Goal: Task Accomplishment & Management: Manage account settings

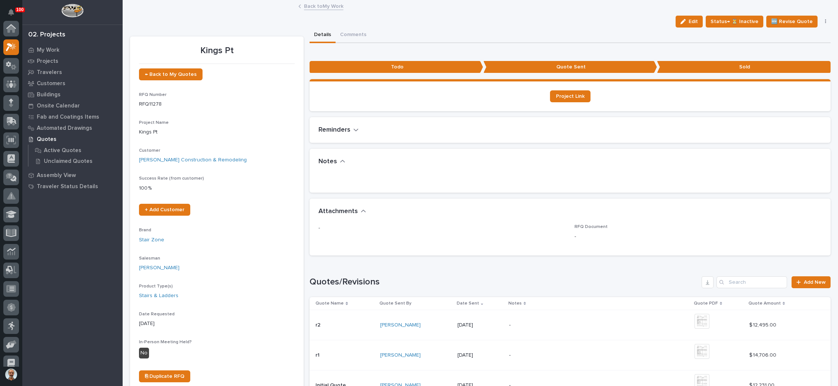
scroll to position [18, 0]
click at [167, 72] on span "← Back to My Quotes" at bounding box center [171, 74] width 52 height 5
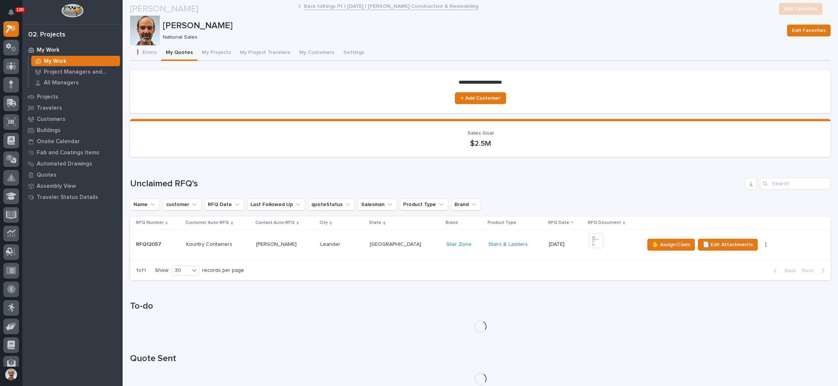
scroll to position [330, 0]
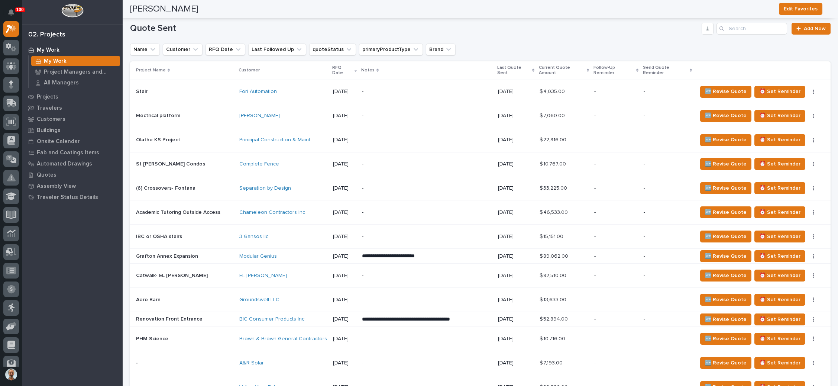
click at [782, 86] on button "⏰ Set Reminder" at bounding box center [779, 92] width 51 height 12
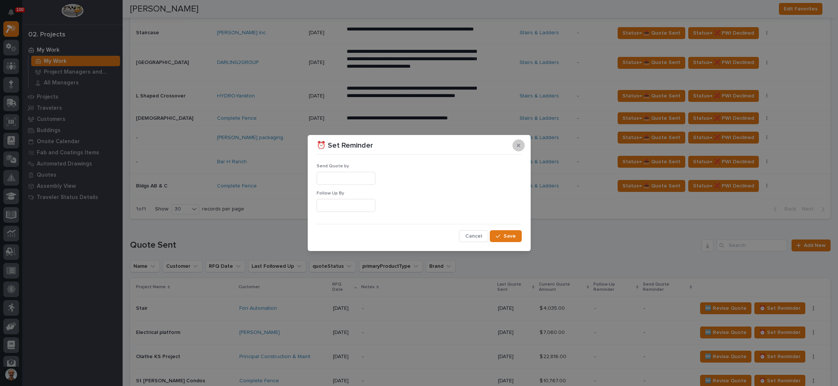
click at [518, 146] on icon "button" at bounding box center [518, 144] width 3 height 3
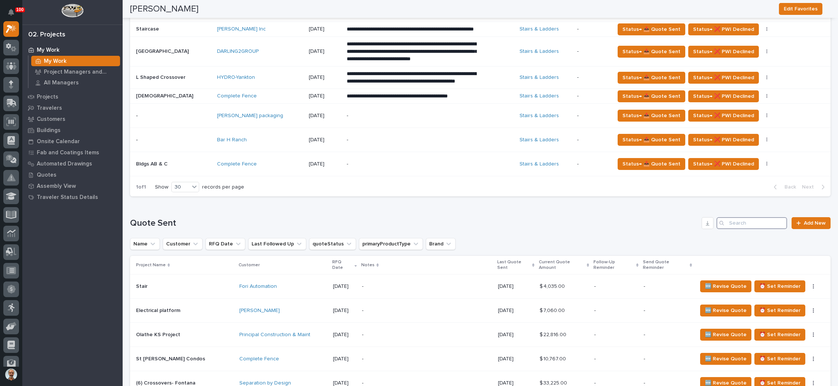
click at [730, 217] on input "Search" at bounding box center [751, 223] width 71 height 12
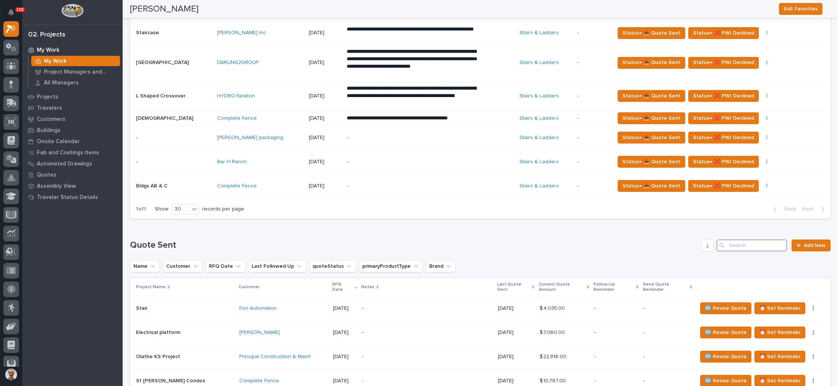
scroll to position [442, 0]
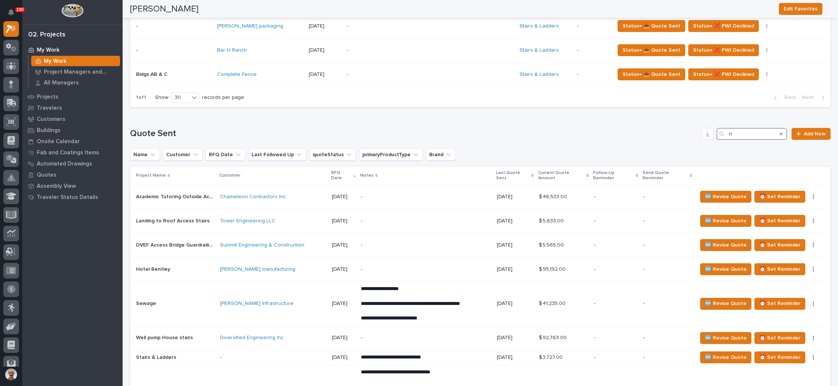
type input "r"
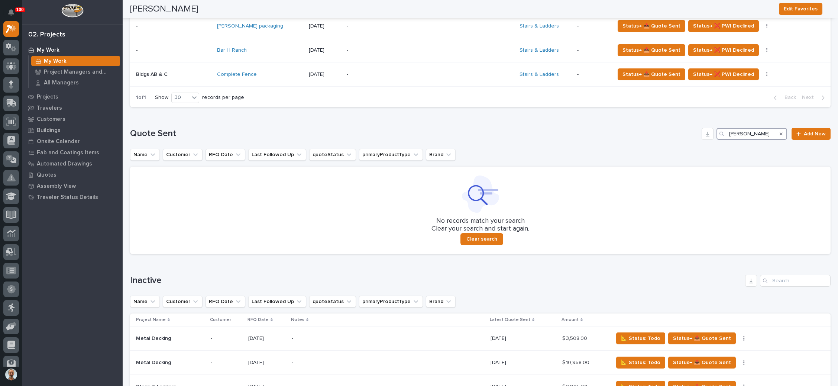
type input "johnson"
click at [747, 132] on input "johnson" at bounding box center [751, 134] width 71 height 12
click at [779, 133] on icon "Search" at bounding box center [780, 133] width 3 height 3
click at [772, 133] on input "johnson" at bounding box center [751, 134] width 71 height 12
type input "14855"
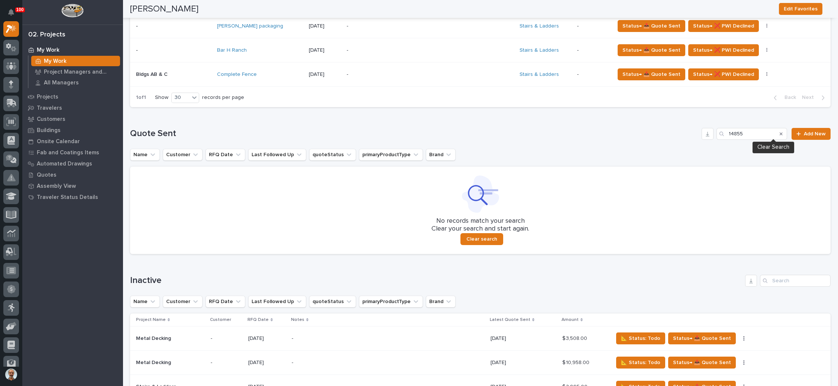
click at [779, 132] on icon "Search" at bounding box center [780, 133] width 3 height 3
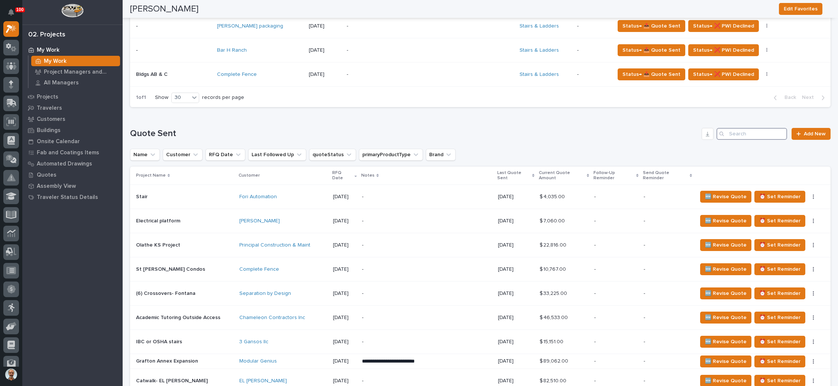
click at [755, 135] on input "Search" at bounding box center [751, 134] width 71 height 12
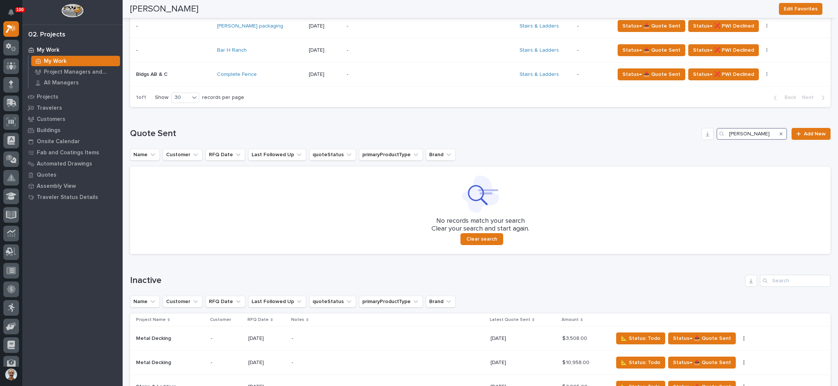
type input "Ringland"
drag, startPoint x: 773, startPoint y: 132, endPoint x: 751, endPoint y: 137, distance: 22.5
click at [779, 132] on icon "Search" at bounding box center [780, 133] width 3 height 3
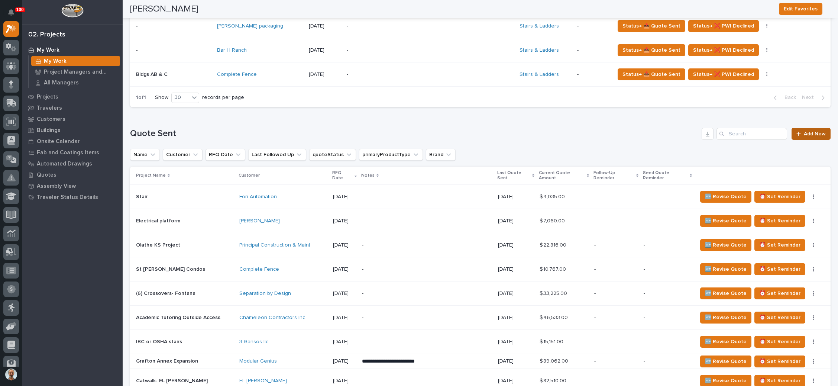
click at [804, 132] on span "Add New" at bounding box center [815, 133] width 22 height 5
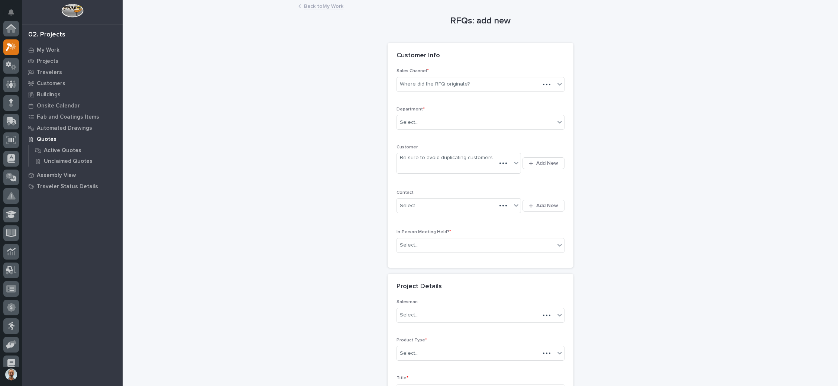
scroll to position [18, 0]
click at [505, 88] on div "Where did the RFQ originate?" at bounding box center [476, 84] width 158 height 12
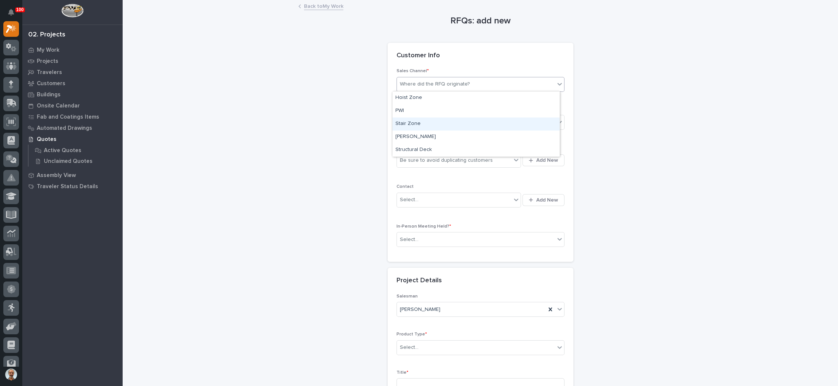
click at [463, 121] on div "Stair Zone" at bounding box center [475, 123] width 167 height 13
drag, startPoint x: 476, startPoint y: 103, endPoint x: 463, endPoint y: 120, distance: 21.5
click at [463, 120] on div "Select..." at bounding box center [476, 122] width 158 height 12
click at [451, 134] on div "National Sales" at bounding box center [475, 135] width 167 height 13
click at [494, 158] on div "Be sure to avoid duplicating customers" at bounding box center [454, 160] width 115 height 12
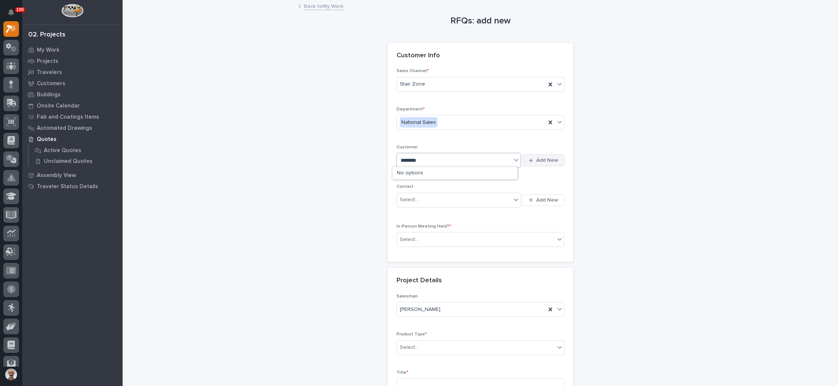
type input "********"
click at [540, 157] on span "Add New" at bounding box center [547, 160] width 22 height 7
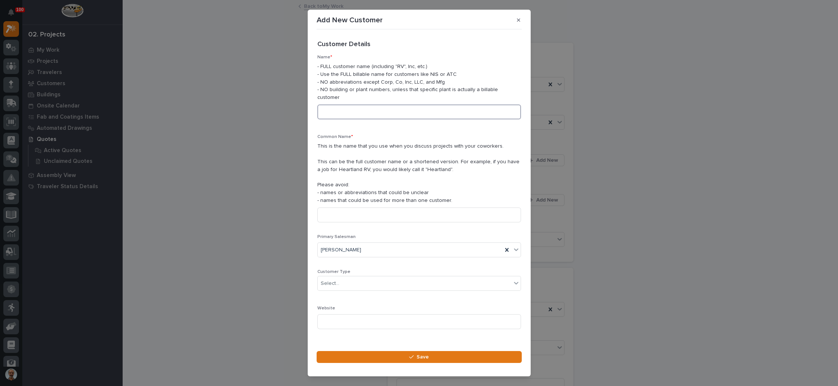
click at [394, 113] on input at bounding box center [419, 111] width 204 height 15
type input "Ringland Johnson Construction"
click at [393, 213] on input at bounding box center [419, 214] width 204 height 15
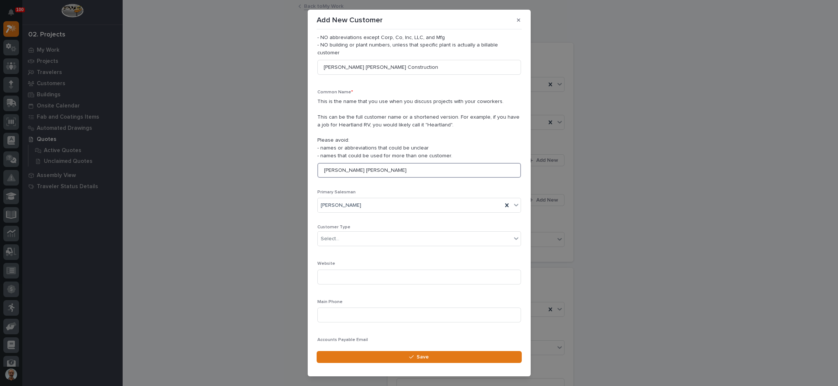
scroll to position [85, 0]
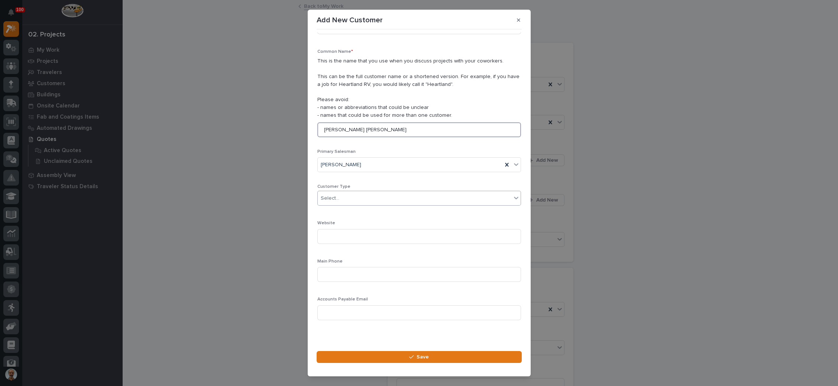
type input "Ringland Johnson"
click at [384, 199] on div "Select..." at bounding box center [415, 198] width 194 height 12
click at [359, 237] on div "General Contractor" at bounding box center [414, 237] width 195 height 13
click at [370, 274] on input at bounding box center [419, 274] width 204 height 15
click at [378, 308] on input at bounding box center [419, 312] width 204 height 15
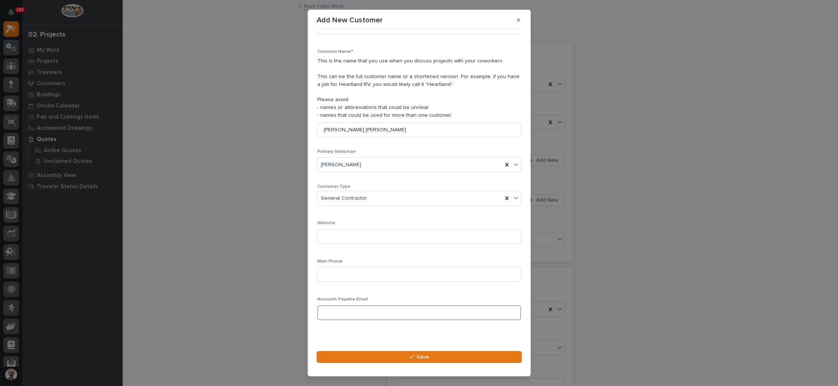
paste input "bprzybylski@ringland.com"
type input "bprzybylski@ringland.com"
click at [359, 276] on input at bounding box center [419, 274] width 204 height 15
paste input "815-641-1954"
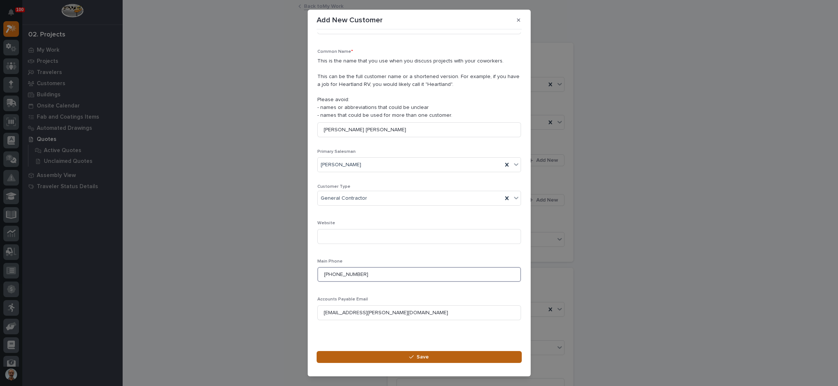
type input "815-641-1954"
click at [420, 354] on span "Save" at bounding box center [422, 356] width 12 height 7
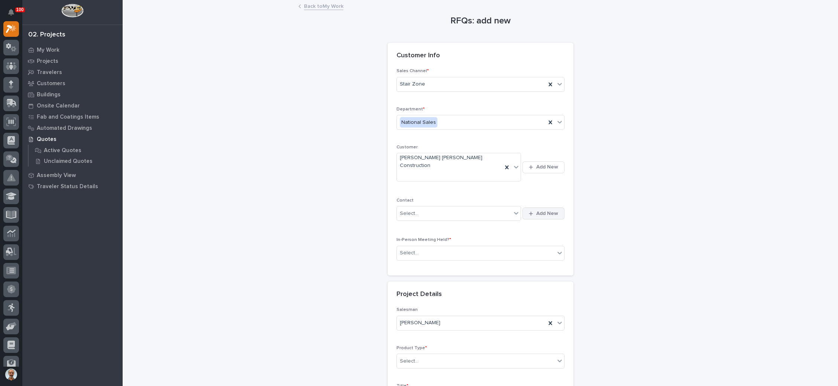
click at [536, 210] on span "Add New" at bounding box center [547, 213] width 22 height 7
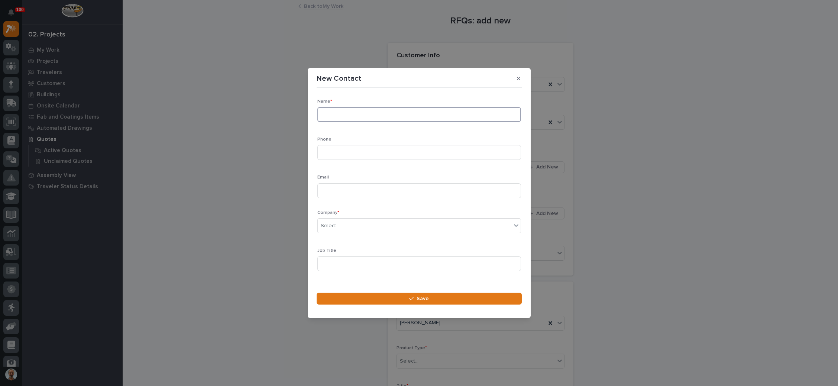
click at [345, 115] on input at bounding box center [419, 114] width 204 height 15
paste input "bprzybylski@ringland.com"
type input "bprzybylski@ringland.com"
click at [365, 155] on input at bounding box center [419, 152] width 204 height 15
paste input "815-641-1954"
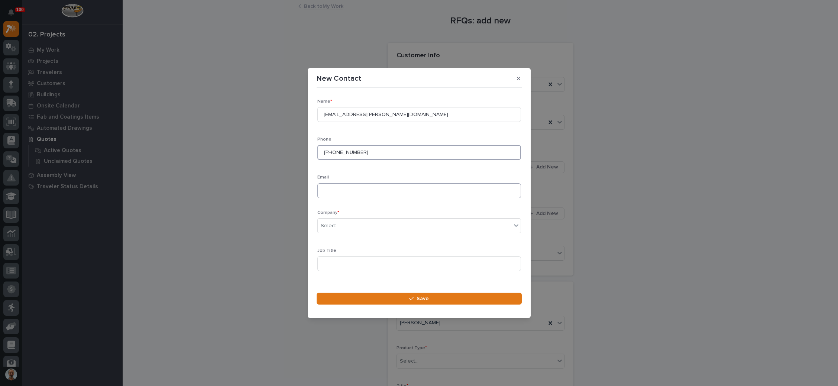
type input "815-641-1954"
click at [364, 191] on input at bounding box center [419, 190] width 204 height 15
paste input "bprzybylski@ringland.com"
type input "bprzybylski@ringland.com"
click at [367, 225] on div "Select..." at bounding box center [415, 226] width 194 height 12
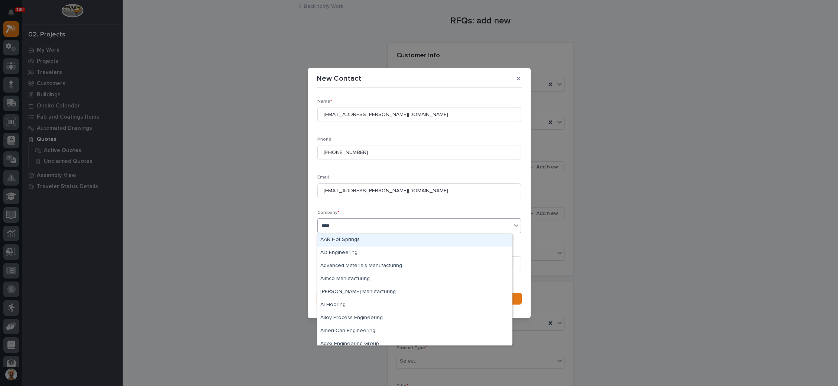
type input "*****"
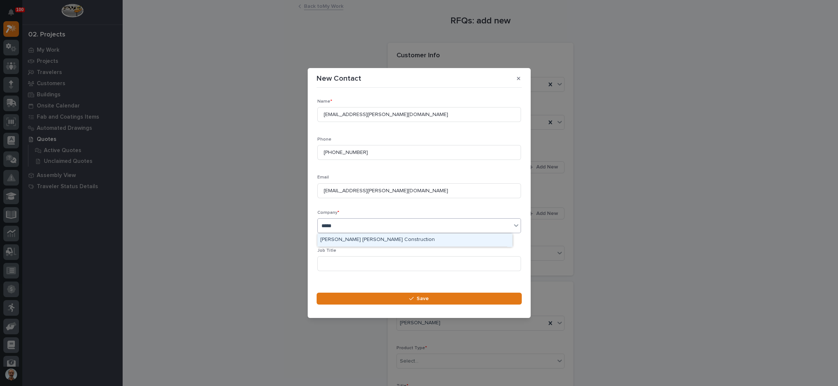
click at [365, 238] on div "Ringland Johnson Construction" at bounding box center [414, 239] width 195 height 13
click at [387, 116] on input "bprzybylski@ringland.com" at bounding box center [419, 114] width 204 height 15
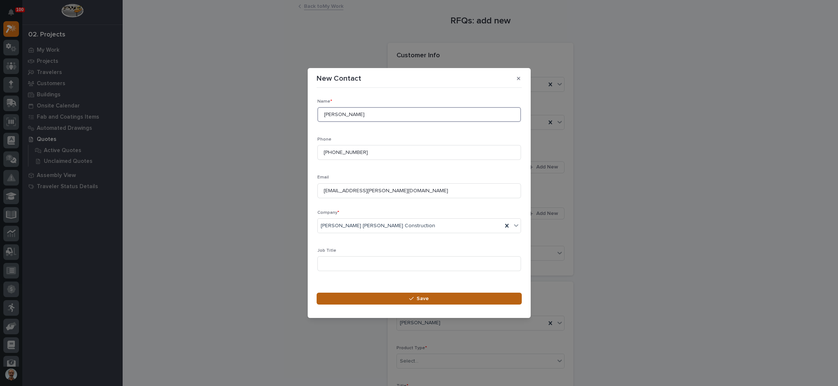
type input "Bridget Przybylski"
click at [418, 297] on span "Save" at bounding box center [422, 298] width 12 height 7
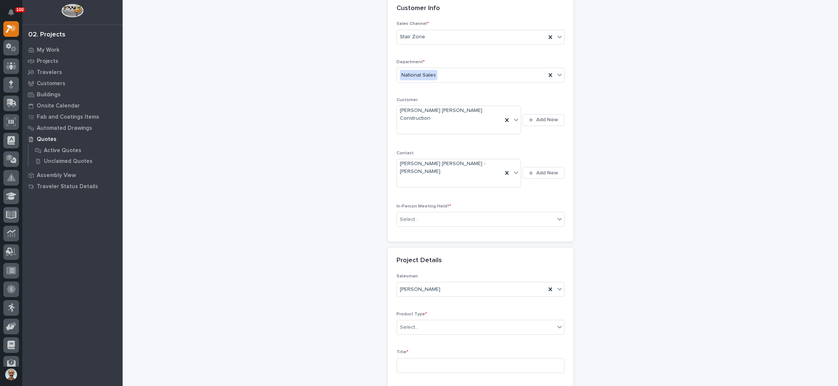
scroll to position [56, 0]
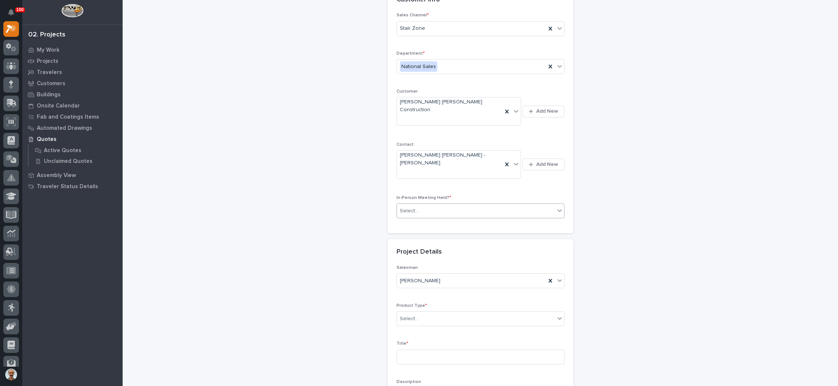
click at [479, 205] on div "Select..." at bounding box center [476, 211] width 158 height 12
click at [455, 211] on div "No" at bounding box center [475, 208] width 167 height 13
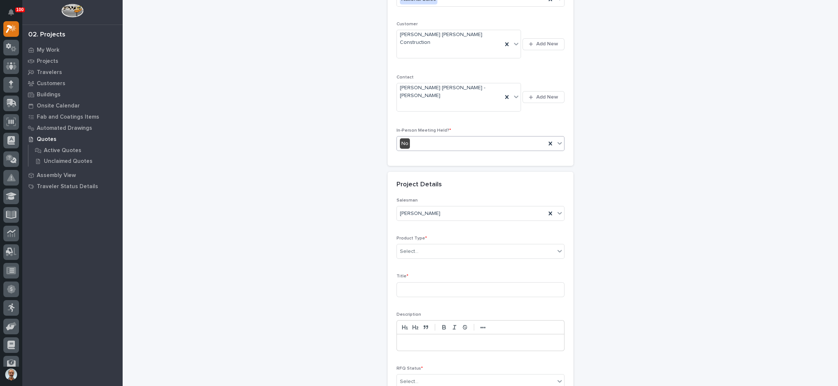
scroll to position [167, 0]
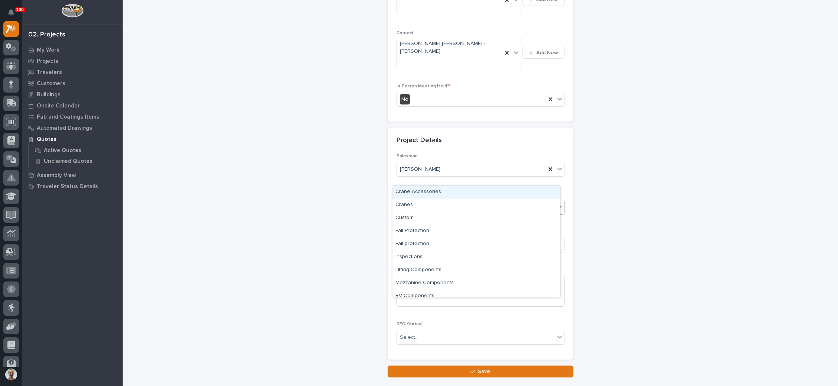
click at [467, 201] on div "Select..." at bounding box center [476, 207] width 158 height 12
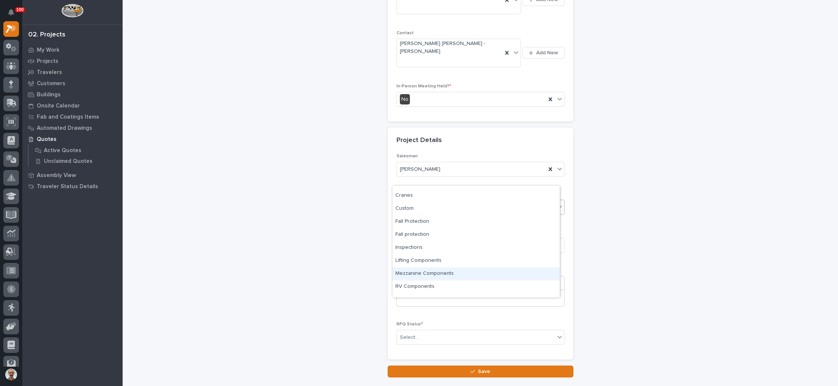
scroll to position [18, 0]
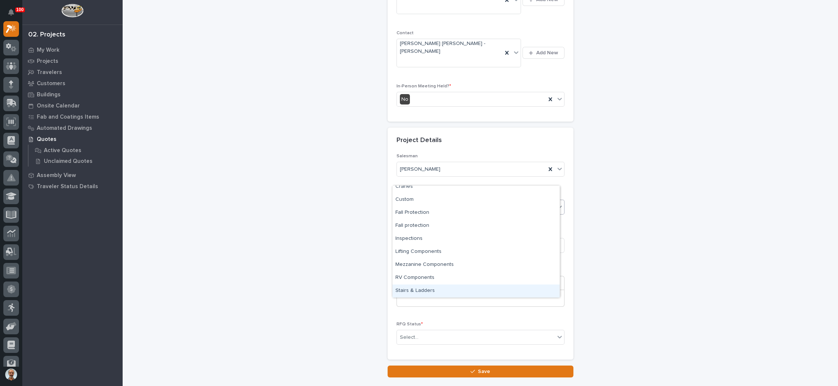
click at [434, 288] on div "Stairs & Ladders" at bounding box center [475, 290] width 167 height 13
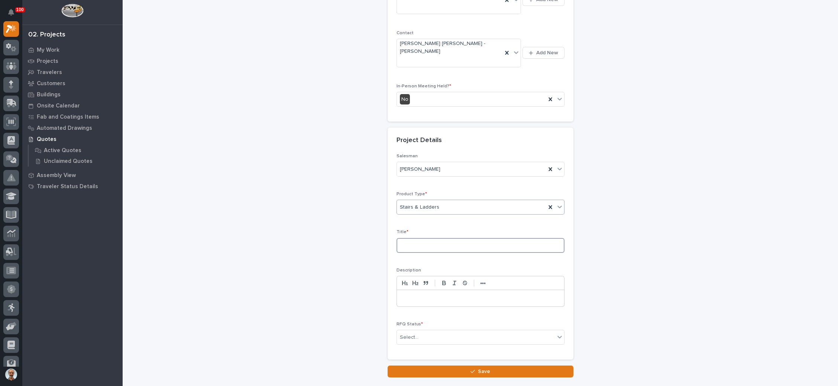
click at [435, 238] on input at bounding box center [480, 245] width 168 height 15
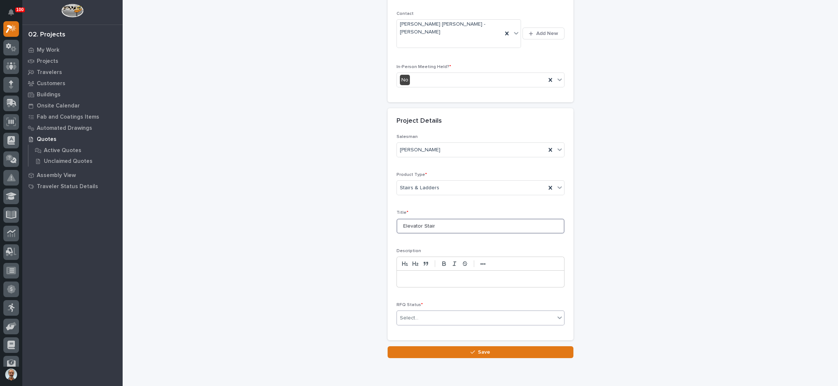
type input "Elevator Stair"
click at [439, 312] on div "Select..." at bounding box center [476, 318] width 158 height 12
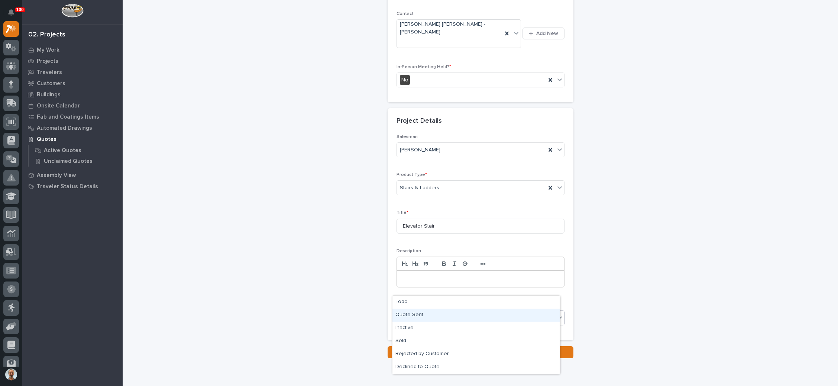
click at [424, 314] on div "Quote Sent" at bounding box center [475, 314] width 167 height 13
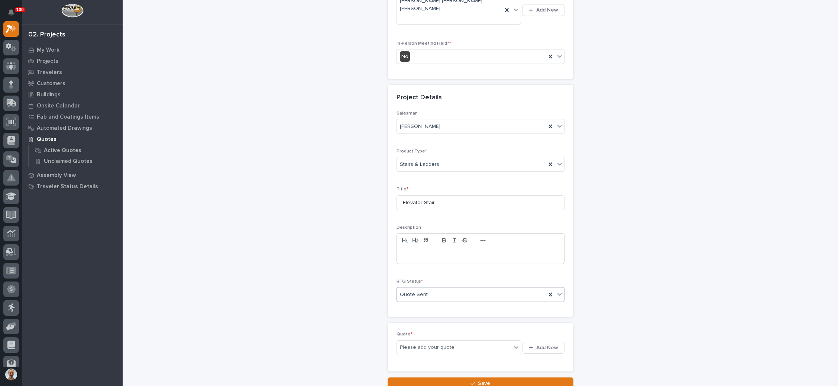
scroll to position [214, 0]
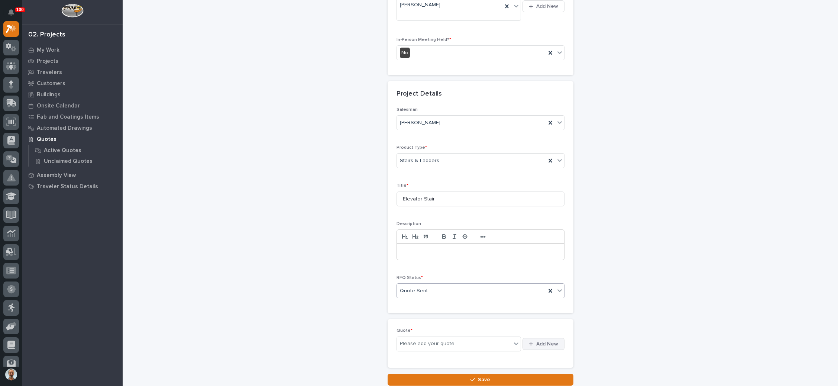
click at [540, 340] on span "Add New" at bounding box center [547, 343] width 22 height 7
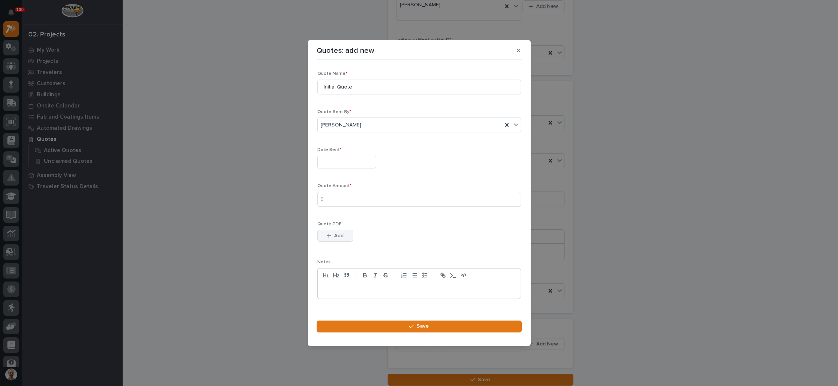
click at [342, 234] on span "Add" at bounding box center [338, 235] width 9 height 7
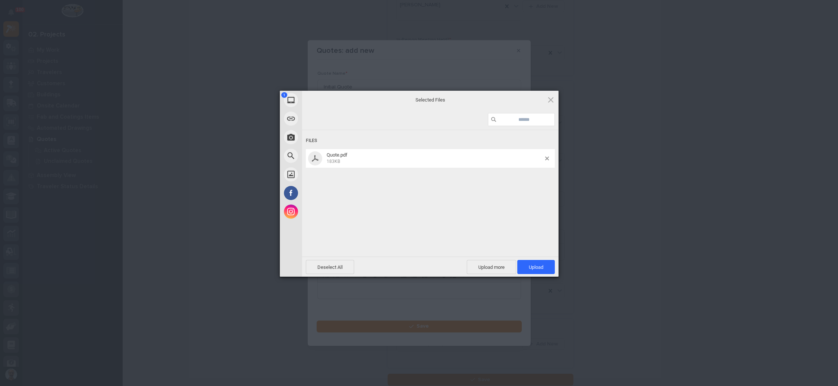
drag, startPoint x: 536, startPoint y: 264, endPoint x: 556, endPoint y: 250, distance: 23.7
click at [536, 264] on span "Upload 1" at bounding box center [536, 267] width 14 height 6
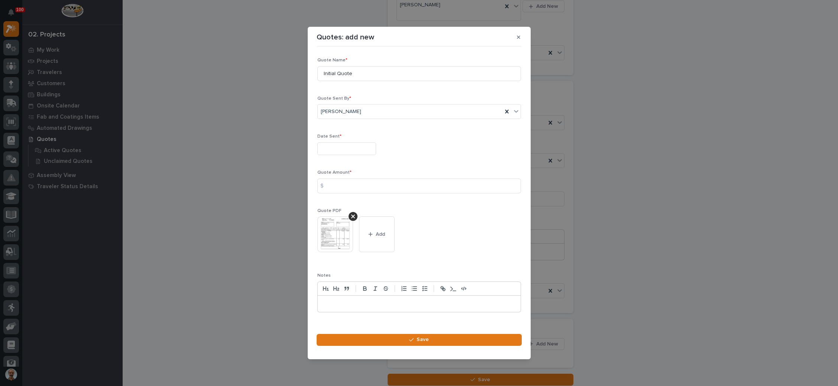
click at [353, 152] on input "text" at bounding box center [346, 148] width 59 height 13
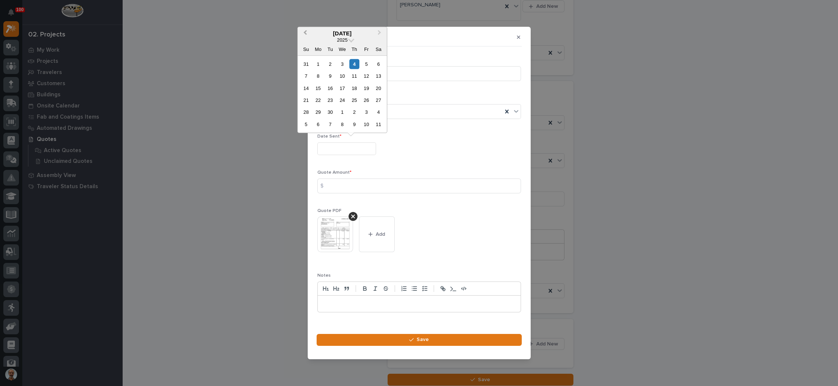
click at [309, 33] on button "Previous Month" at bounding box center [304, 33] width 12 height 12
click at [343, 100] on div "20" at bounding box center [342, 100] width 10 height 10
type input "**********"
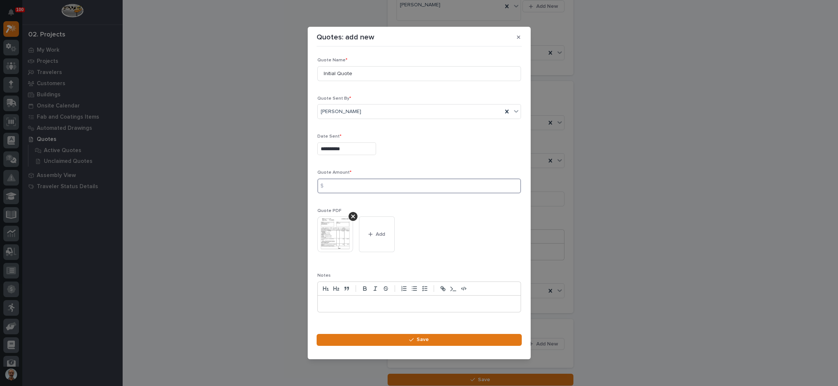
click at [353, 184] on input at bounding box center [419, 185] width 204 height 15
type input "14855"
click at [418, 337] on span "Save" at bounding box center [422, 339] width 12 height 7
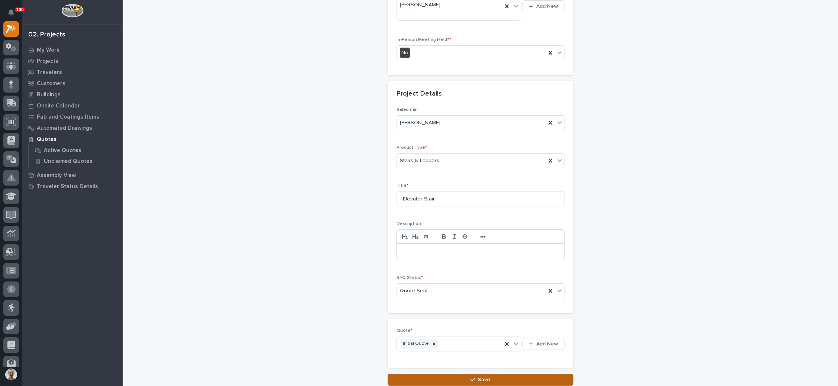
click at [470, 377] on icon "button" at bounding box center [472, 379] width 4 height 5
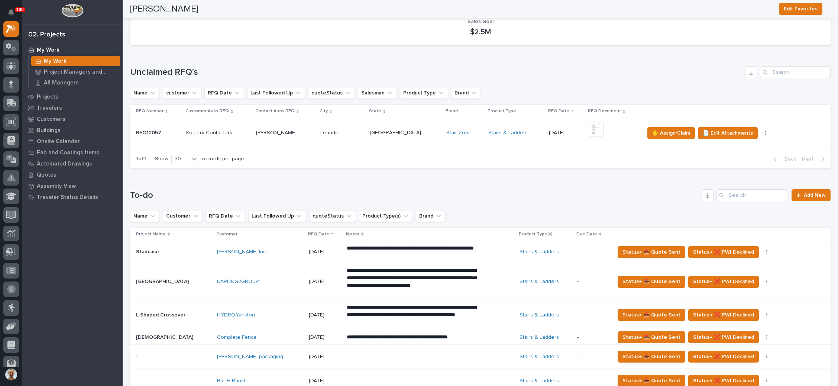
scroll to position [446, 0]
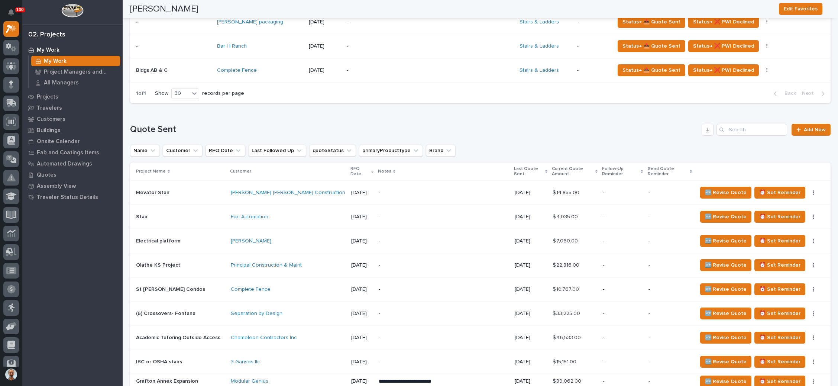
click at [624, 189] on p "-" at bounding box center [623, 192] width 40 height 6
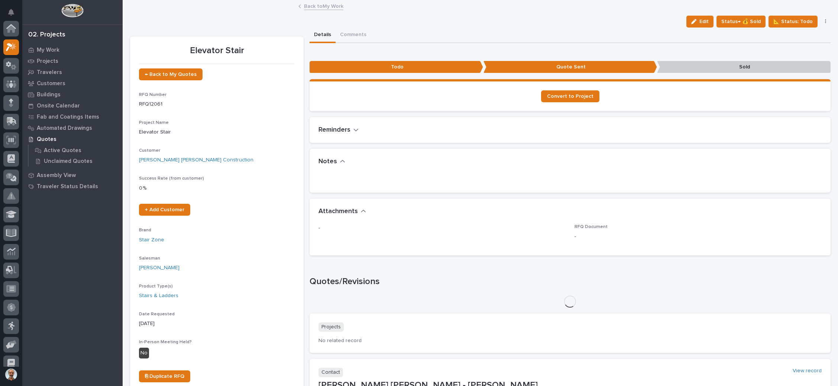
scroll to position [18, 0]
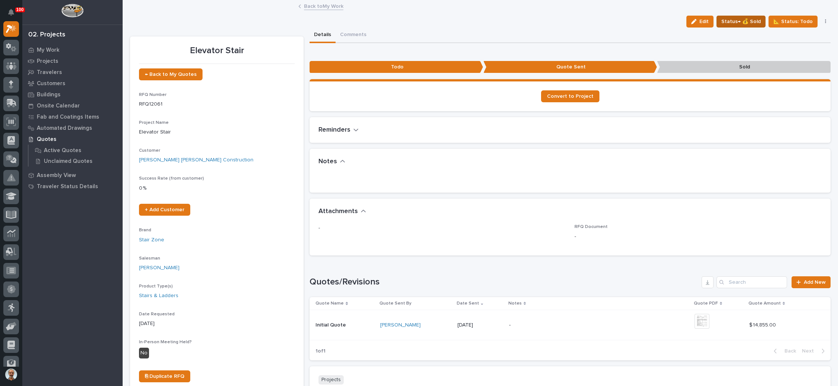
click at [738, 16] on button "Status→ 💰 Sold" at bounding box center [740, 22] width 49 height 12
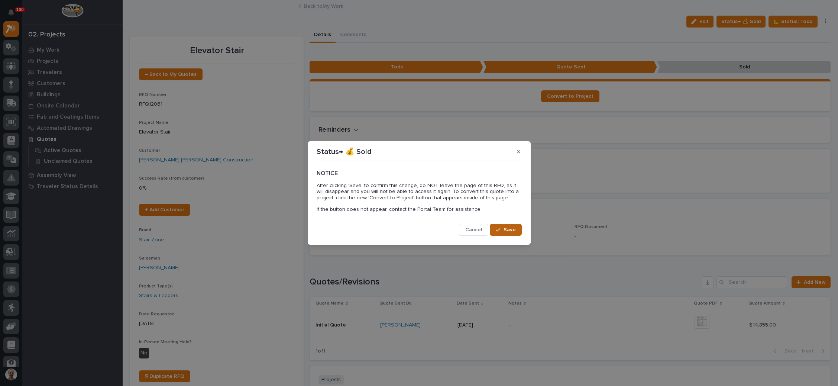
click at [499, 227] on icon "button" at bounding box center [498, 229] width 4 height 5
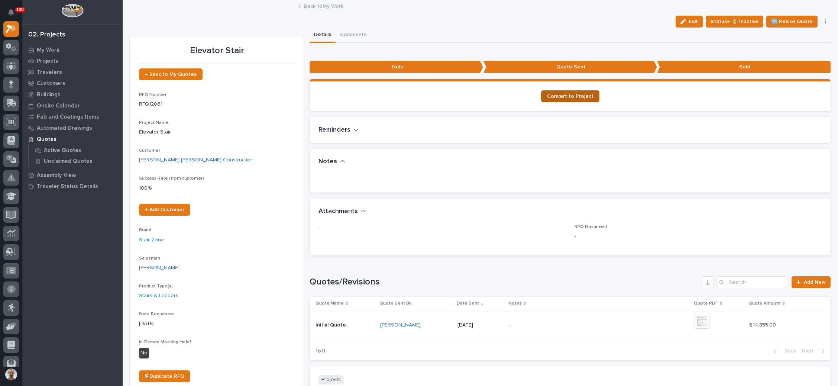
click at [578, 92] on link "Convert to Project" at bounding box center [570, 96] width 58 height 12
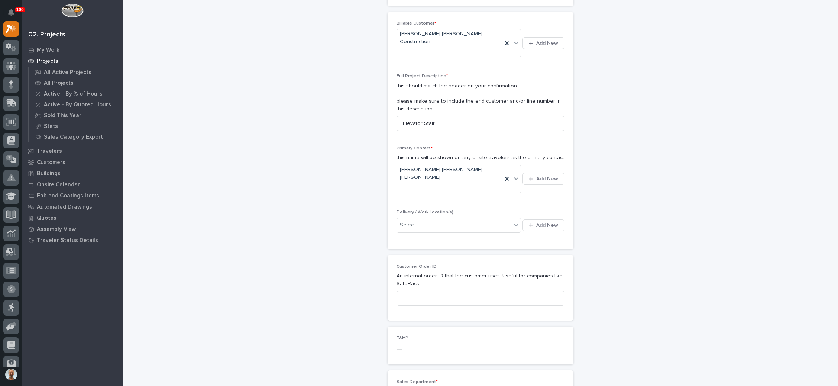
scroll to position [167, 0]
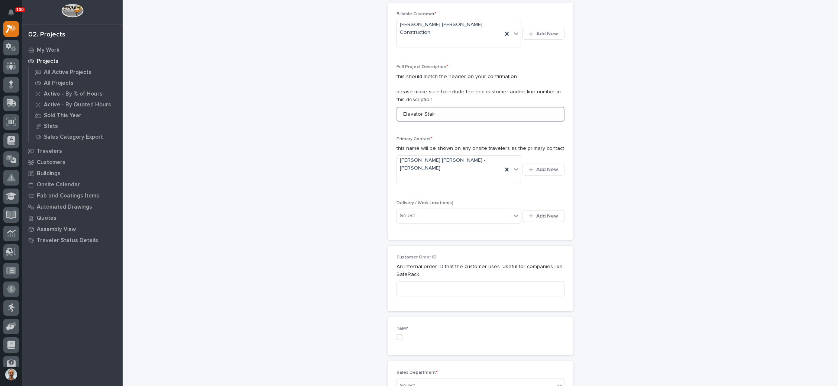
drag, startPoint x: 438, startPoint y: 101, endPoint x: 389, endPoint y: 100, distance: 49.4
click at [389, 100] on div "Billable Customer * Ringland Johnson Construction Add New Full Project Descript…" at bounding box center [480, 121] width 186 height 237
type input "NID Rochelle"
click at [536, 212] on span "Add New" at bounding box center [547, 215] width 22 height 7
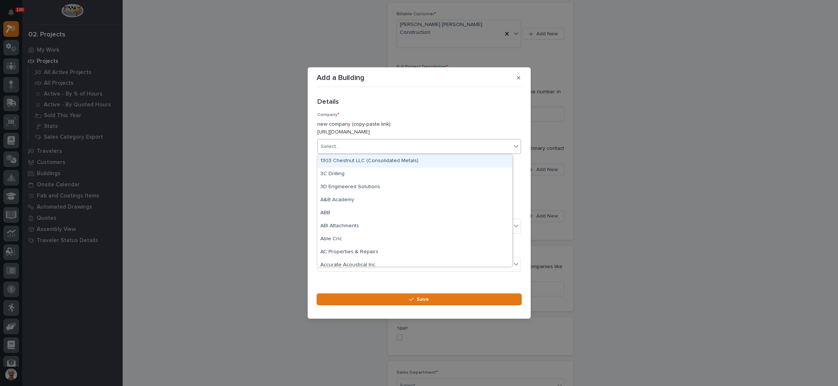
click at [362, 145] on div "Select..." at bounding box center [415, 146] width 194 height 12
type input "*"
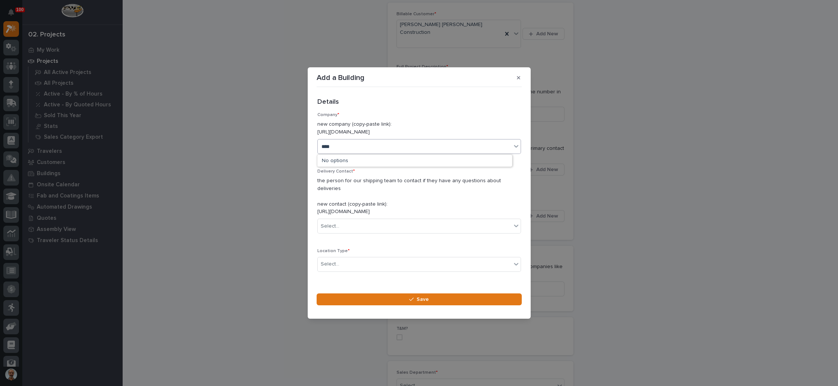
type input "*****"
click at [364, 162] on div "[PERSON_NAME] [PERSON_NAME] Construction" at bounding box center [414, 161] width 195 height 13
click at [370, 223] on div "Select..." at bounding box center [415, 226] width 194 height 12
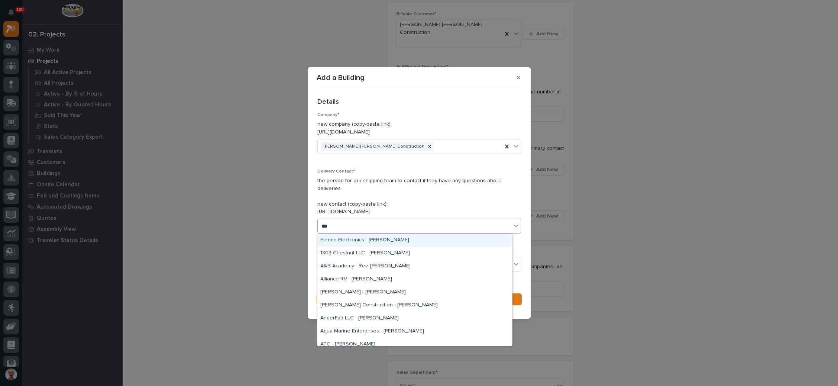
type input "****"
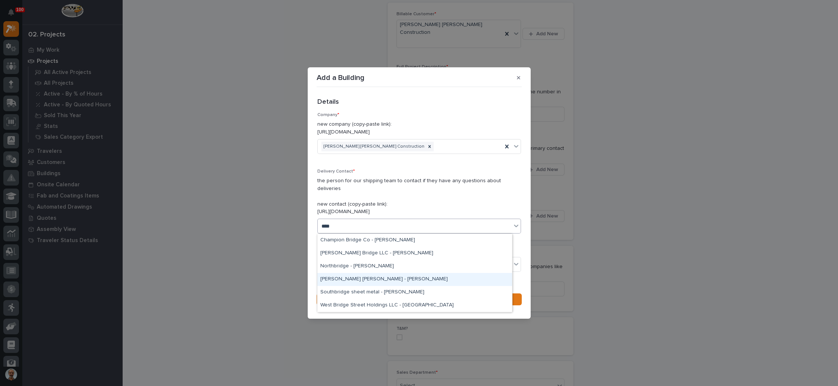
click at [376, 278] on div "[PERSON_NAME] [PERSON_NAME] - [PERSON_NAME]" at bounding box center [414, 279] width 195 height 13
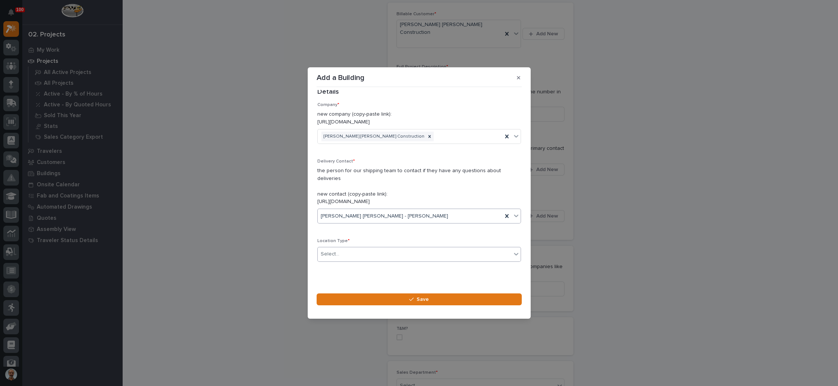
scroll to position [20, 0]
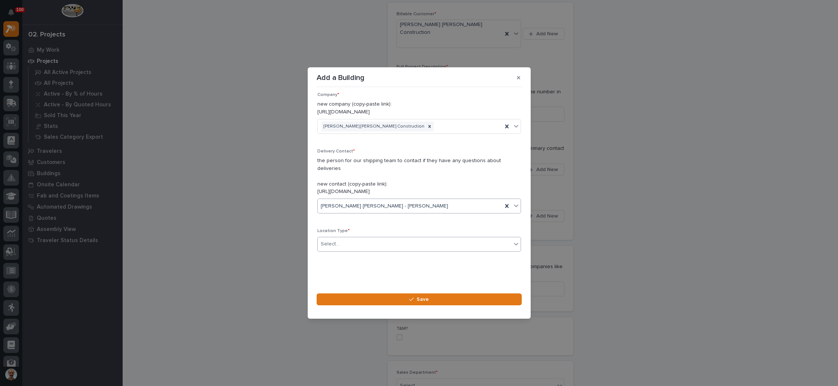
click at [400, 245] on div "Select..." at bounding box center [415, 244] width 194 height 12
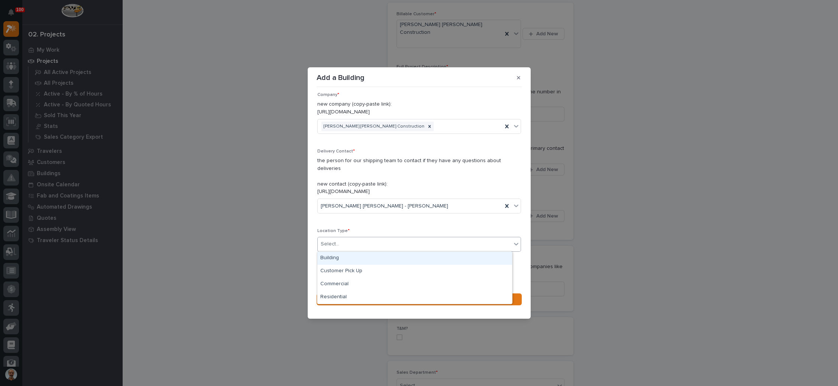
click at [390, 256] on div "Building" at bounding box center [414, 258] width 195 height 13
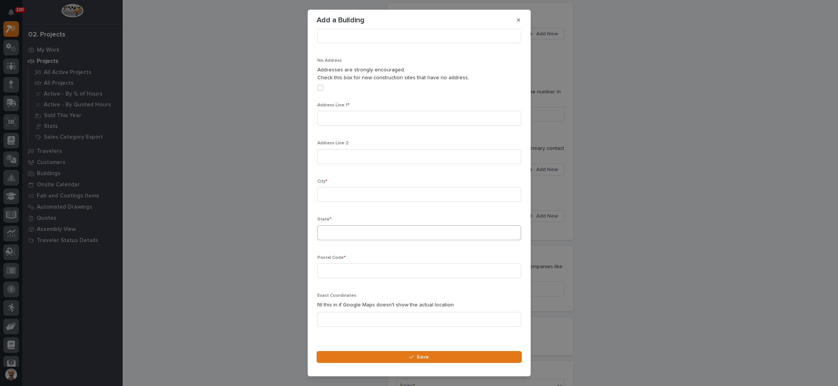
scroll to position [248, 0]
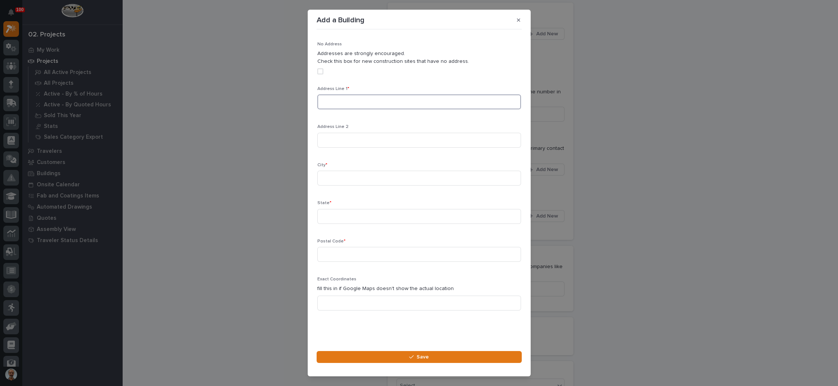
click at [390, 100] on input at bounding box center [419, 101] width 204 height 15
type input "6250 Mulford Rd"
type input "Rochelle"
type input "IL"
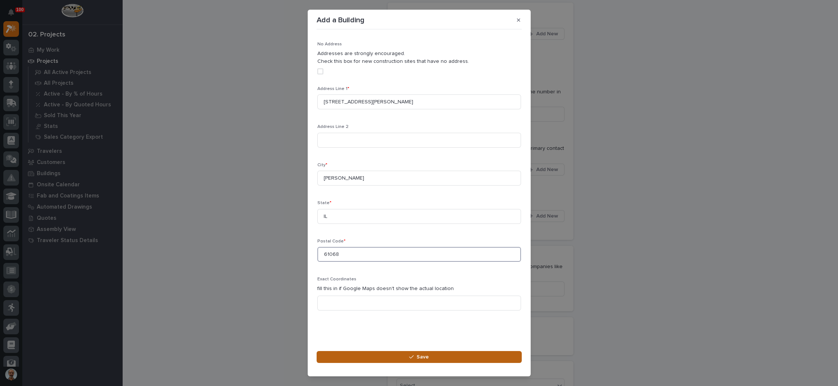
type input "61068"
click at [415, 356] on div "button" at bounding box center [412, 356] width 7 height 5
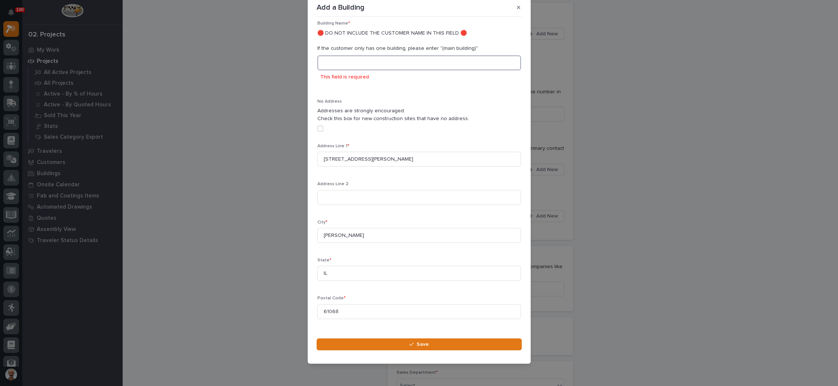
click at [369, 65] on input at bounding box center [419, 62] width 204 height 15
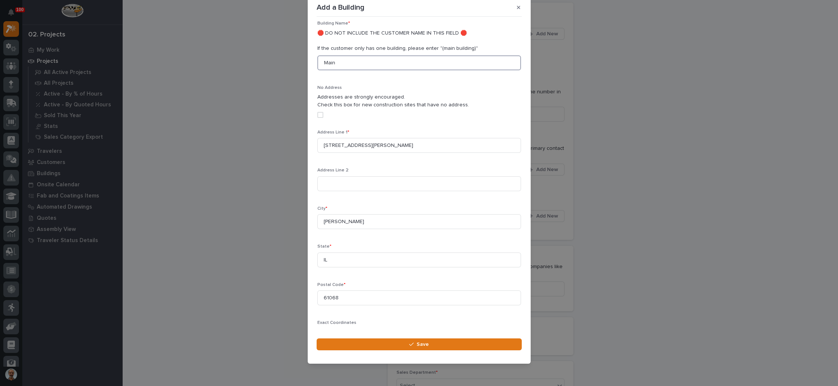
scroll to position [185, 0]
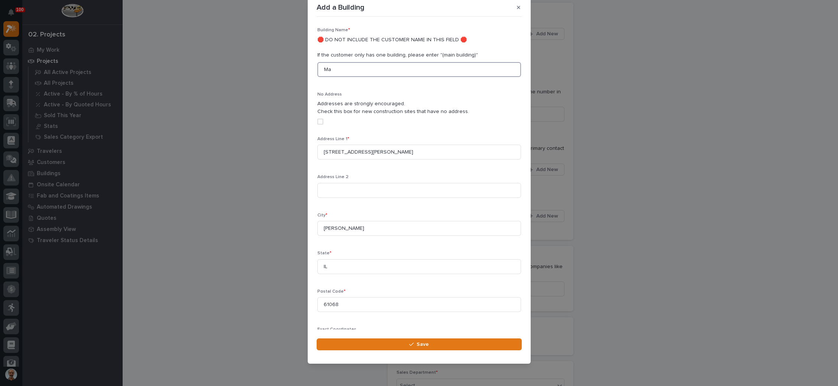
type input "M"
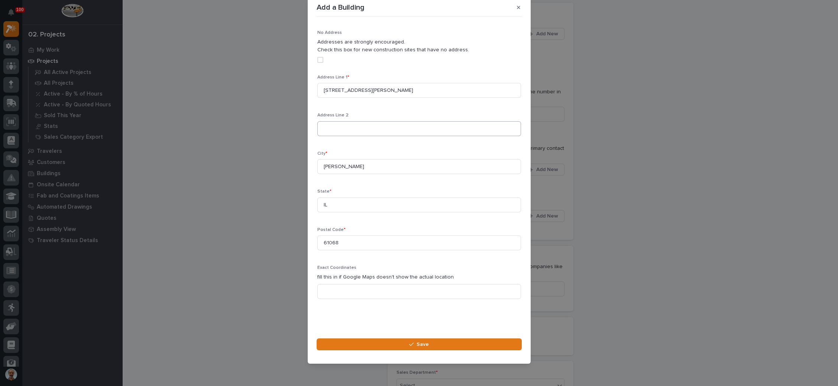
scroll to position [248, 0]
type input "Old Elevator"
click at [419, 341] on span "Save" at bounding box center [422, 344] width 12 height 7
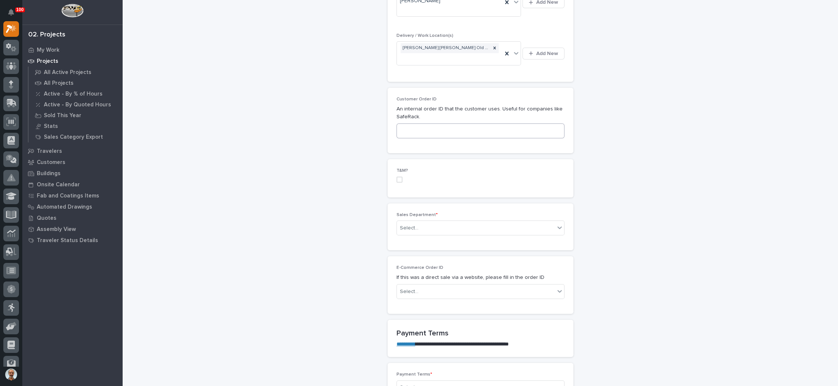
scroll to position [390, 0]
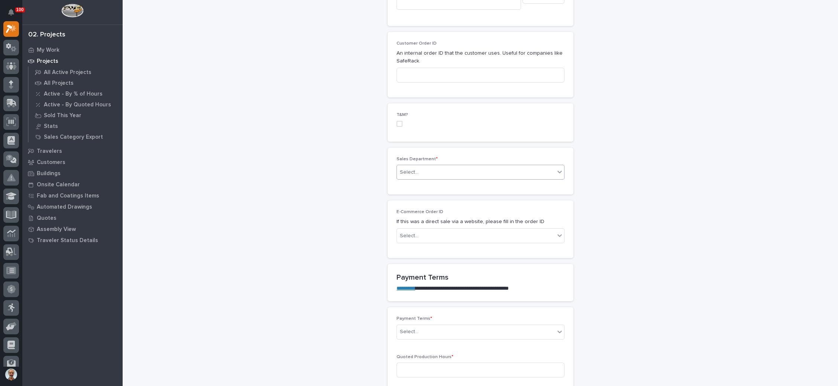
click at [473, 166] on div "Select..." at bounding box center [476, 172] width 158 height 12
click at [459, 149] on div "National Sales" at bounding box center [475, 147] width 167 height 13
click at [510, 325] on div "Select..." at bounding box center [476, 331] width 158 height 12
click at [435, 319] on div "100%" at bounding box center [475, 319] width 167 height 13
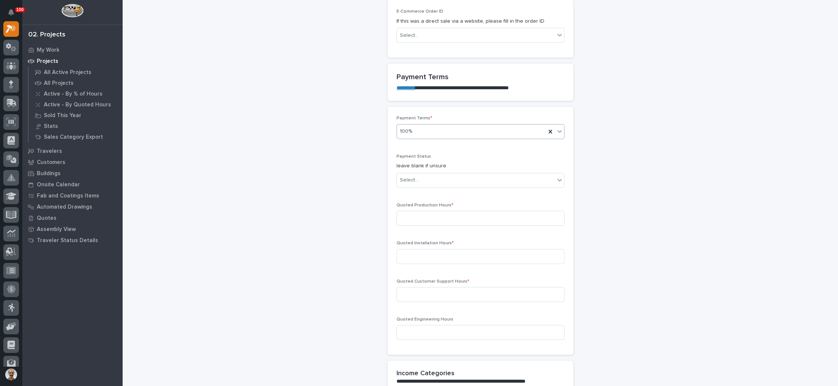
scroll to position [613, 0]
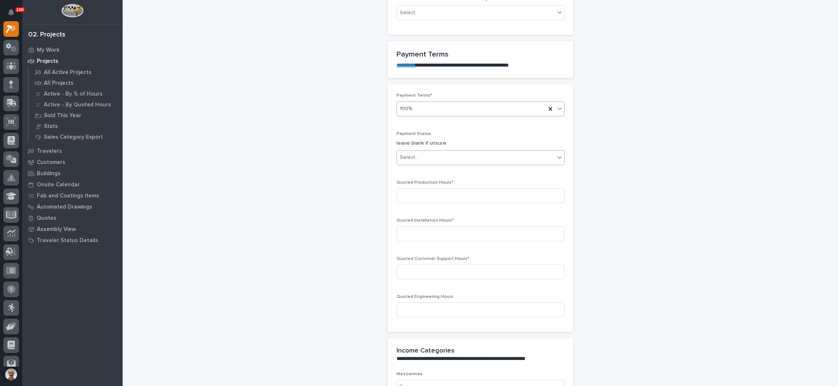
click at [525, 151] on div "Select..." at bounding box center [476, 157] width 158 height 12
drag, startPoint x: 490, startPoint y: 139, endPoint x: 494, endPoint y: 133, distance: 7.1
click at [494, 133] on div "NOT PAID" at bounding box center [475, 131] width 167 height 13
click at [469, 188] on input at bounding box center [480, 195] width 168 height 15
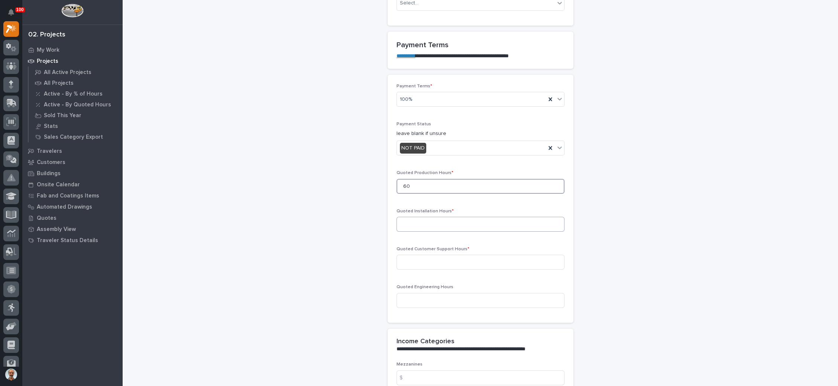
type input "60"
click at [472, 217] on input at bounding box center [480, 224] width 168 height 15
type input "0"
click at [461, 254] on input at bounding box center [480, 261] width 168 height 15
type input "0"
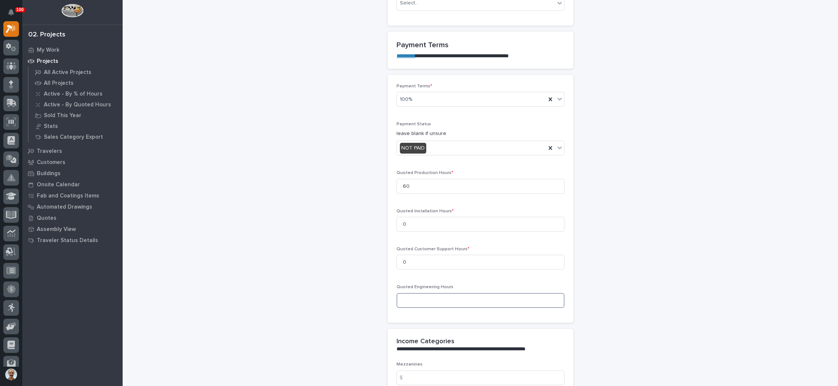
click at [445, 293] on input at bounding box center [480, 300] width 168 height 15
type input "4"
click at [625, 278] on div "**********" at bounding box center [480, 210] width 700 height 1645
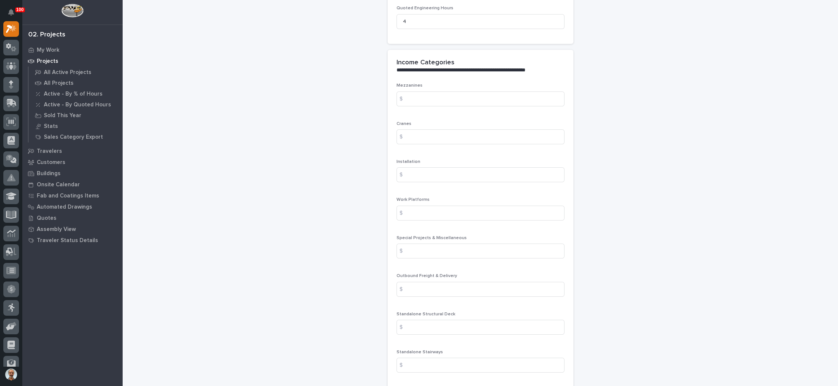
scroll to position [947, 0]
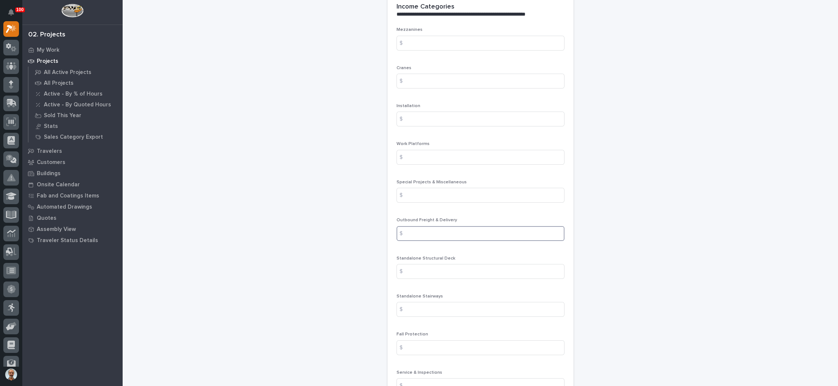
click at [455, 226] on input at bounding box center [480, 233] width 168 height 15
type input "75"
click at [467, 340] on input at bounding box center [480, 347] width 168 height 15
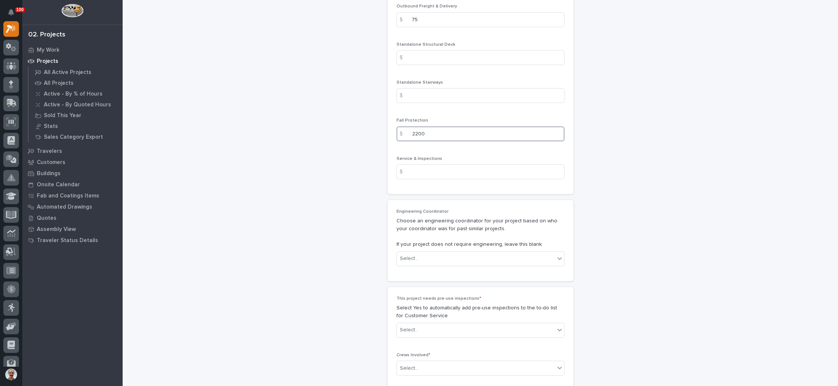
scroll to position [1170, 0]
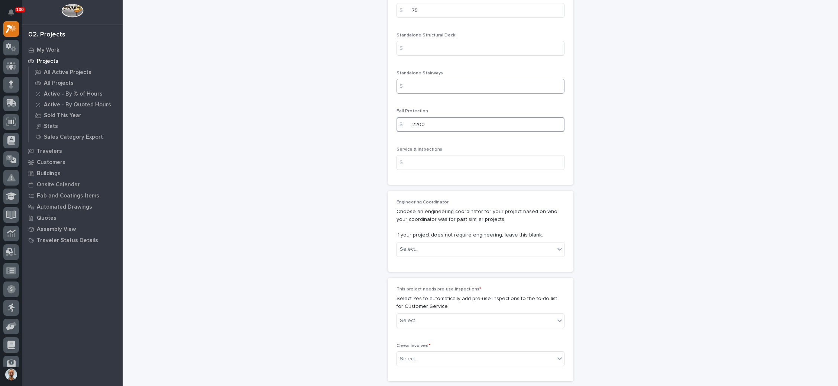
type input "2200"
click at [478, 79] on input at bounding box center [480, 86] width 168 height 15
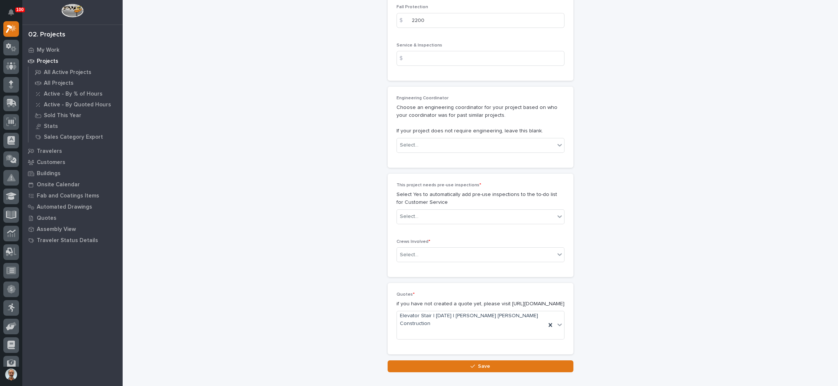
scroll to position [1281, 0]
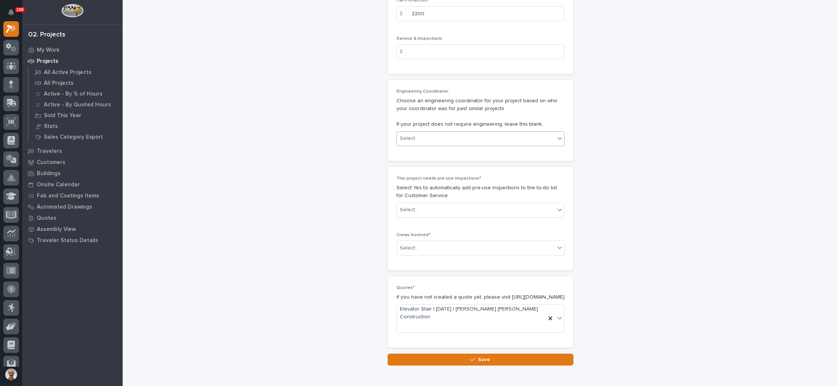
type input "11485"
click at [555, 132] on div at bounding box center [559, 138] width 9 height 13
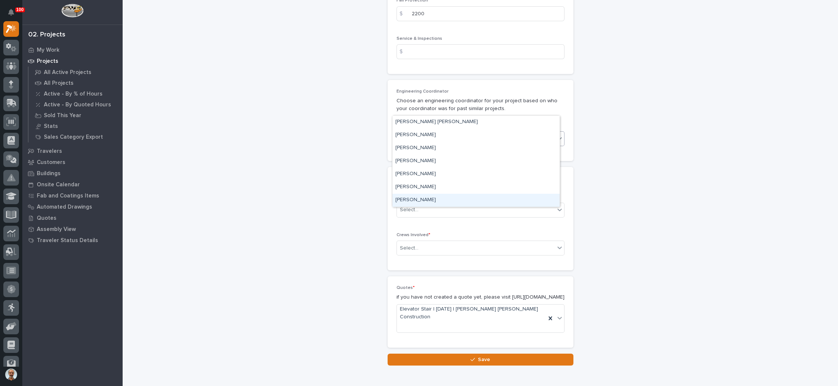
click at [448, 199] on div "[PERSON_NAME]" at bounding box center [475, 200] width 167 height 13
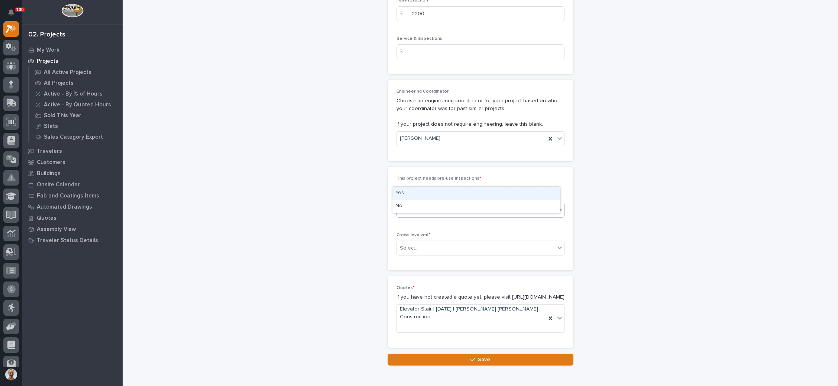
click at [475, 204] on div "Select..." at bounding box center [476, 210] width 158 height 12
click at [455, 205] on div "No" at bounding box center [475, 205] width 167 height 13
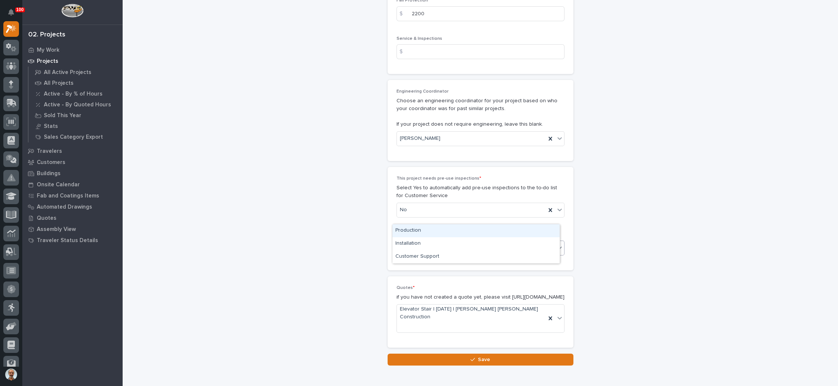
click at [455, 242] on div "Select..." at bounding box center [476, 248] width 158 height 12
click at [450, 231] on div "Production" at bounding box center [475, 230] width 167 height 13
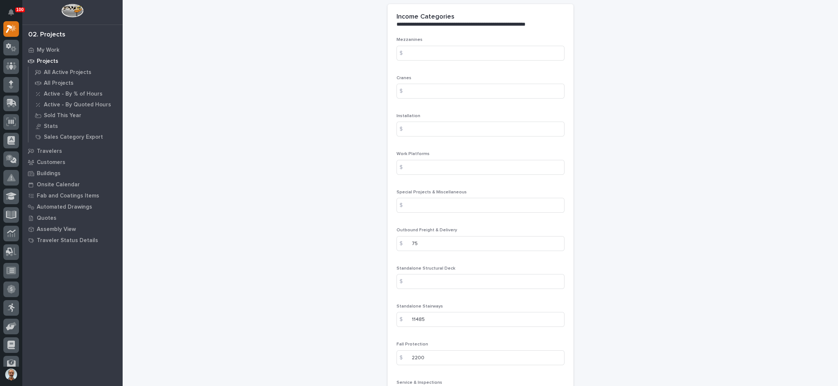
scroll to position [947, 0]
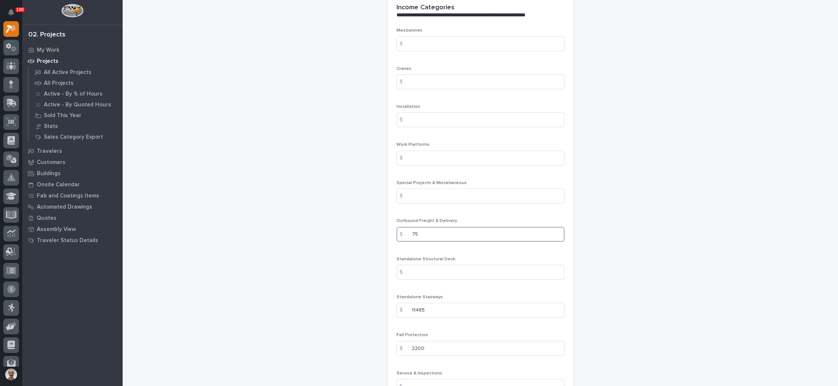
click at [451, 227] on input "75" at bounding box center [480, 234] width 168 height 15
type input "750"
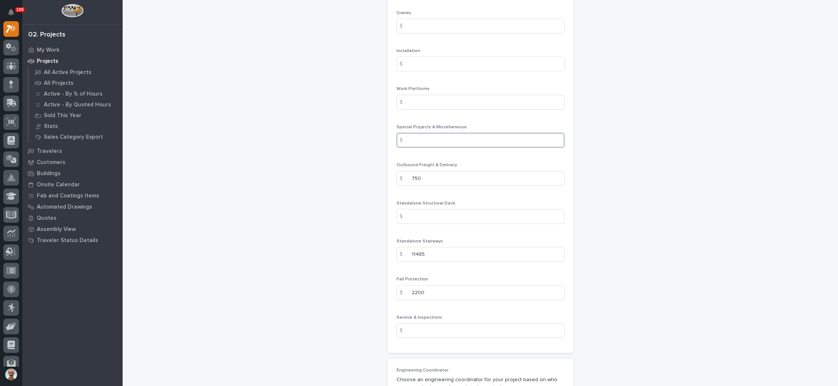
click at [456, 133] on input at bounding box center [480, 140] width 168 height 15
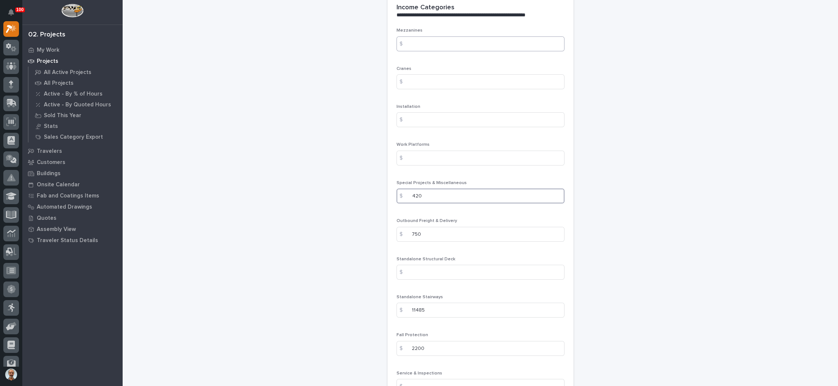
scroll to position [1058, 0]
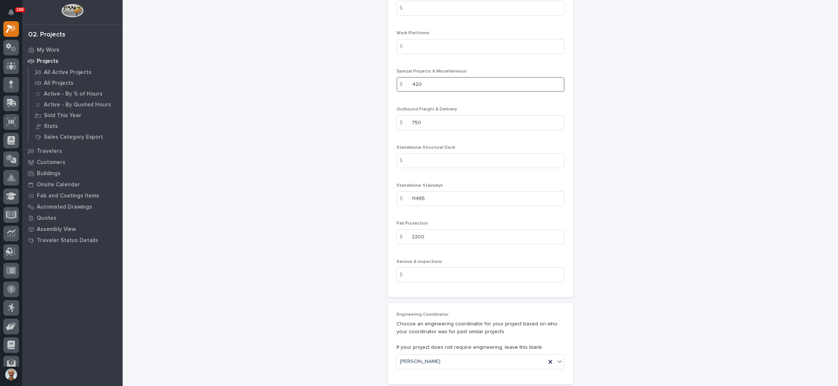
type input "420"
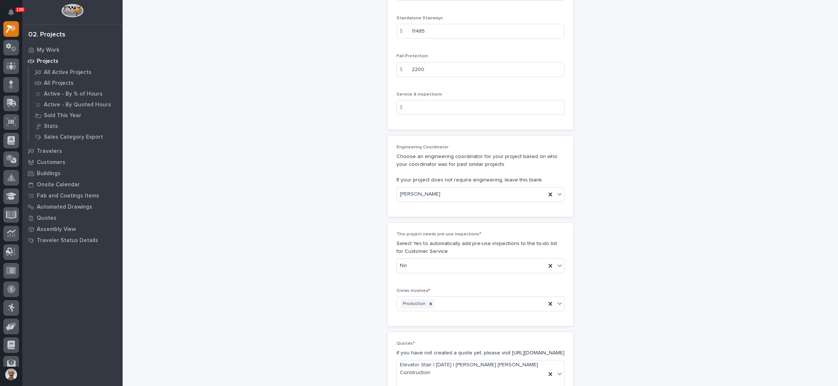
scroll to position [1281, 0]
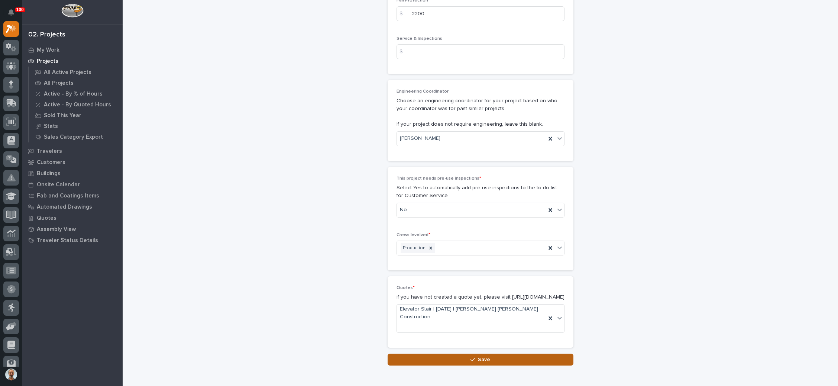
click at [471, 357] on icon "button" at bounding box center [472, 359] width 4 height 5
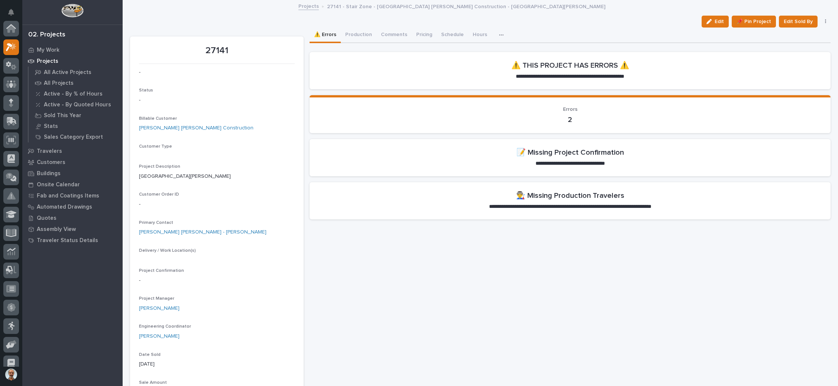
scroll to position [18, 0]
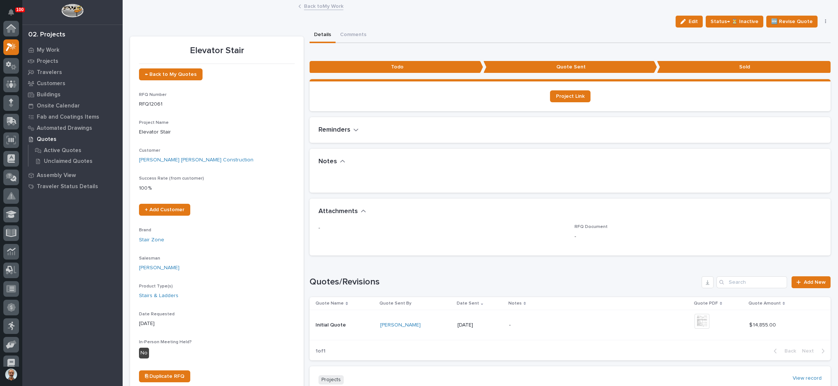
scroll to position [18, 0]
click at [689, 21] on span "Edit" at bounding box center [692, 21] width 9 height 7
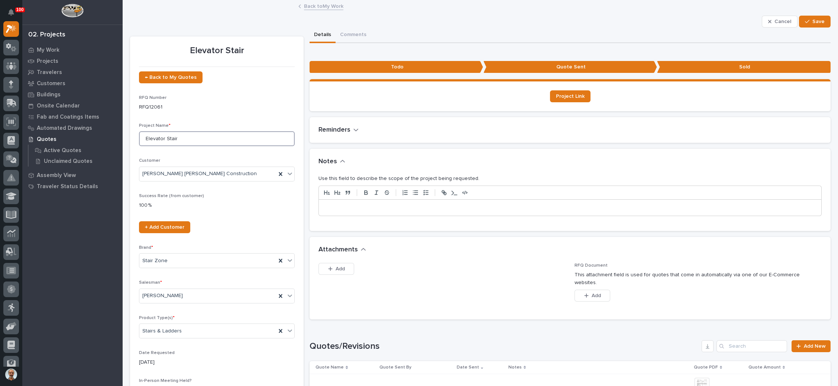
drag, startPoint x: 202, startPoint y: 137, endPoint x: 118, endPoint y: 142, distance: 84.8
click at [123, 142] on div "100 My Settings Log Out 02. Projects My Work Projects Travelers Customers Build…" at bounding box center [480, 330] width 715 height 661
type input "NID Rochelle Stair"
click at [805, 19] on icon "button" at bounding box center [807, 21] width 4 height 5
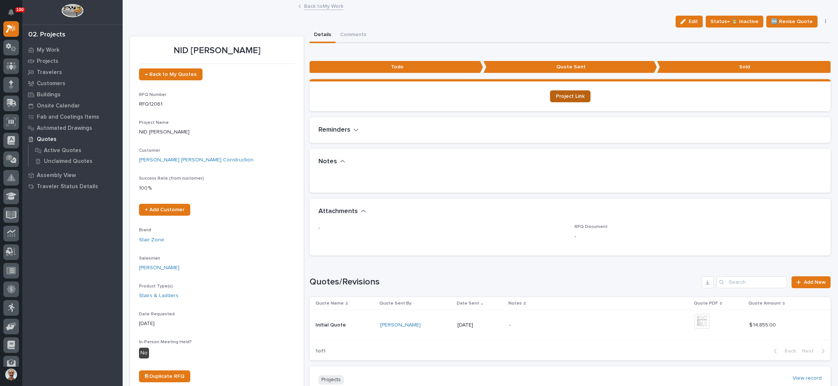
click at [572, 91] on link "Project Link" at bounding box center [570, 96] width 40 height 12
click at [185, 71] on link "← Back to My Quotes" at bounding box center [171, 74] width 64 height 12
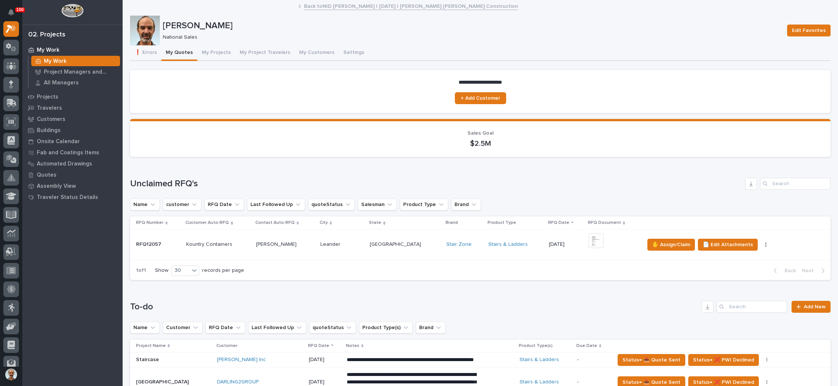
scroll to position [111, 0]
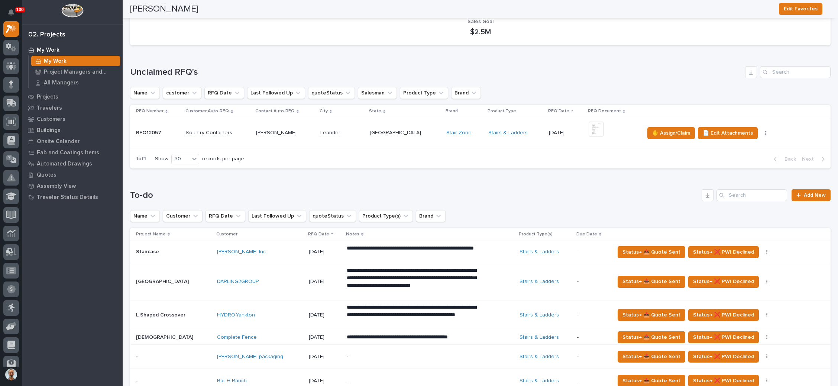
click at [404, 130] on p at bounding box center [405, 133] width 71 height 6
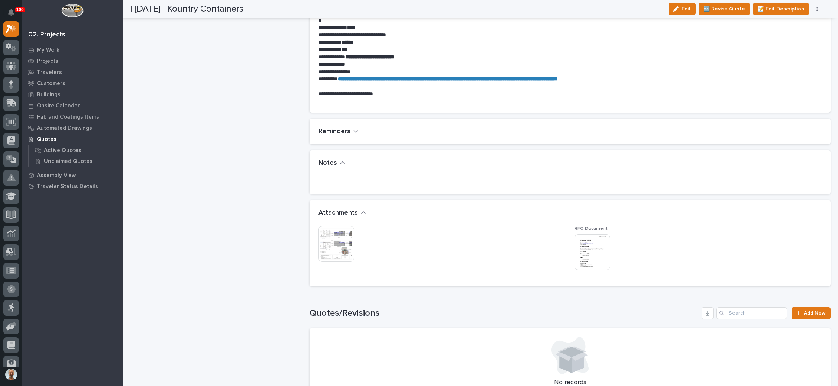
scroll to position [446, 0]
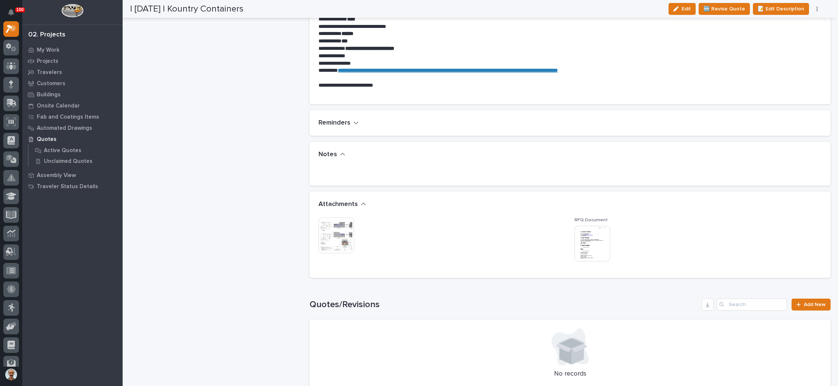
click at [330, 222] on img at bounding box center [336, 235] width 36 height 36
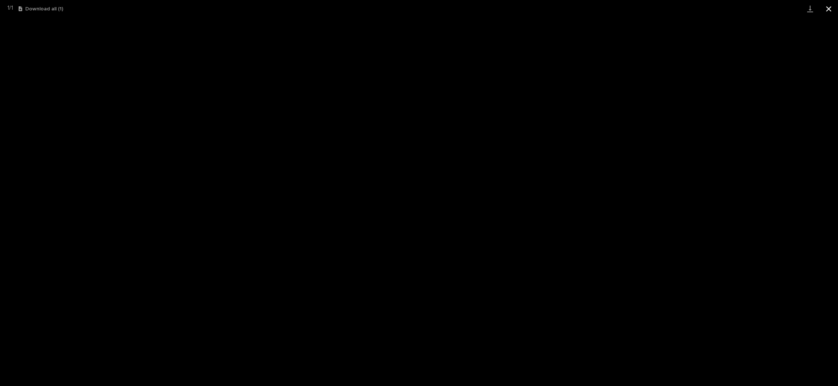
click at [829, 8] on button "Close gallery" at bounding box center [828, 8] width 19 height 17
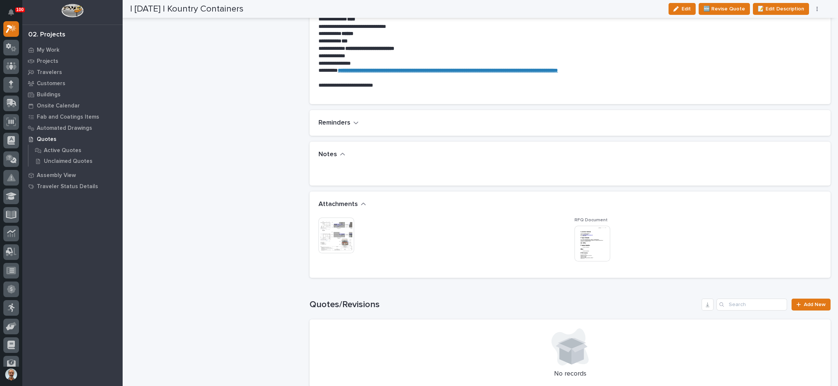
click at [344, 233] on img at bounding box center [336, 235] width 36 height 36
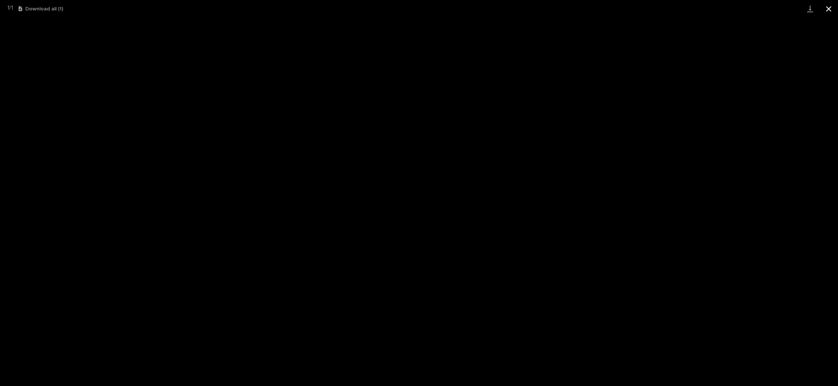
click at [827, 9] on button "Close gallery" at bounding box center [828, 8] width 19 height 17
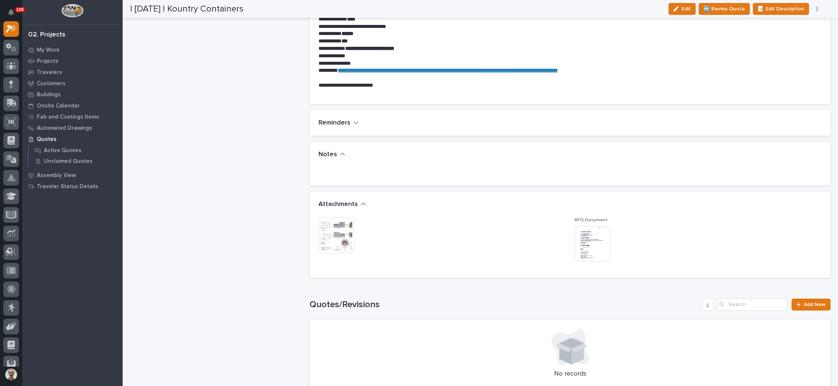
click at [584, 236] on img at bounding box center [592, 243] width 36 height 36
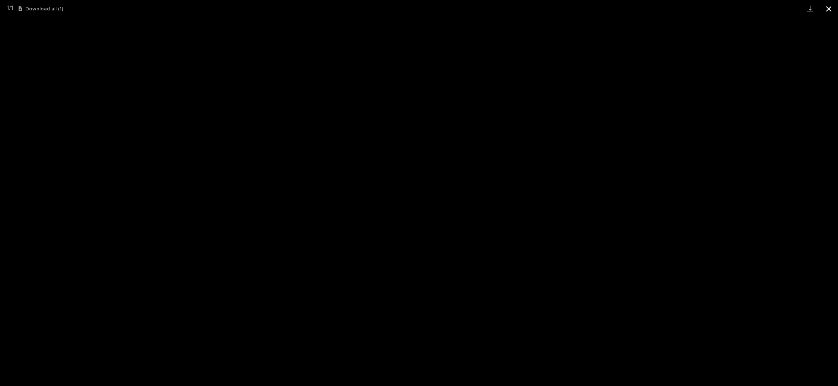
click at [827, 10] on button "Close gallery" at bounding box center [828, 8] width 19 height 17
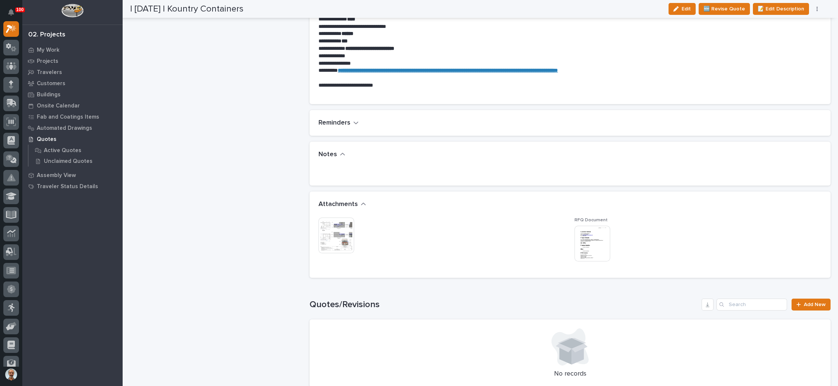
click at [348, 227] on img at bounding box center [336, 235] width 36 height 36
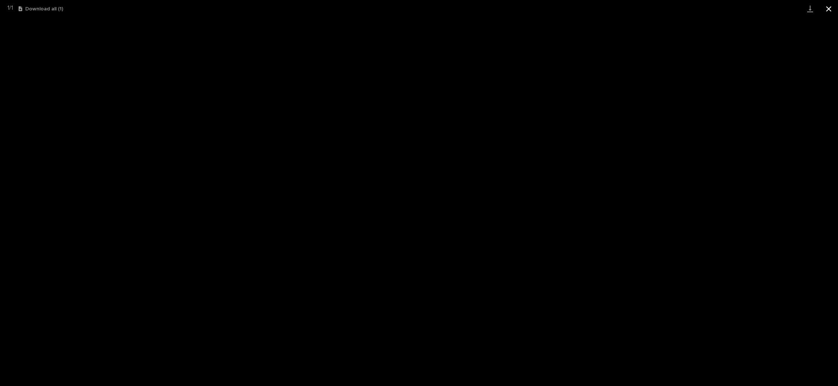
click at [827, 7] on button "Close gallery" at bounding box center [828, 8] width 19 height 17
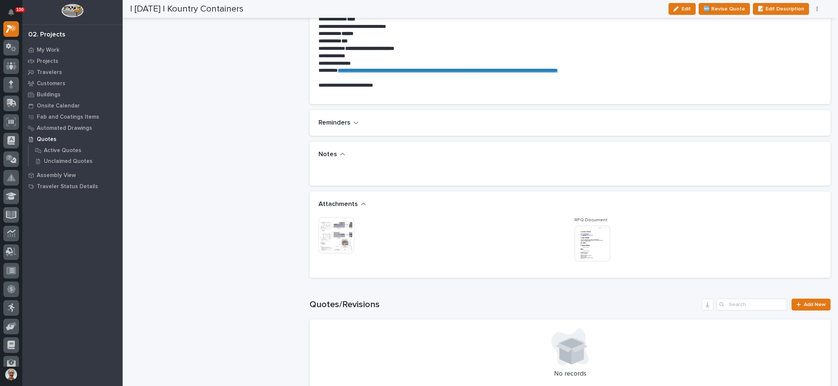
click at [331, 233] on img at bounding box center [336, 235] width 36 height 36
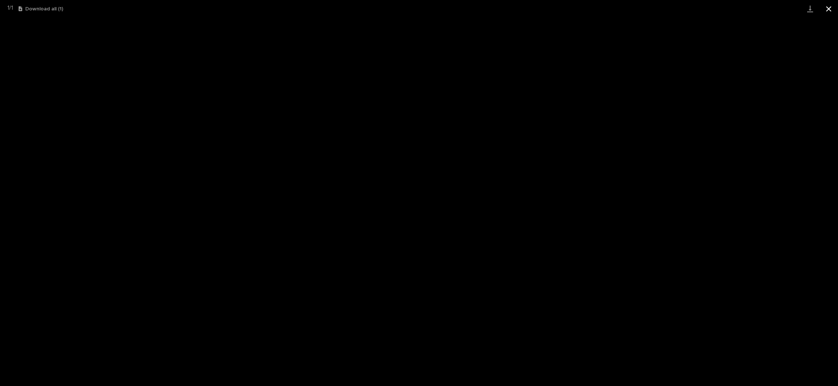
click at [830, 10] on button "Close gallery" at bounding box center [828, 8] width 19 height 17
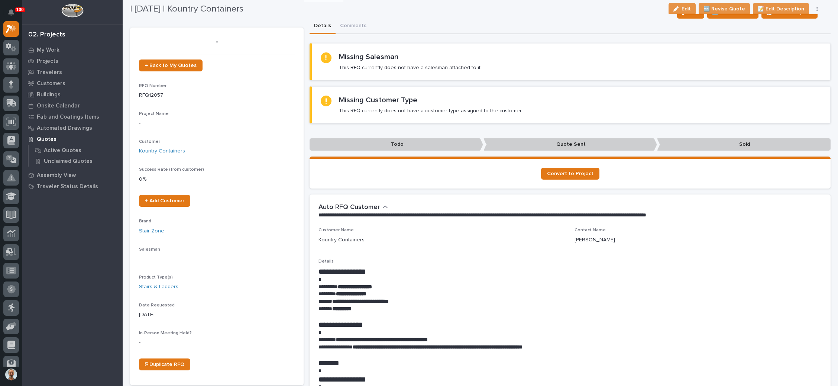
scroll to position [0, 0]
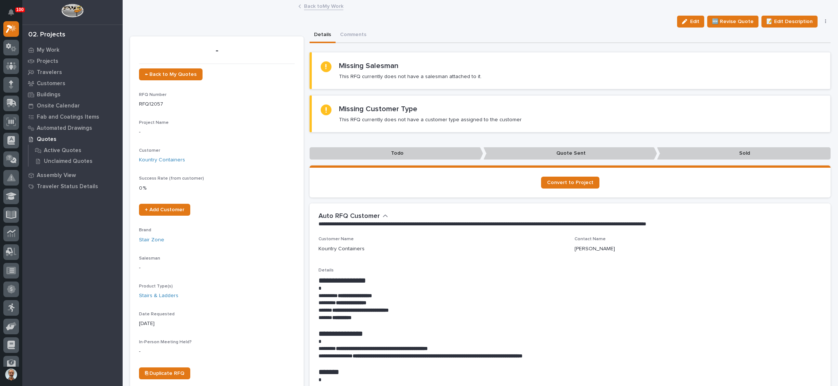
click at [820, 22] on button "button" at bounding box center [825, 21] width 10 height 5
click at [795, 43] on button "✋ Assign/Claim" at bounding box center [793, 48] width 66 height 12
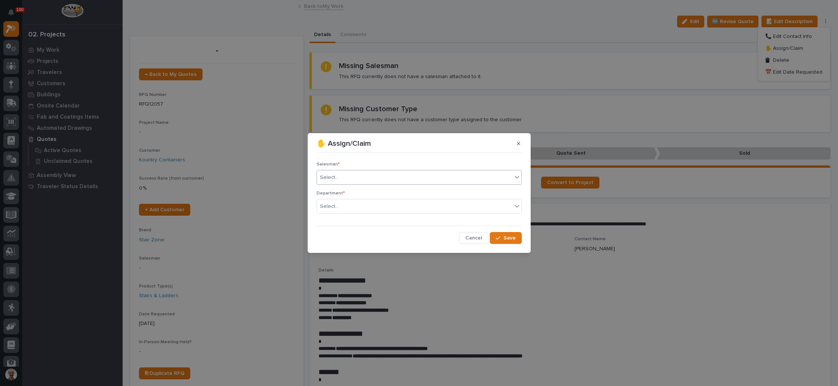
click at [369, 182] on div "Select..." at bounding box center [414, 177] width 195 height 12
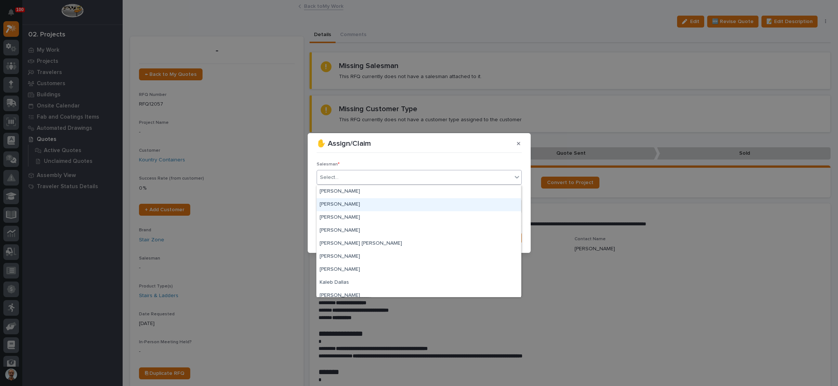
click at [358, 203] on div "[PERSON_NAME]" at bounding box center [419, 204] width 204 height 13
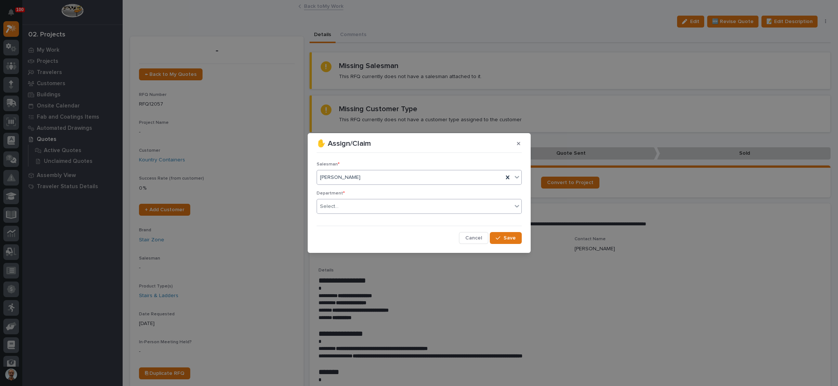
click at [358, 205] on div "Select..." at bounding box center [414, 206] width 195 height 12
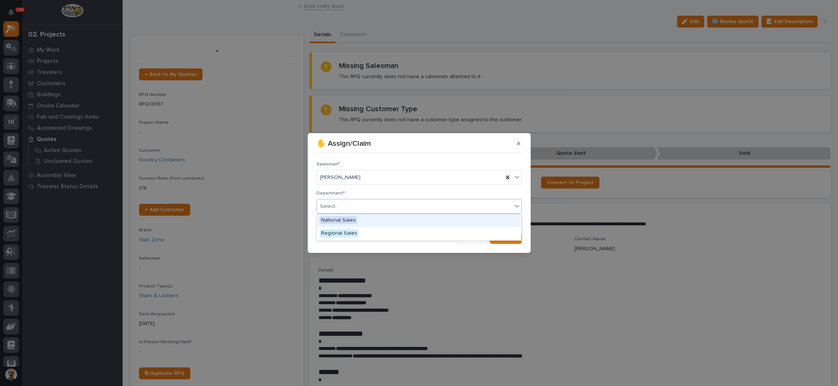
click at [356, 218] on div "National Sales" at bounding box center [419, 220] width 204 height 13
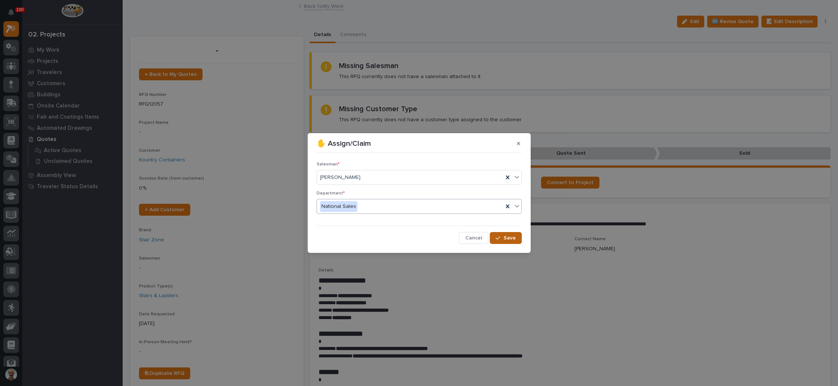
click at [500, 237] on icon "button" at bounding box center [498, 237] width 4 height 3
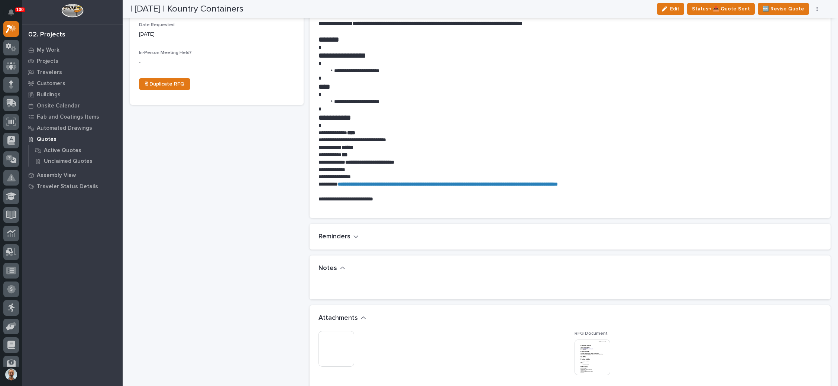
scroll to position [334, 0]
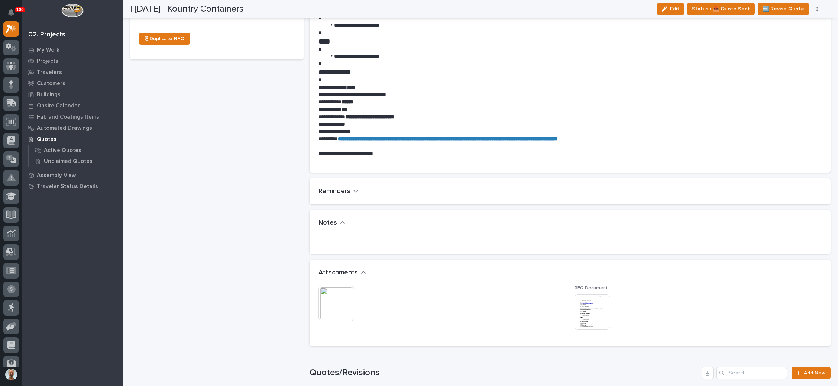
click at [585, 312] on img at bounding box center [592, 312] width 36 height 36
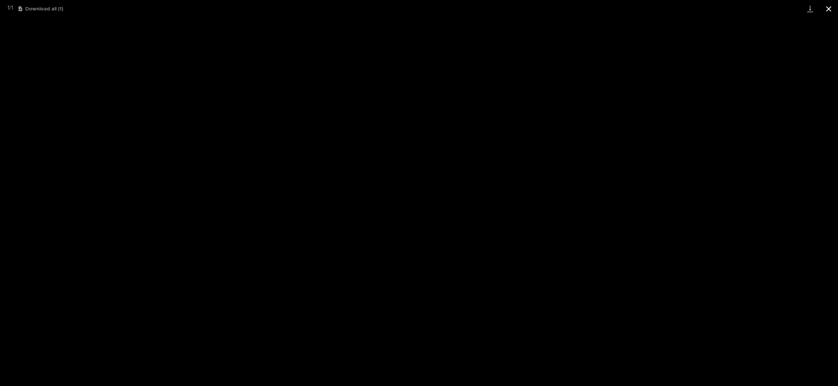
click at [825, 10] on button "Close gallery" at bounding box center [828, 8] width 19 height 17
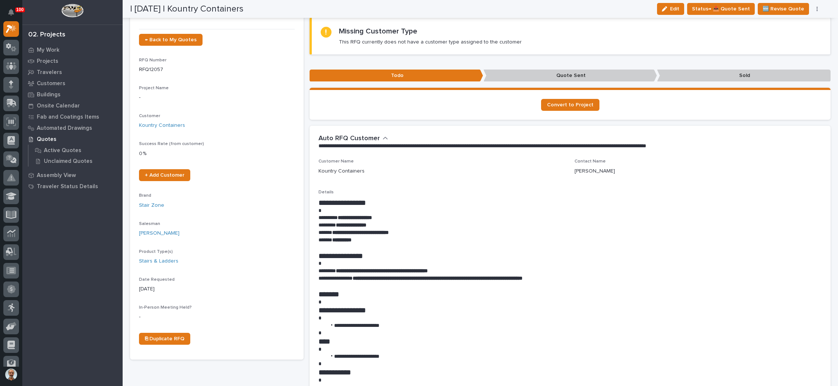
scroll to position [0, 0]
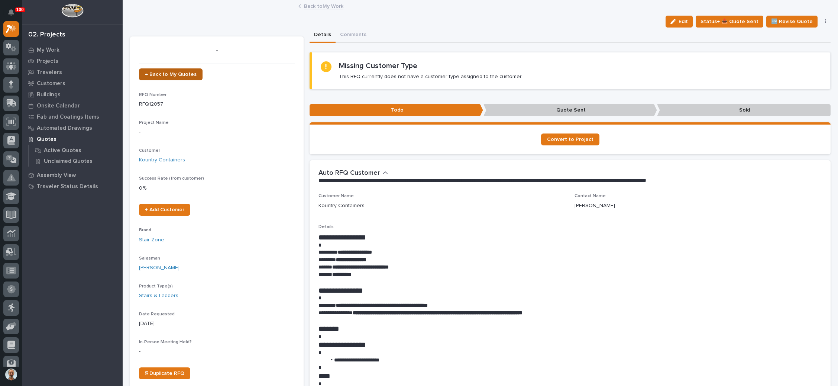
click at [191, 74] on span "← Back to My Quotes" at bounding box center [171, 74] width 52 height 5
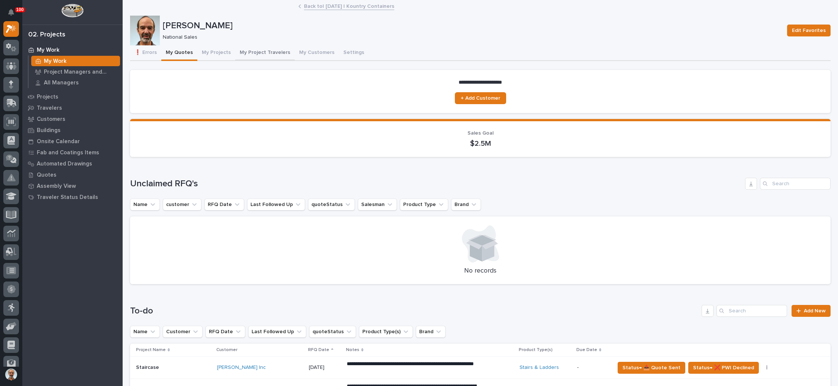
click at [265, 48] on button "My Project Travelers" at bounding box center [264, 53] width 59 height 16
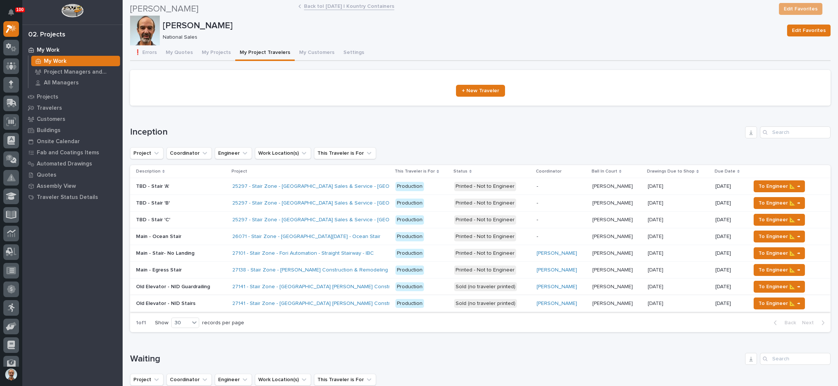
scroll to position [111, 0]
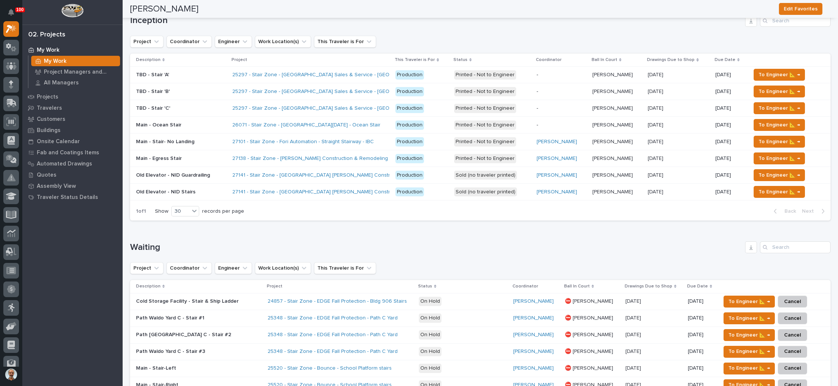
click at [437, 172] on p "Production" at bounding box center [421, 175] width 52 height 9
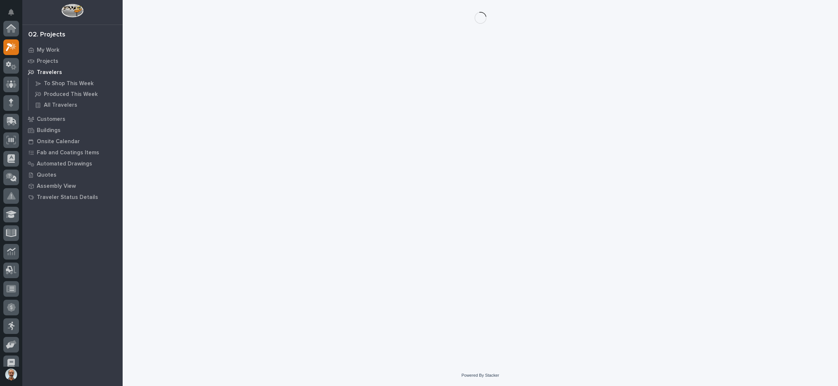
scroll to position [18, 0]
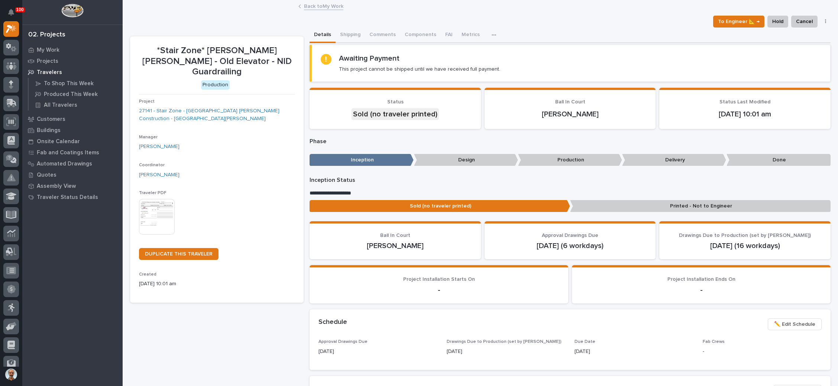
click at [160, 199] on img at bounding box center [157, 217] width 36 height 36
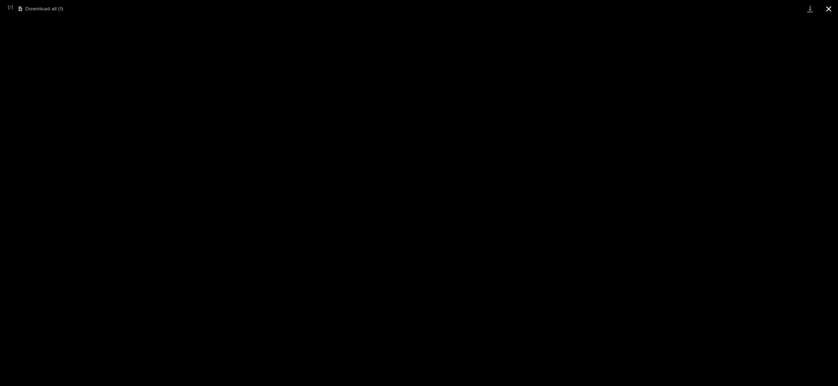
click at [827, 8] on button "Close gallery" at bounding box center [828, 8] width 19 height 17
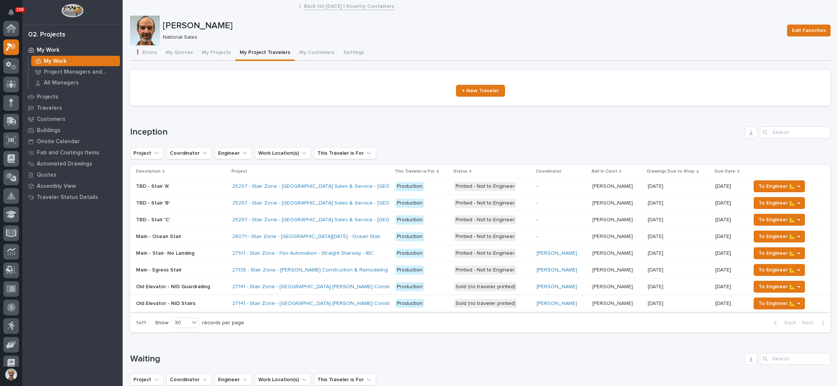
scroll to position [18, 0]
click at [439, 302] on p "Production" at bounding box center [421, 303] width 52 height 9
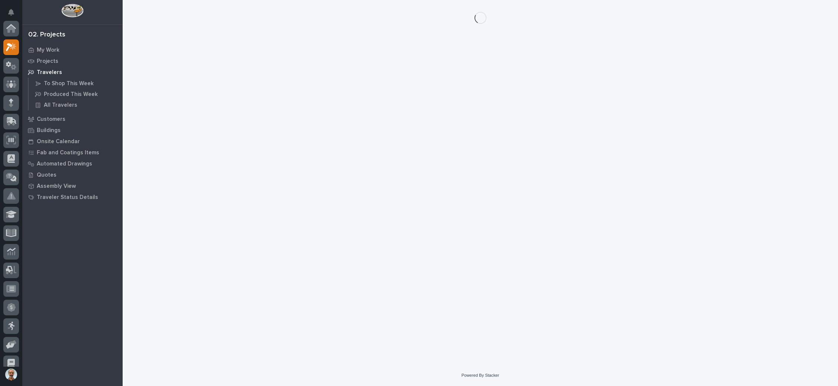
scroll to position [18, 0]
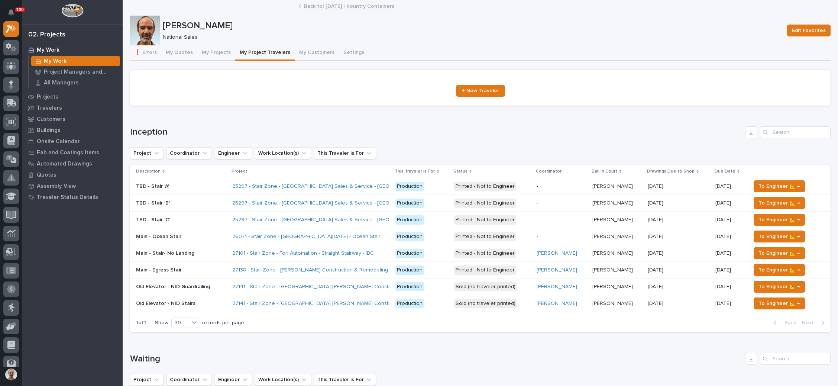
scroll to position [111, 0]
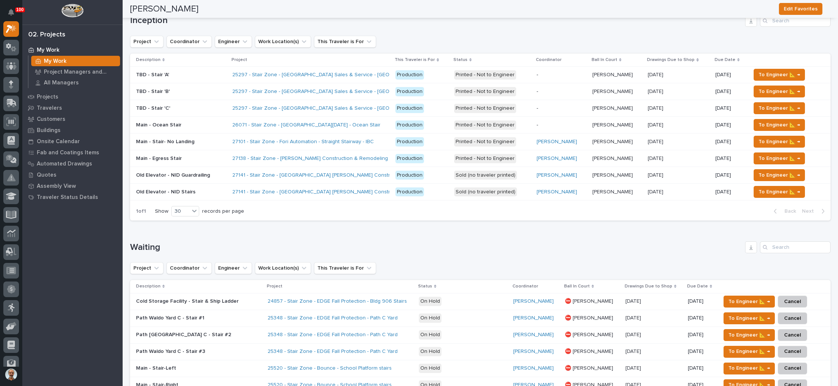
click at [520, 173] on p "Sold (no traveler printed)" at bounding box center [492, 175] width 77 height 9
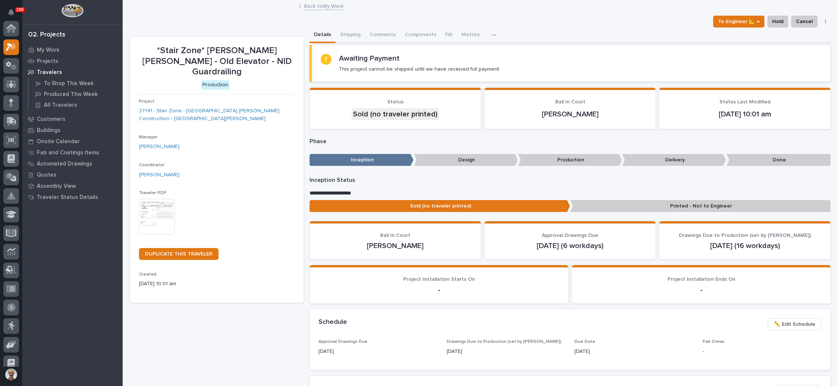
scroll to position [18, 0]
click at [182, 248] on link "DUPLICATE THIS TRAVELER" at bounding box center [178, 254] width 79 height 12
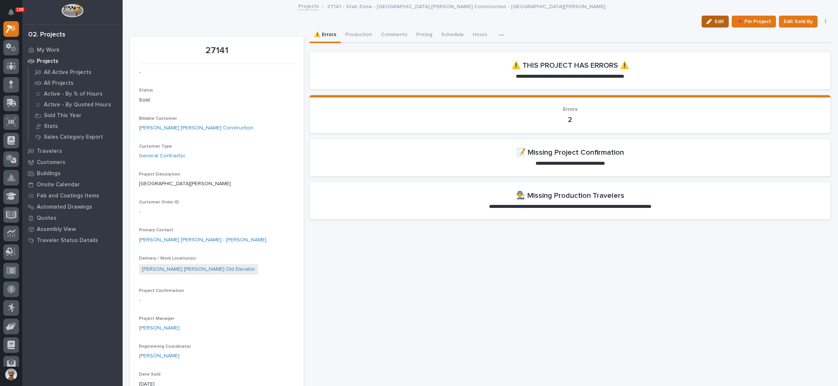
click at [706, 20] on icon "button" at bounding box center [708, 21] width 5 height 5
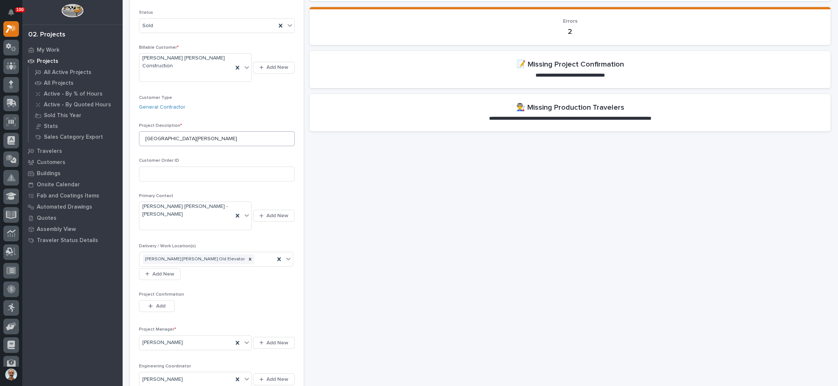
scroll to position [111, 0]
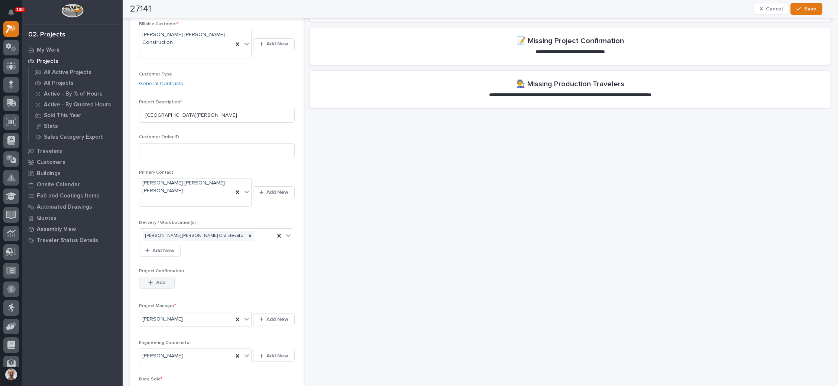
click at [163, 276] on button "Add" at bounding box center [157, 282] width 36 height 12
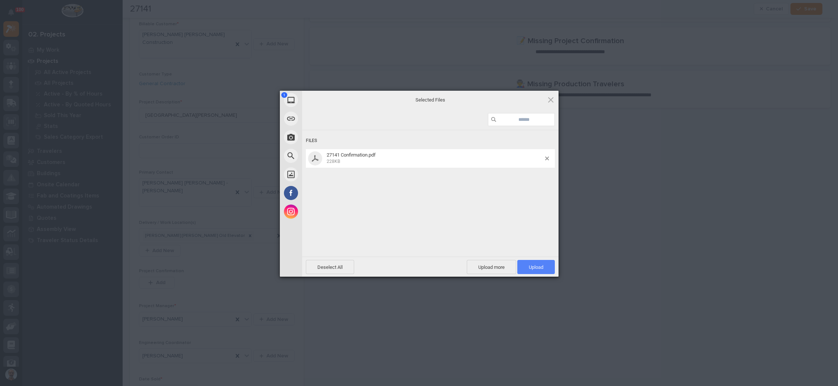
click at [545, 266] on span "Upload 1" at bounding box center [536, 267] width 38 height 14
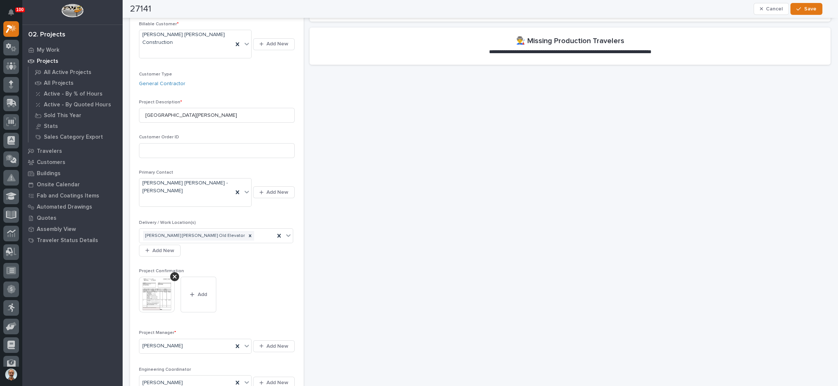
scroll to position [0, 0]
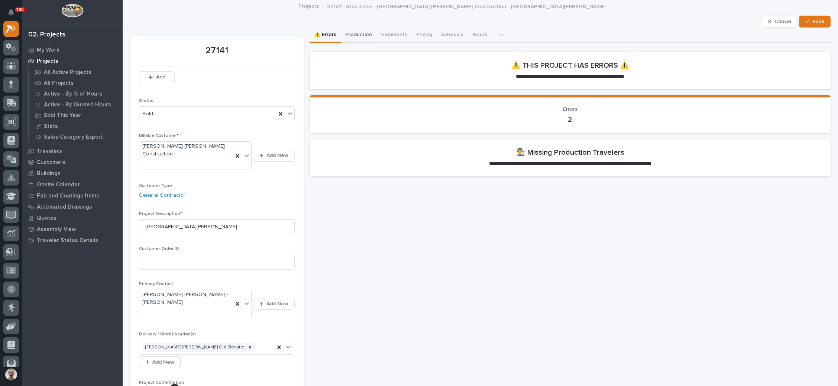
click at [356, 31] on button "Production" at bounding box center [359, 35] width 36 height 16
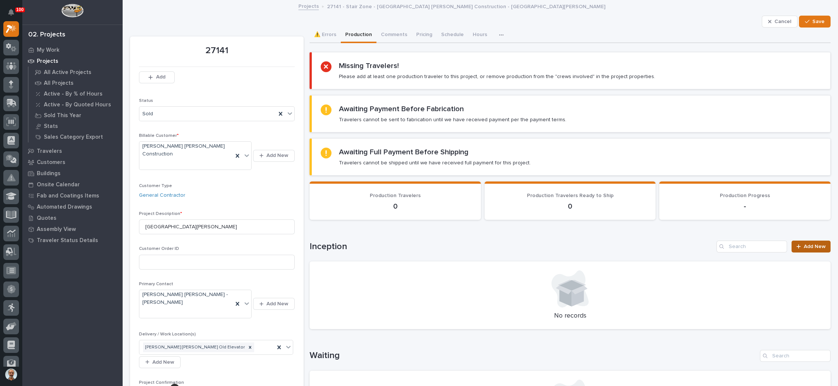
click at [796, 244] on div at bounding box center [799, 246] width 7 height 5
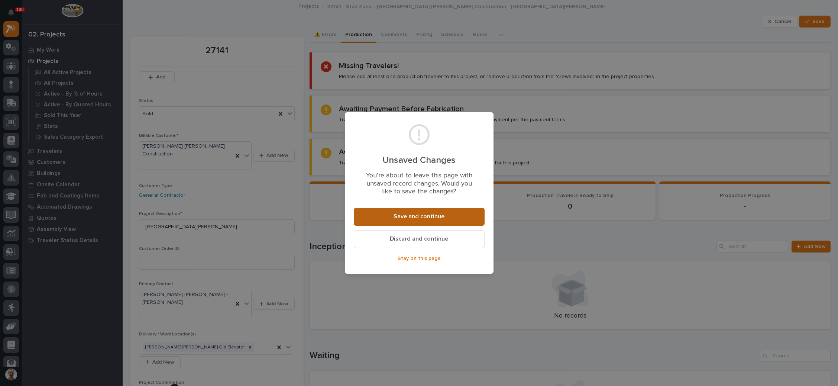
click at [424, 215] on span "Save and continue" at bounding box center [418, 216] width 51 height 8
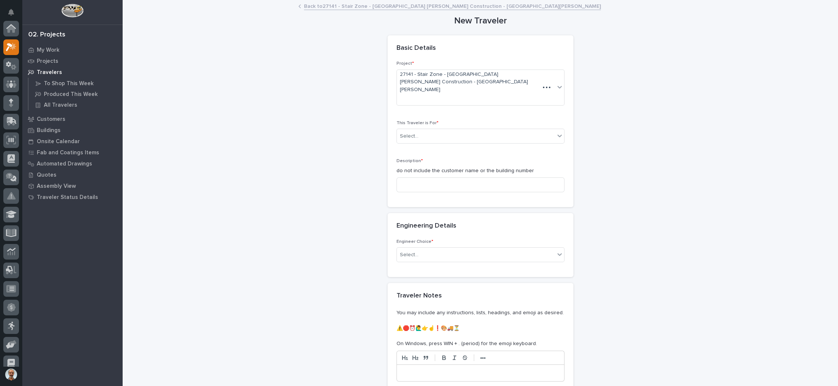
scroll to position [18, 0]
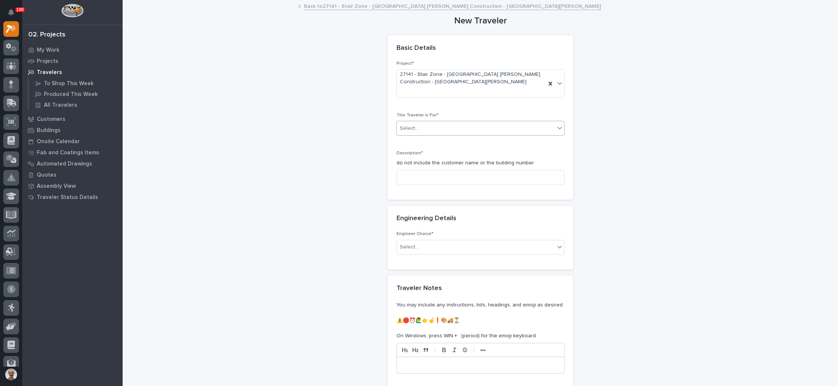
click at [449, 124] on div "Select..." at bounding box center [476, 128] width 158 height 12
click at [441, 140] on div "Production" at bounding box center [475, 141] width 167 height 13
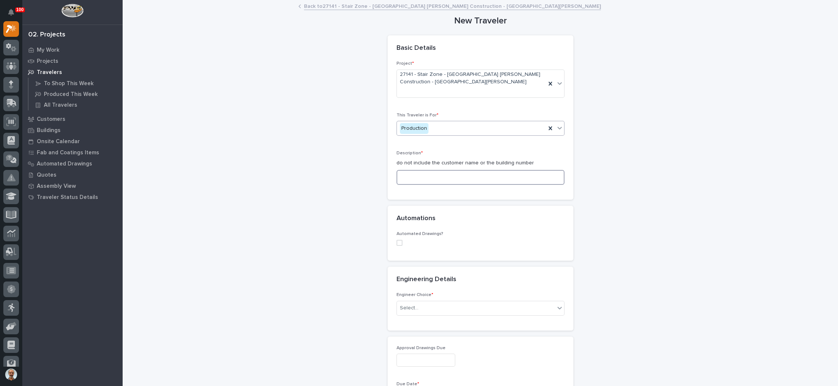
click at [439, 175] on input at bounding box center [480, 177] width 168 height 15
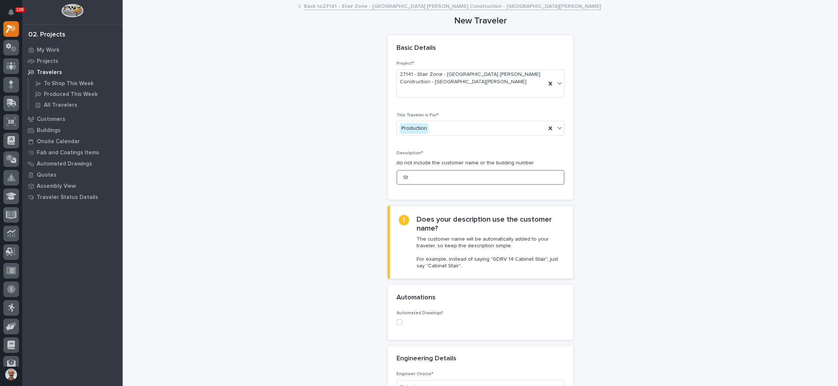
type input "S"
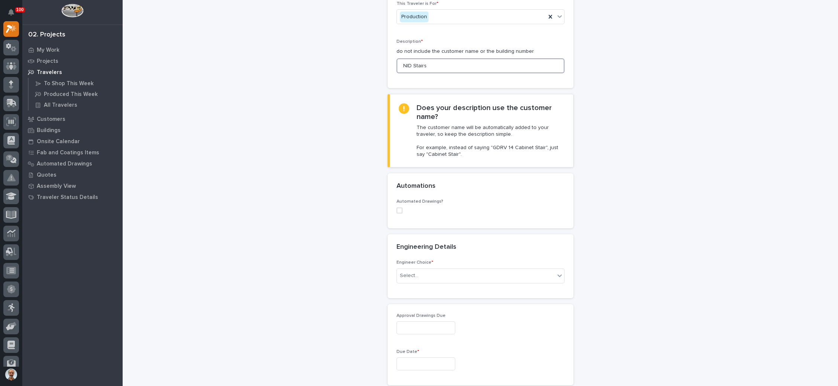
scroll to position [167, 0]
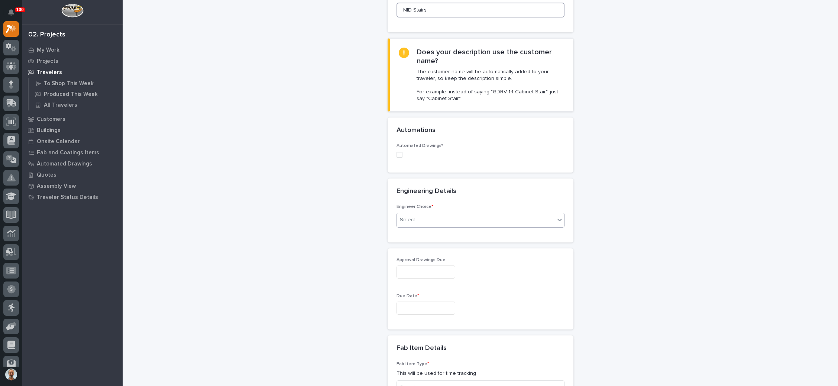
type input "NID Stairs"
click at [438, 216] on div "Select..." at bounding box center [476, 220] width 158 height 12
click at [430, 256] on div "I know who will draw this" at bounding box center [475, 258] width 167 height 13
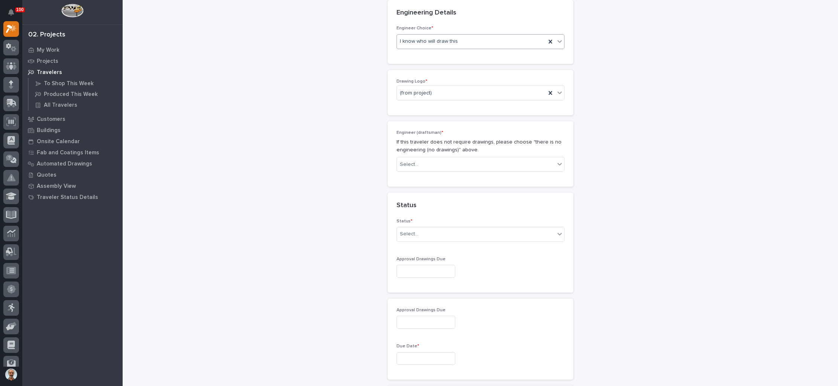
scroll to position [336, 0]
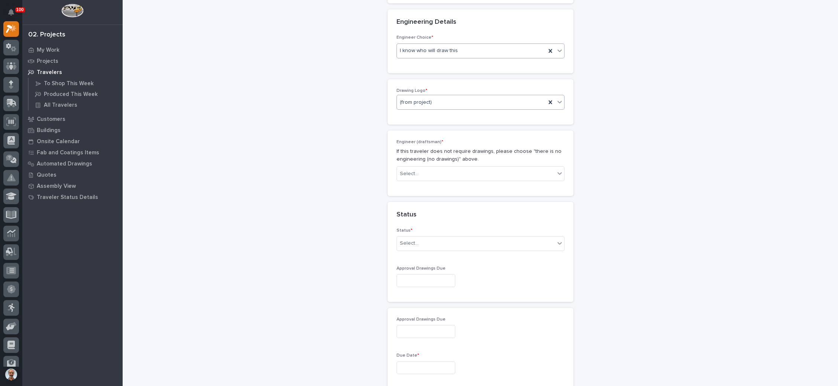
click at [445, 99] on div "(from project)" at bounding box center [471, 102] width 149 height 12
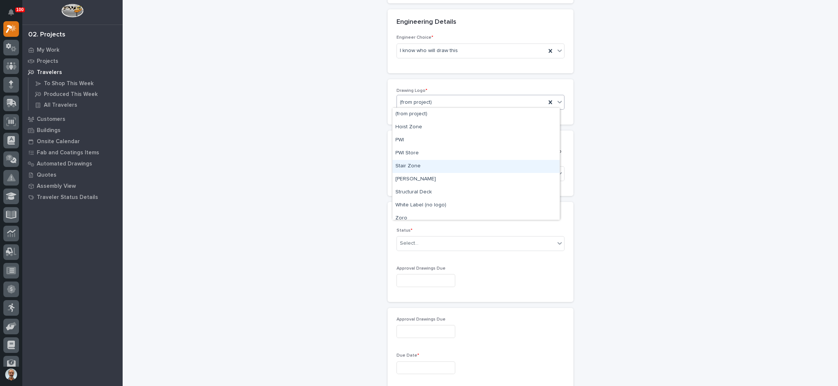
click at [434, 163] on div "Stair Zone" at bounding box center [475, 166] width 167 height 13
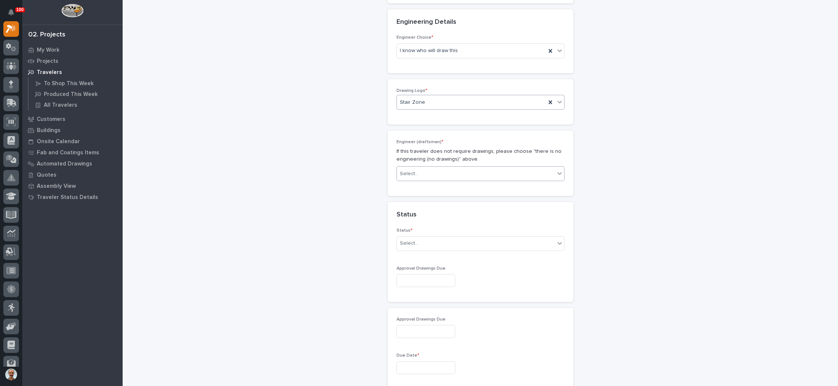
click at [434, 169] on div "Select..." at bounding box center [476, 174] width 158 height 12
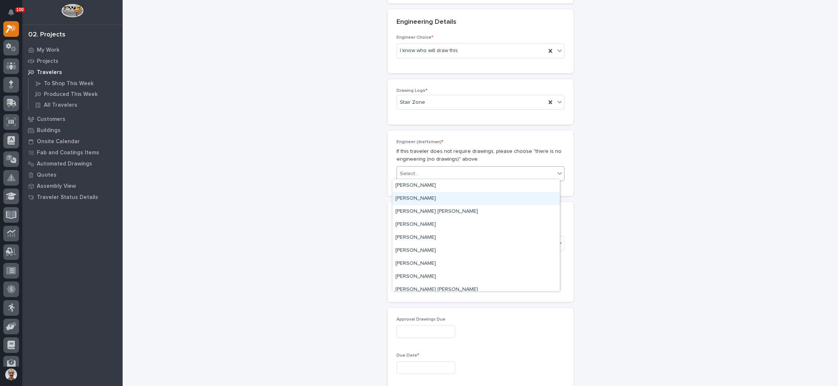
type input "*"
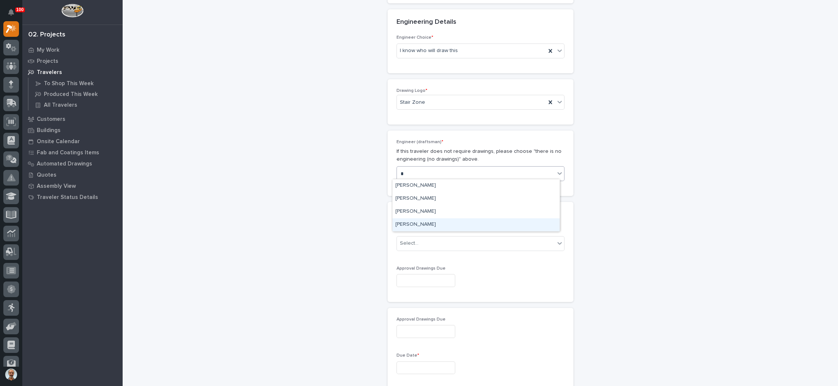
click at [430, 221] on div "Wynne Hochstetler" at bounding box center [475, 224] width 167 height 13
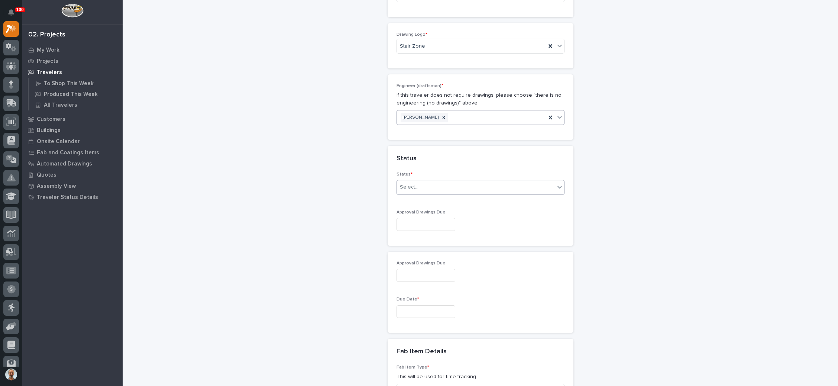
click at [435, 186] on div "Select..." at bounding box center [476, 187] width 158 height 12
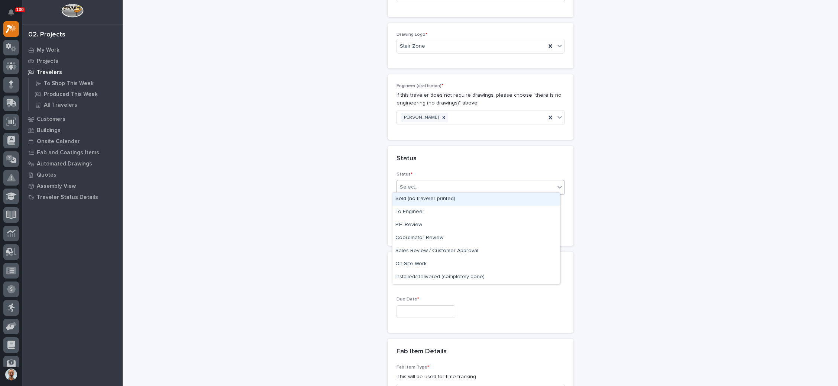
click at [428, 200] on div "Sold (no traveler printed)" at bounding box center [475, 198] width 167 height 13
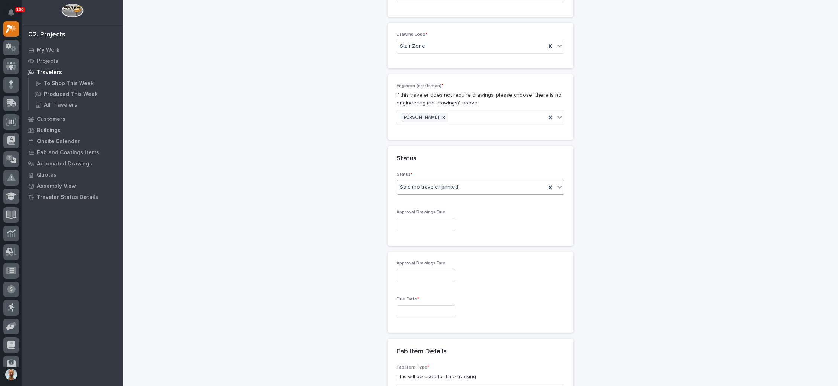
click at [432, 221] on input "text" at bounding box center [425, 224] width 59 height 13
click at [443, 149] on div "12" at bounding box center [441, 149] width 10 height 10
type input "**********"
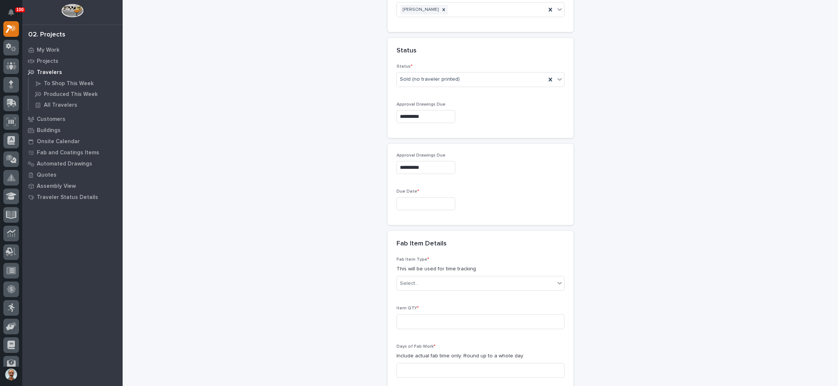
scroll to position [504, 0]
click at [419, 197] on input "text" at bounding box center [425, 200] width 59 height 13
click at [454, 82] on span "Next Month" at bounding box center [454, 81] width 0 height 10
click at [416, 134] on div "15" at bounding box center [417, 136] width 10 height 10
type input "**********"
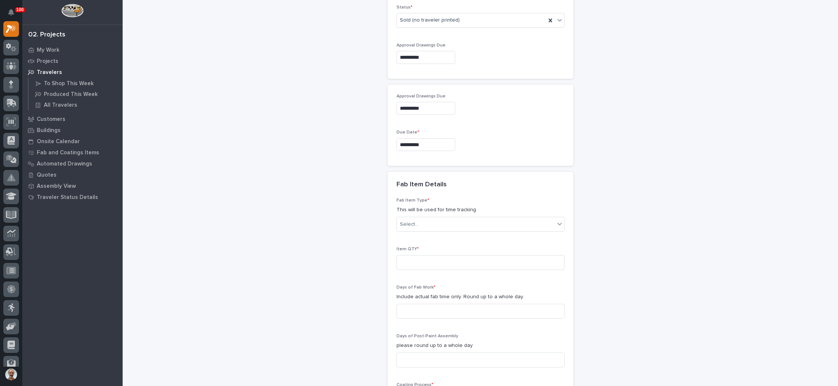
scroll to position [615, 0]
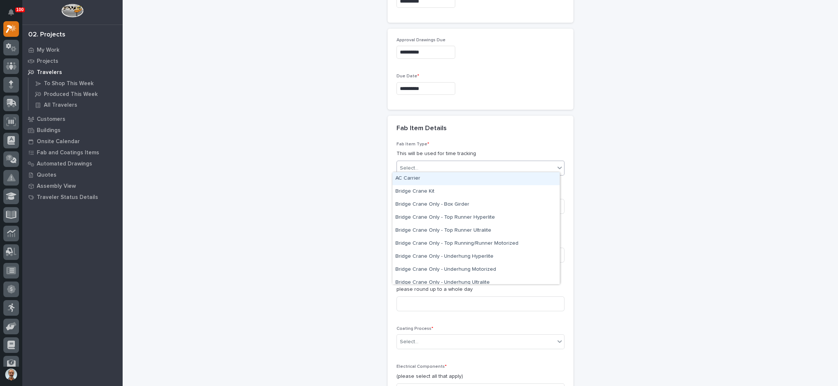
click at [478, 166] on div "Select..." at bounding box center [476, 168] width 158 height 12
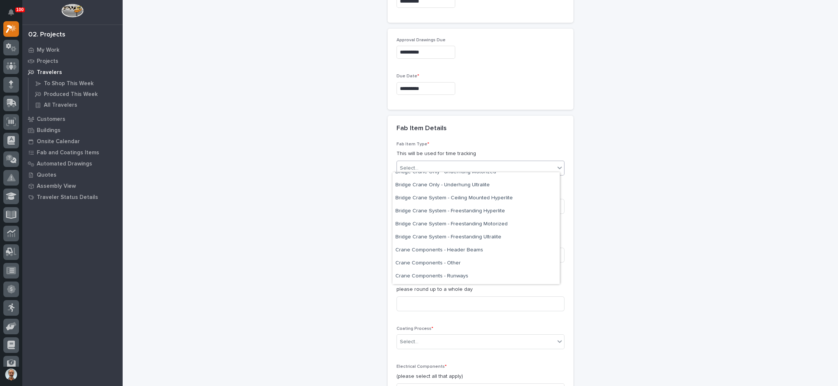
scroll to position [423, 0]
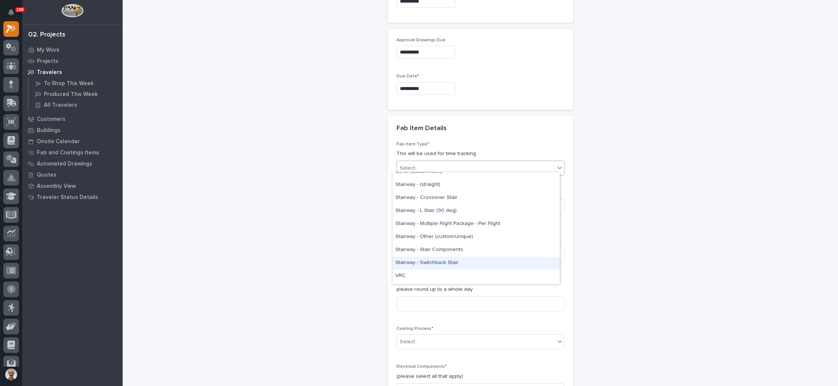
click at [446, 262] on div "Stairway - Switchback Stair" at bounding box center [475, 262] width 167 height 13
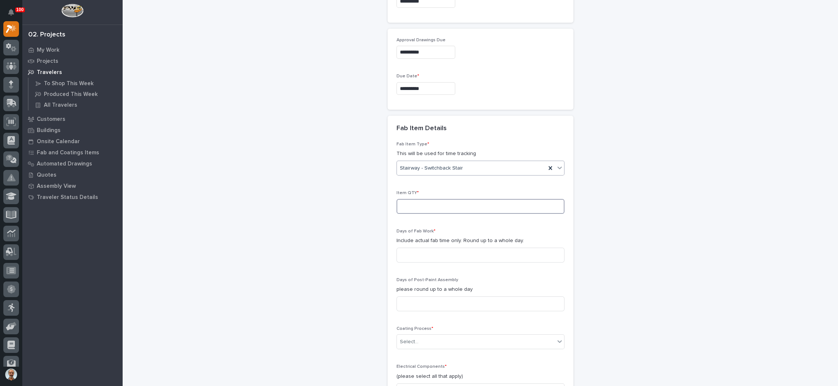
click at [429, 204] on input at bounding box center [480, 206] width 168 height 15
type input "1"
click at [435, 256] on input at bounding box center [480, 254] width 168 height 15
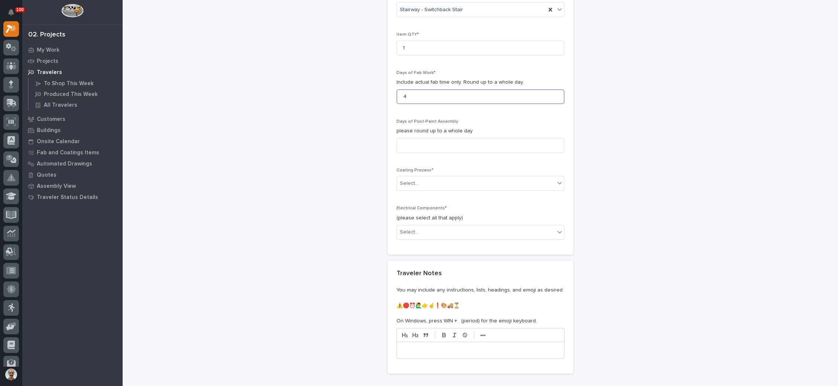
scroll to position [782, 0]
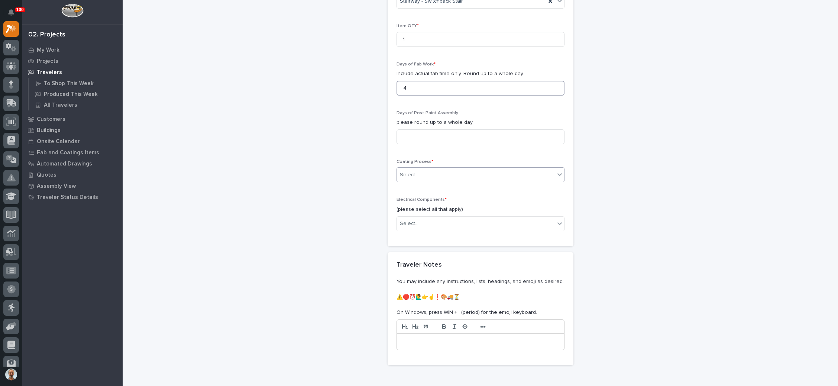
type input "4"
click at [457, 172] on div "Select..." at bounding box center [476, 175] width 158 height 12
click at [445, 194] on div "In-House Paint/Powder" at bounding box center [475, 197] width 167 height 13
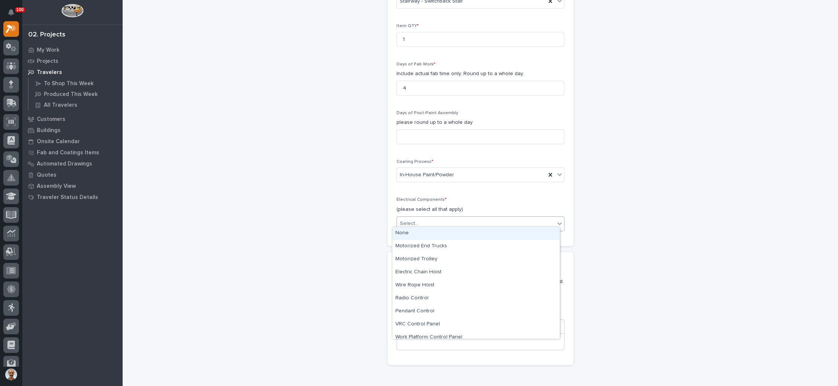
click at [439, 218] on div "Select..." at bounding box center [476, 223] width 158 height 12
click at [437, 232] on div "None" at bounding box center [475, 233] width 167 height 13
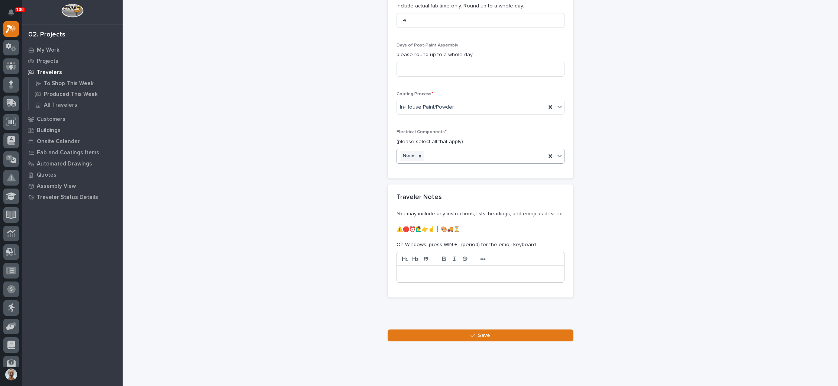
scroll to position [858, 0]
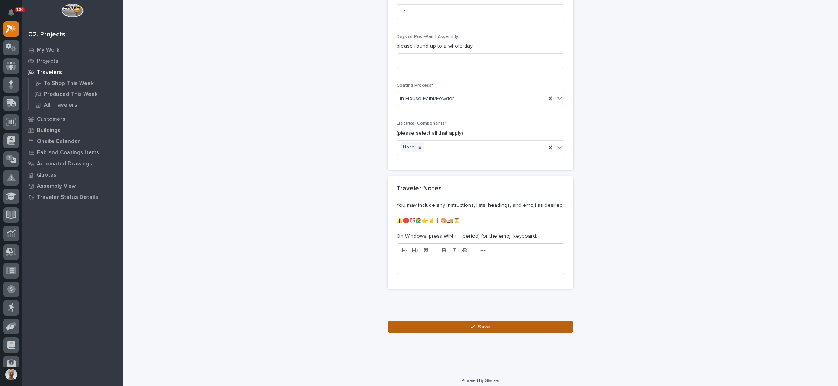
click at [470, 325] on button "Save" at bounding box center [480, 327] width 186 height 12
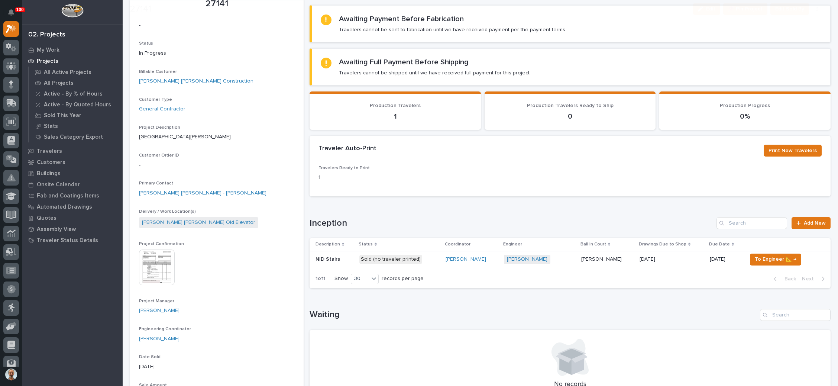
scroll to position [56, 0]
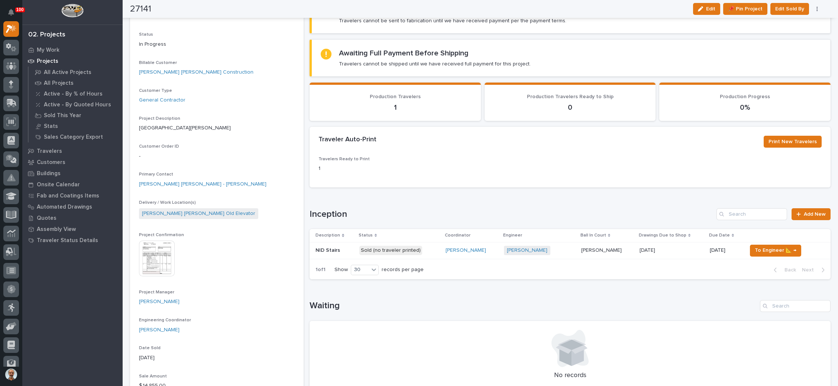
click at [564, 246] on div "Wynne Hochstetler + 0" at bounding box center [539, 250] width 71 height 9
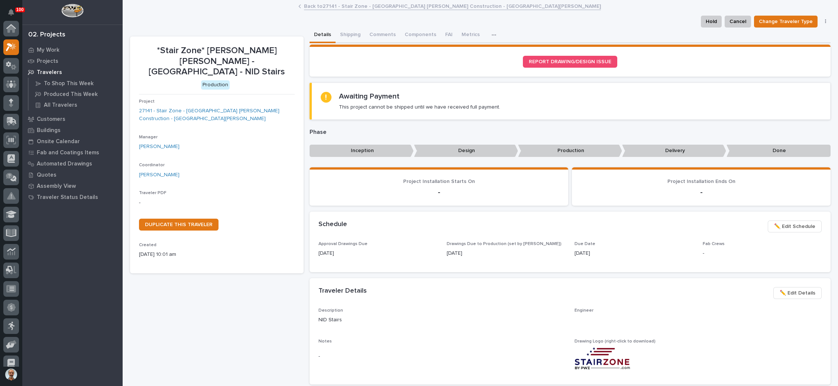
scroll to position [18, 0]
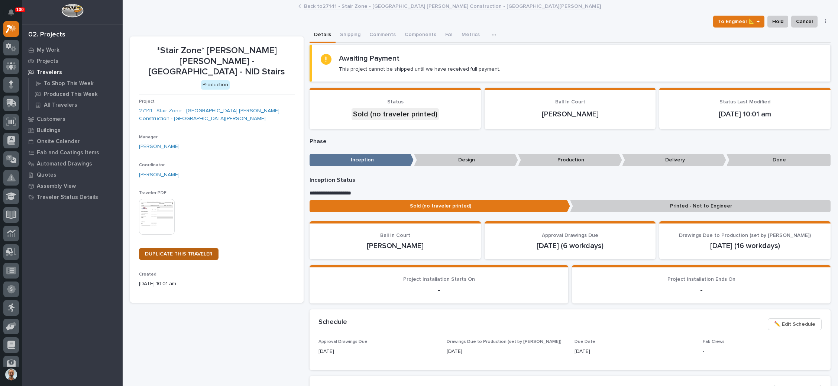
click at [196, 251] on span "DUPLICATE THIS TRAVELER" at bounding box center [179, 253] width 68 height 5
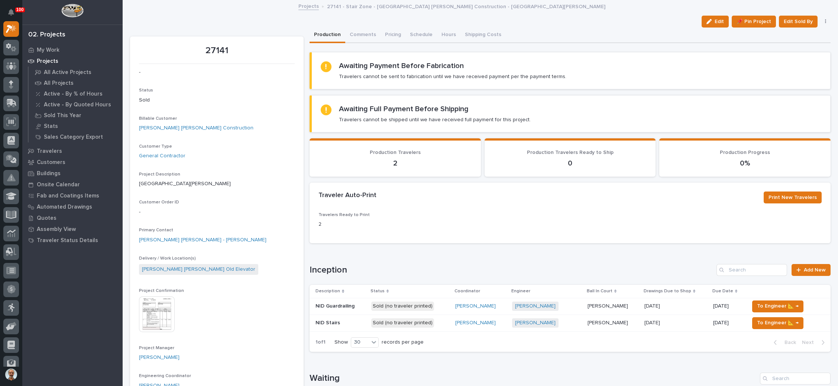
scroll to position [56, 0]
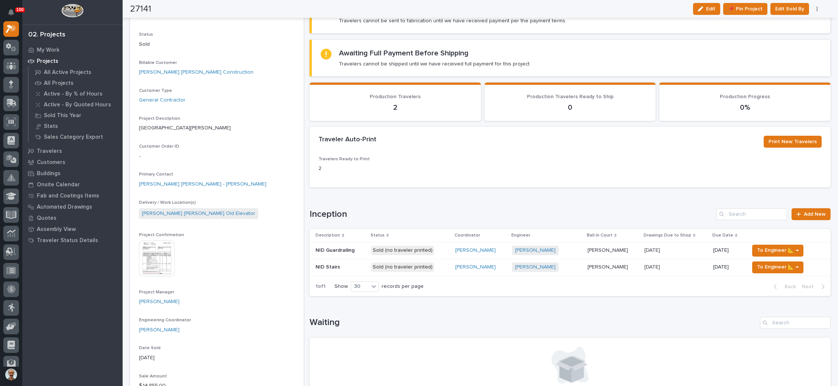
click at [574, 263] on div "Wynne Hochstetler + 0" at bounding box center [546, 266] width 69 height 9
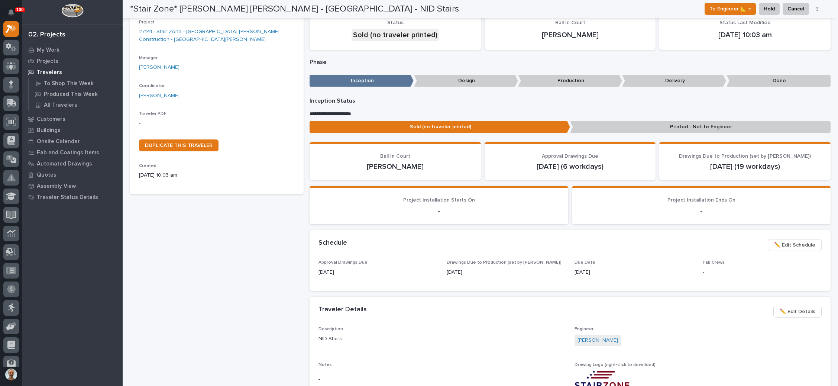
scroll to position [56, 0]
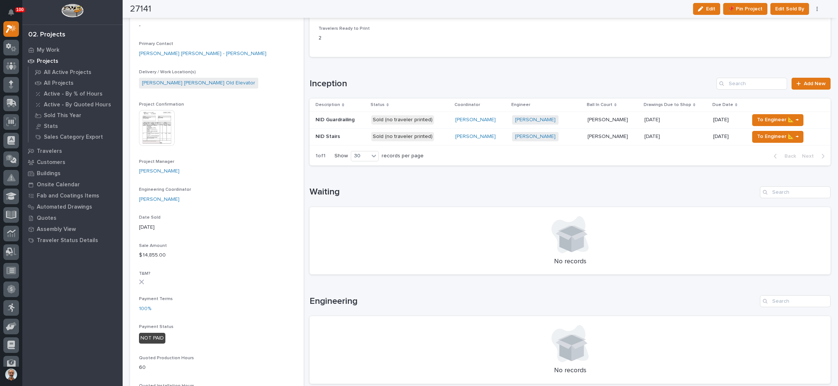
scroll to position [223, 0]
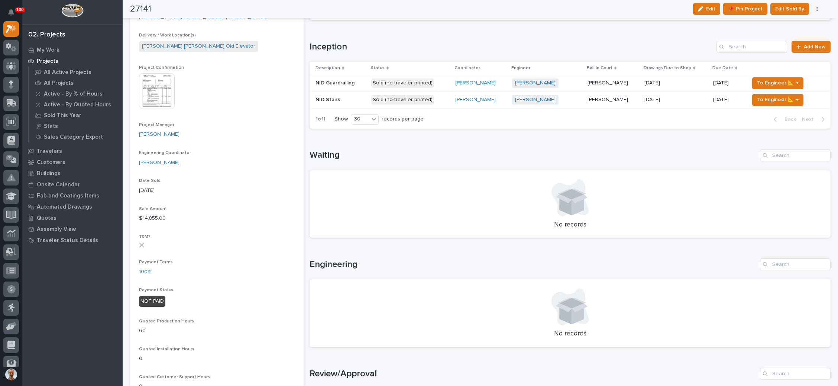
click at [572, 100] on div "Wynne Hochstetler + 0" at bounding box center [546, 99] width 69 height 9
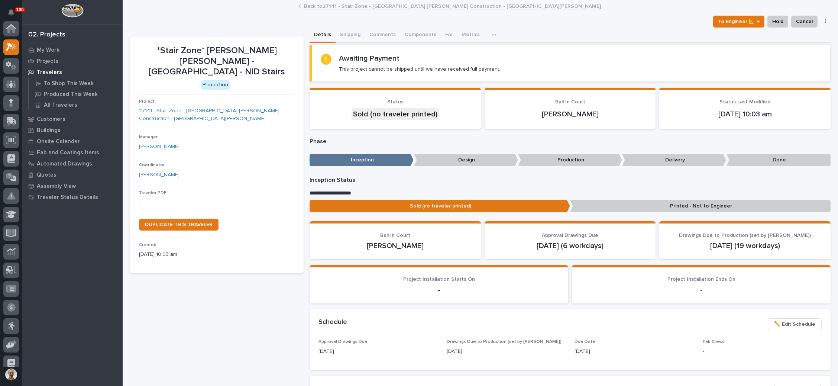
scroll to position [18, 0]
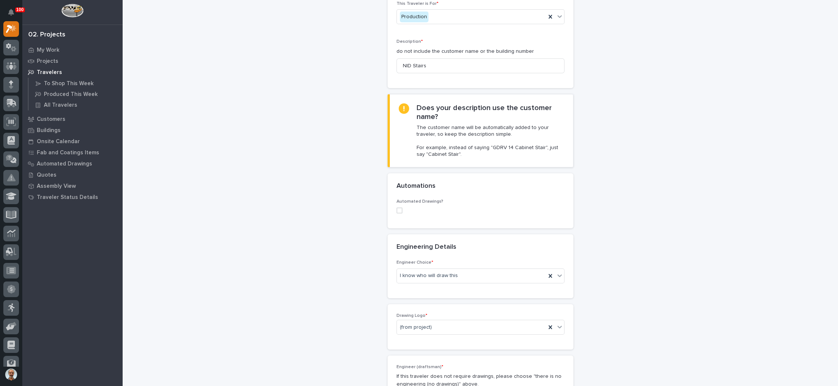
scroll to position [167, 0]
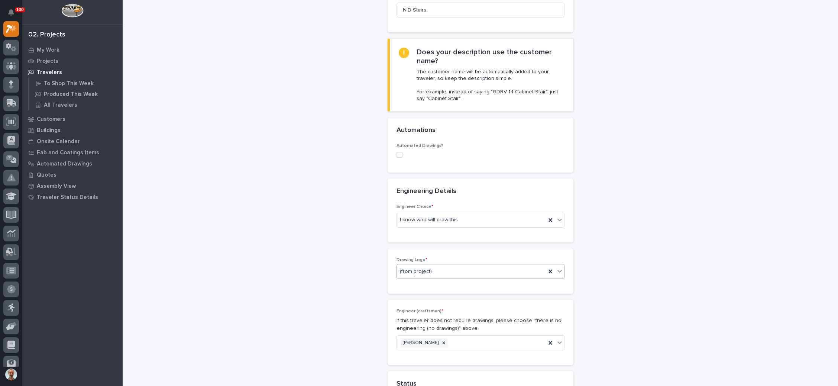
click at [465, 270] on div "(from project)" at bounding box center [471, 271] width 149 height 12
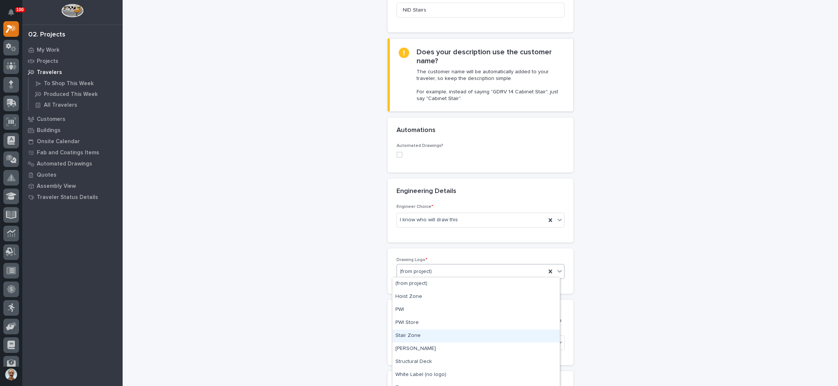
click at [417, 332] on div "Stair Zone" at bounding box center [475, 335] width 167 height 13
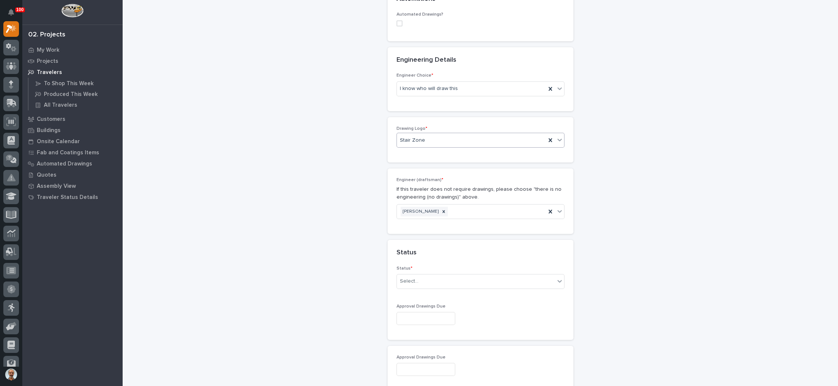
scroll to position [334, 0]
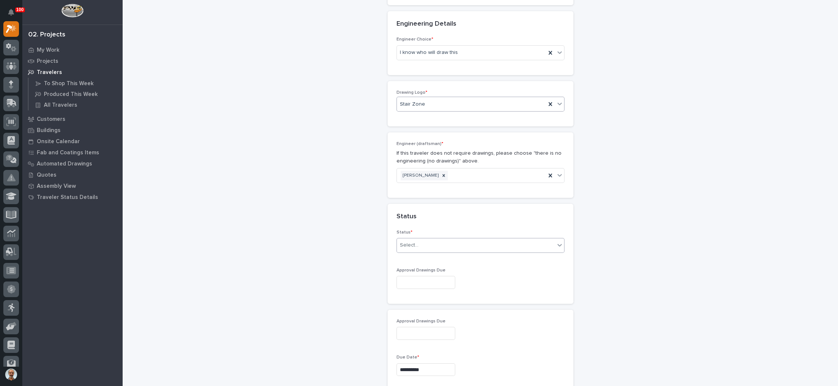
click at [446, 244] on div "Select..." at bounding box center [476, 245] width 158 height 12
click at [439, 255] on div "Sold (no traveler printed)" at bounding box center [475, 257] width 167 height 13
click at [435, 278] on input "text" at bounding box center [425, 282] width 59 height 13
click at [441, 208] on div "12" at bounding box center [441, 207] width 10 height 10
type input "**********"
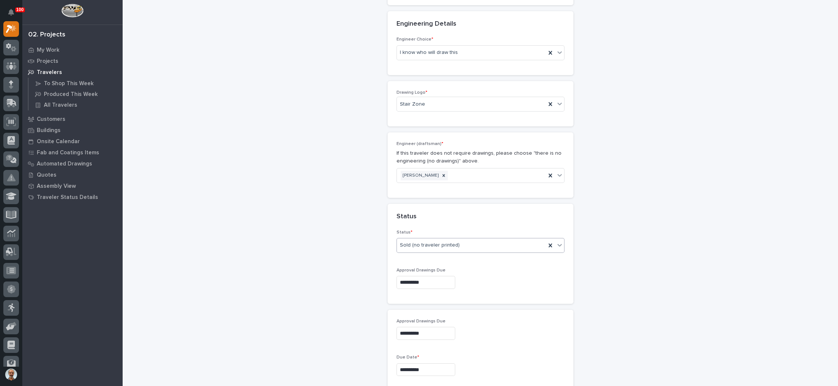
type input "**********"
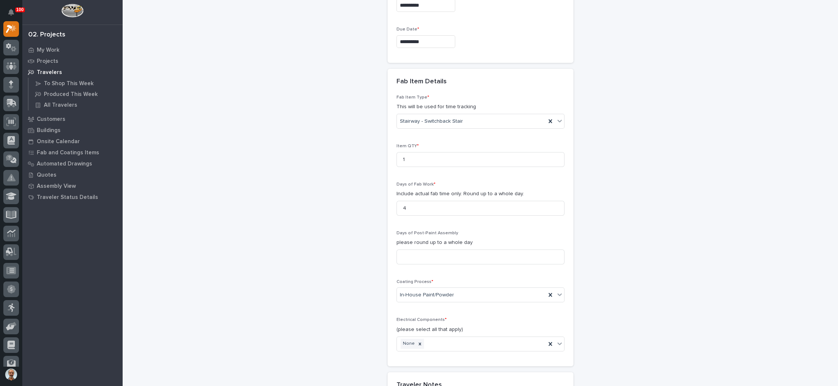
scroll to position [669, 0]
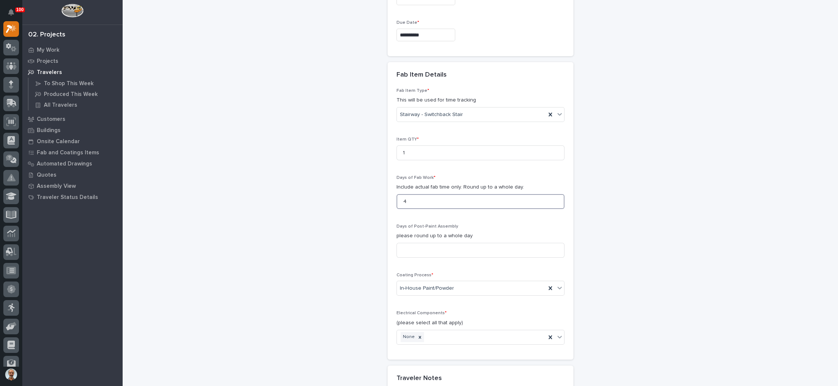
click at [414, 199] on input "4" at bounding box center [480, 201] width 168 height 15
type input "1"
click at [546, 112] on icon at bounding box center [549, 114] width 7 height 7
click at [556, 111] on icon at bounding box center [559, 113] width 7 height 7
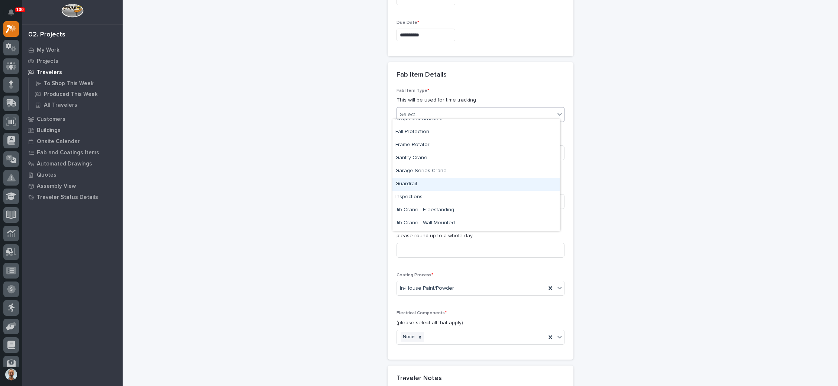
click at [425, 185] on div "Guardrail" at bounding box center [475, 184] width 167 height 13
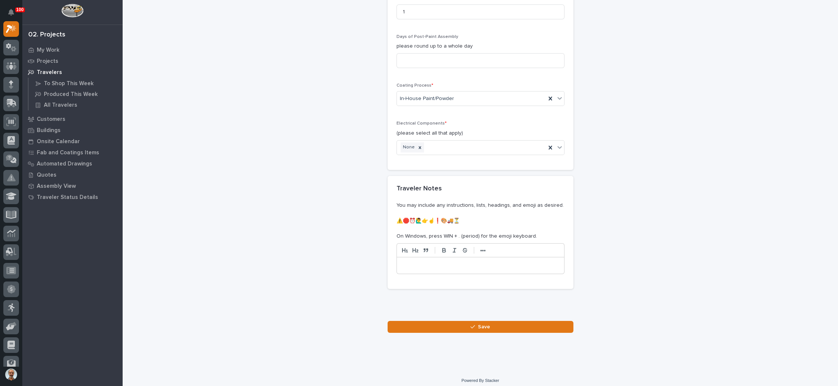
scroll to position [858, 0]
drag, startPoint x: 479, startPoint y: 321, endPoint x: 483, endPoint y: 319, distance: 4.0
click at [479, 323] on span "Save" at bounding box center [484, 326] width 12 height 7
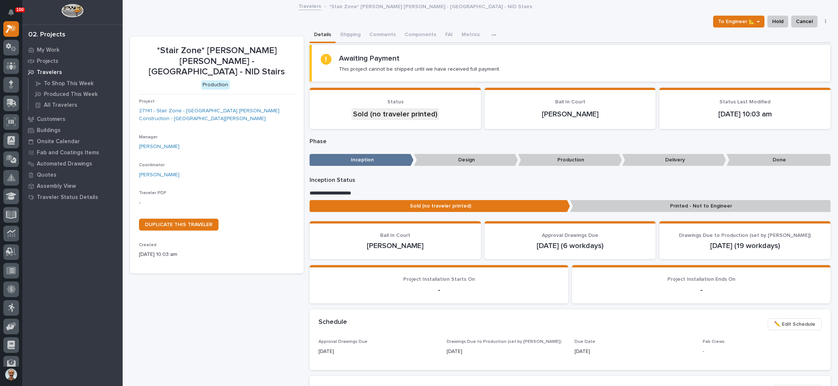
click at [682, 202] on p "Printed - Not to Engineer" at bounding box center [700, 206] width 260 height 12
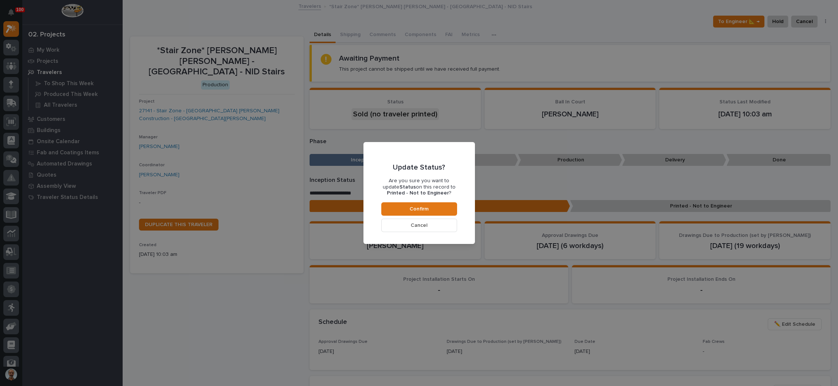
click at [411, 222] on span "Cancel" at bounding box center [418, 225] width 17 height 7
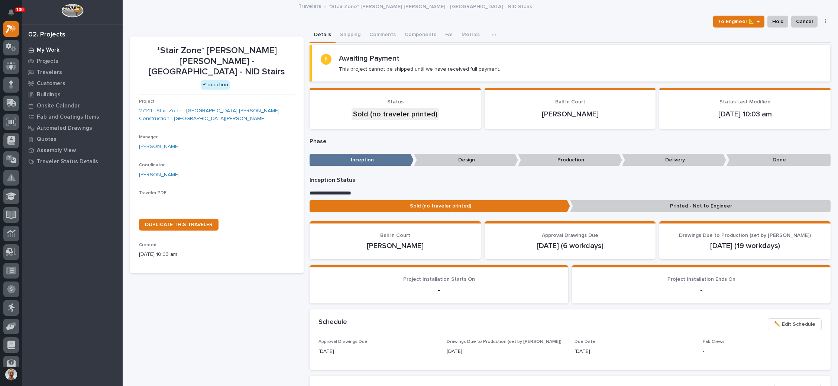
click at [41, 45] on div "My Work" at bounding box center [72, 50] width 97 height 10
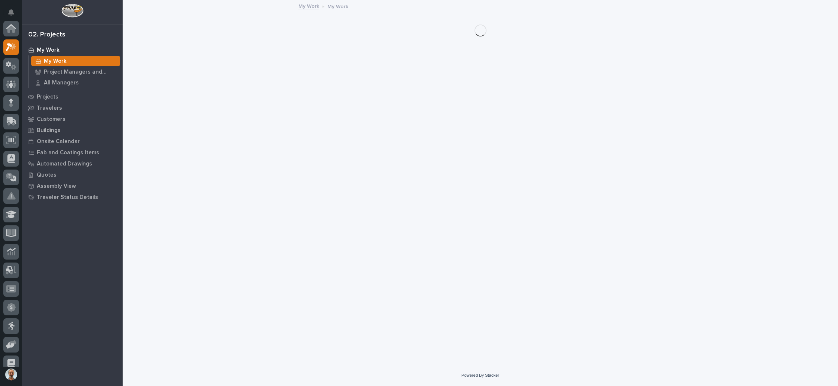
scroll to position [18, 0]
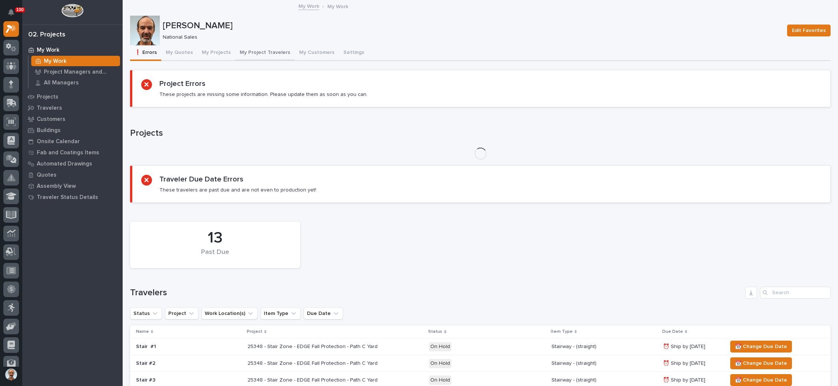
click at [260, 49] on button "My Project Travelers" at bounding box center [264, 53] width 59 height 16
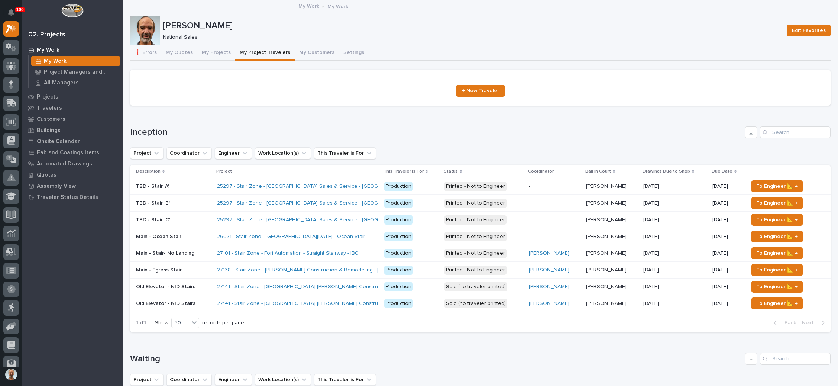
click at [515, 286] on td "Sold (no traveler printed)" at bounding box center [483, 286] width 85 height 17
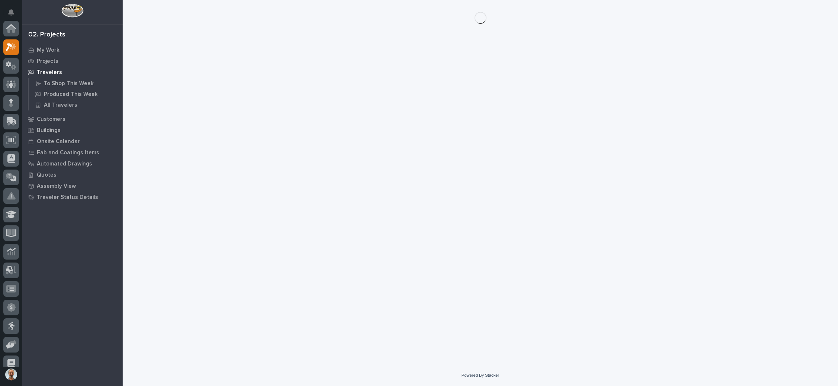
scroll to position [18, 0]
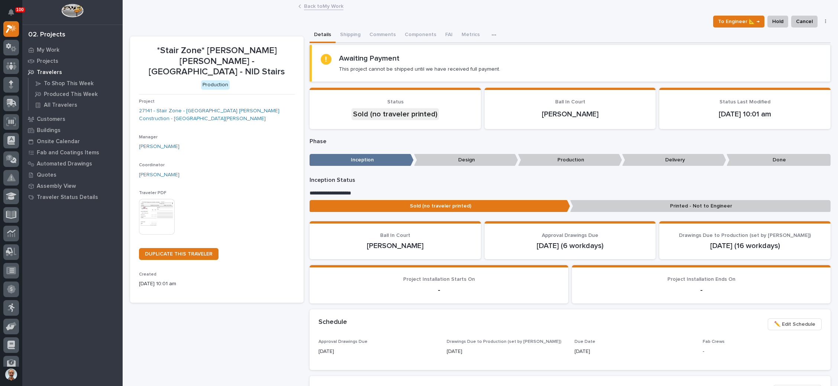
click at [165, 199] on img at bounding box center [157, 217] width 36 height 36
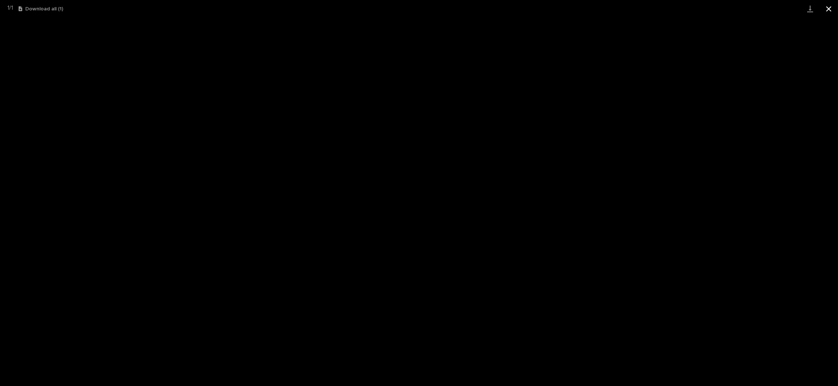
click at [825, 11] on button "Close gallery" at bounding box center [828, 8] width 19 height 17
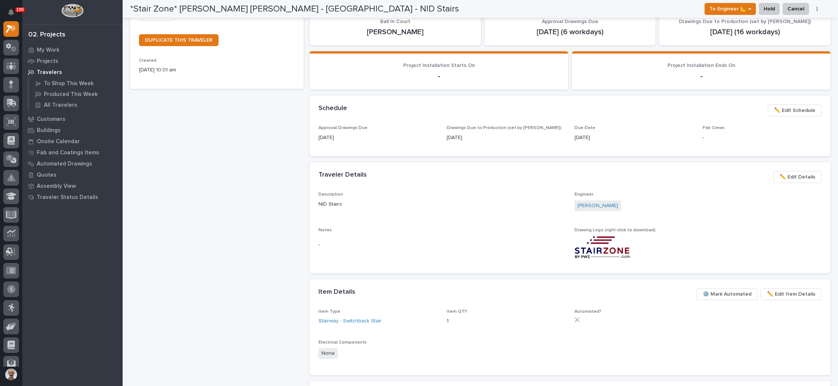
scroll to position [223, 0]
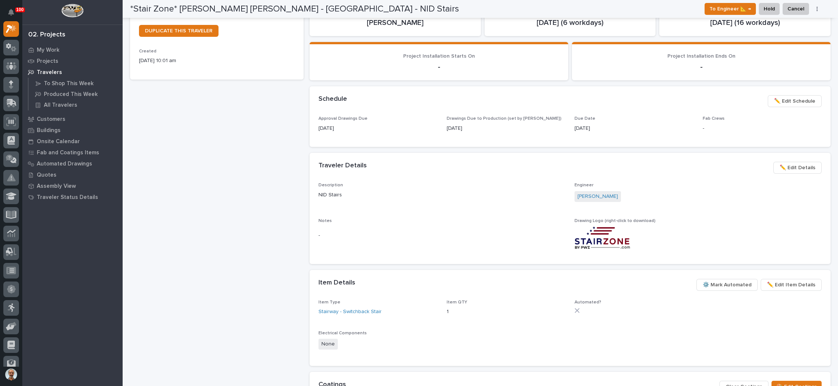
click at [788, 167] on span "✏️ Edit Details" at bounding box center [797, 167] width 36 height 9
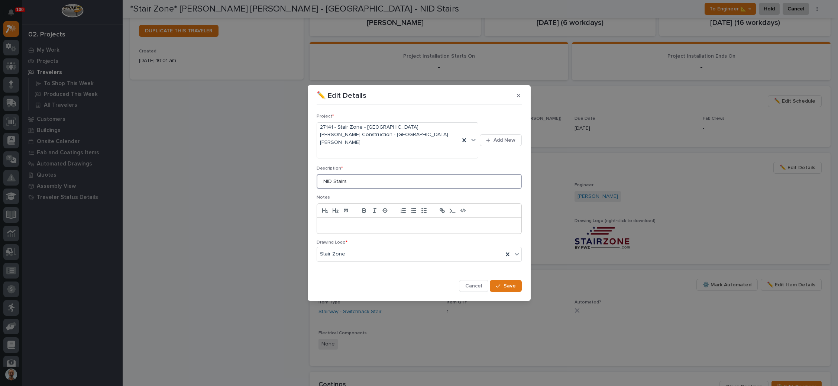
click at [369, 179] on input "NID Stairs" at bounding box center [419, 181] width 205 height 15
type input "NID Guardrailing"
click at [502, 280] on button "Save" at bounding box center [506, 286] width 32 height 12
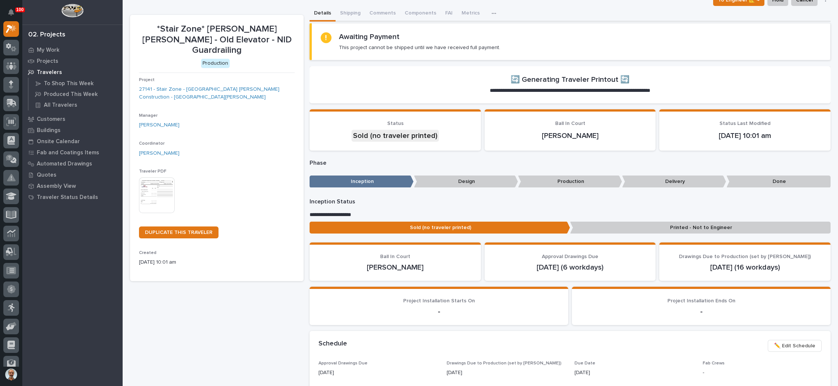
scroll to position [0, 0]
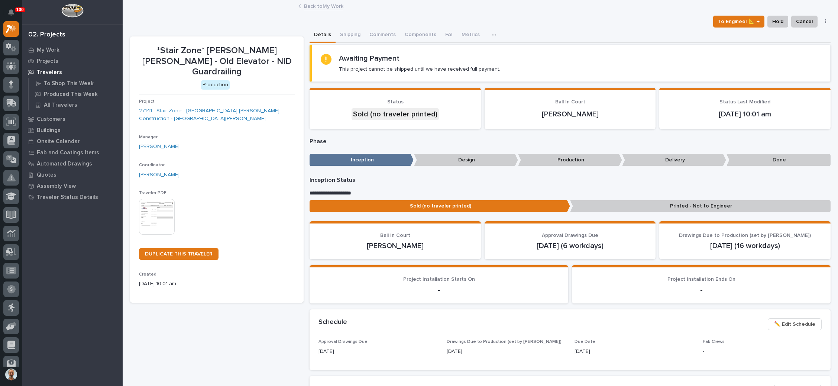
click at [164, 199] on img at bounding box center [157, 217] width 36 height 36
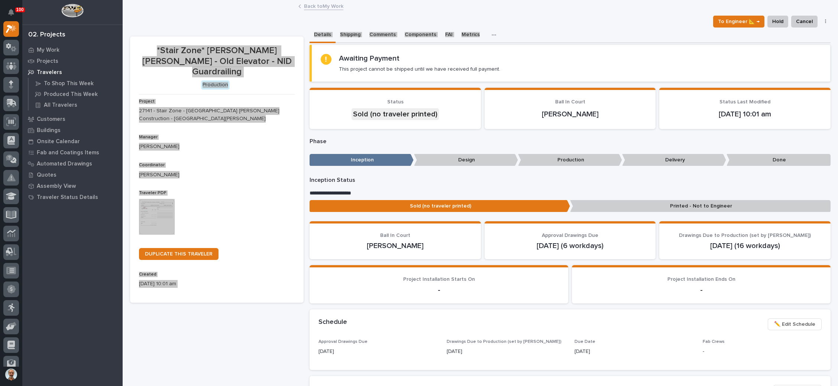
click at [563, 27] on div "*Stair Zone* Ringland Johnson - Old Elevator - NID Guardrailing To Engineer 📐 →…" at bounding box center [480, 355] width 700 height 709
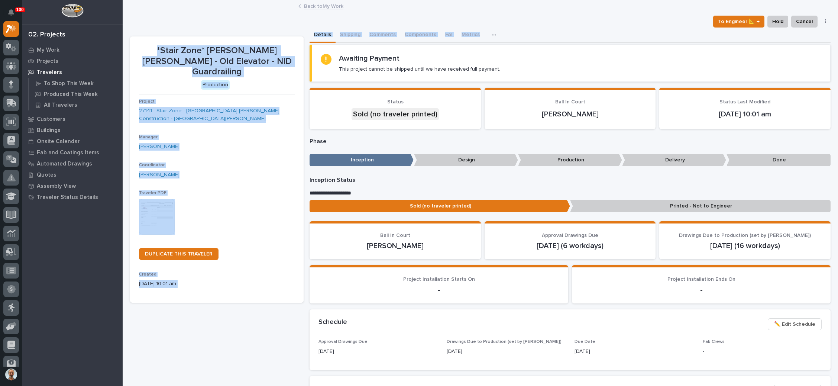
click at [290, 171] on div "[PERSON_NAME]" at bounding box center [217, 175] width 156 height 8
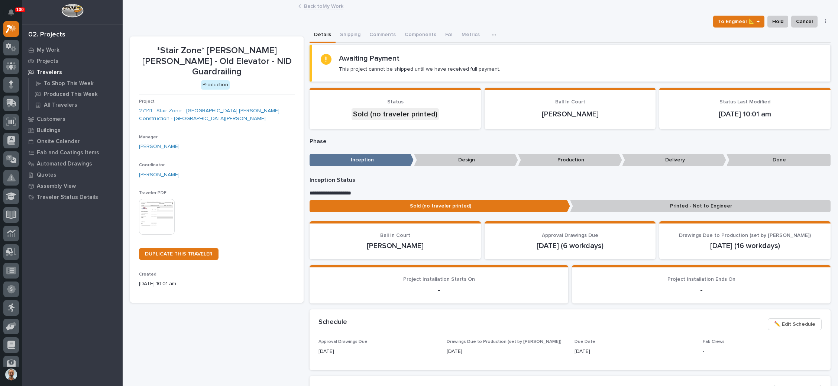
click at [159, 199] on img at bounding box center [157, 217] width 36 height 36
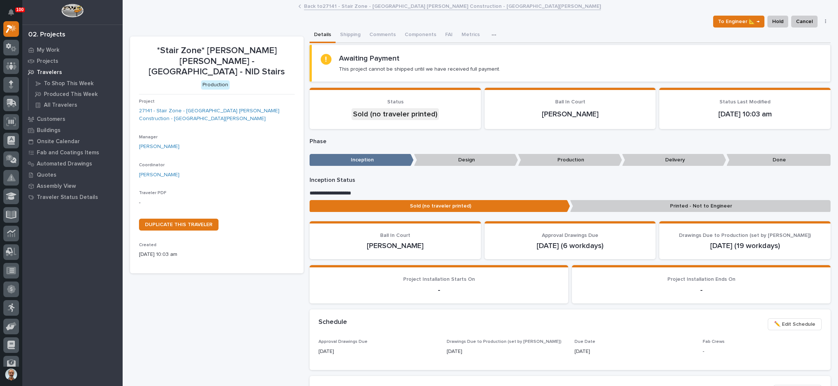
click at [235, 171] on div "[PERSON_NAME]" at bounding box center [217, 175] width 156 height 8
click at [350, 7] on link "Back to 27141 - Stair Zone - [PERSON_NAME] [PERSON_NAME] Construction - [GEOGRA…" at bounding box center [452, 5] width 297 height 9
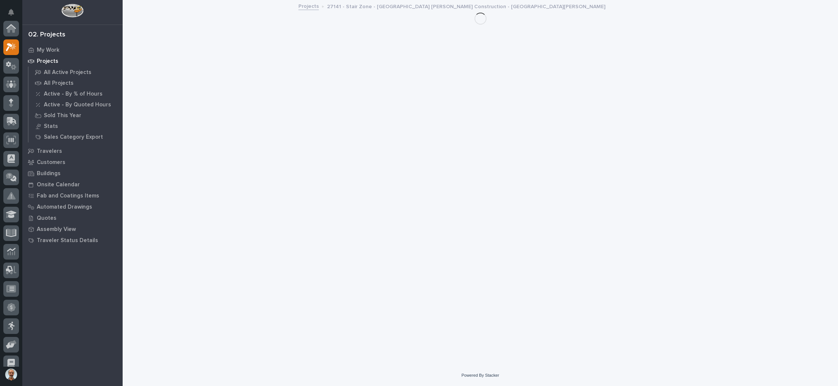
scroll to position [18, 0]
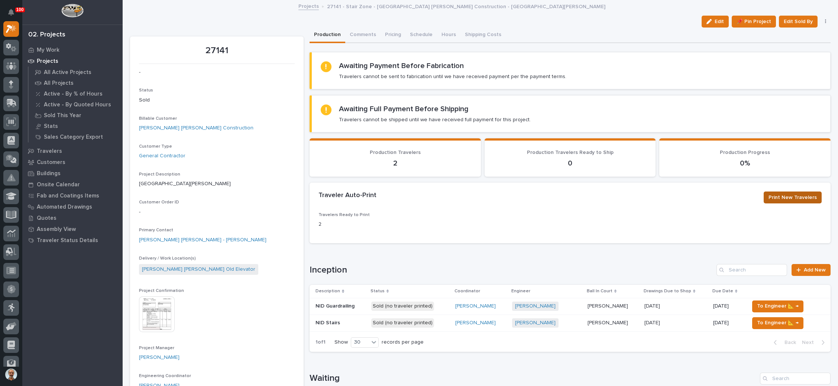
click at [790, 195] on span "Print New Travelers" at bounding box center [792, 197] width 48 height 9
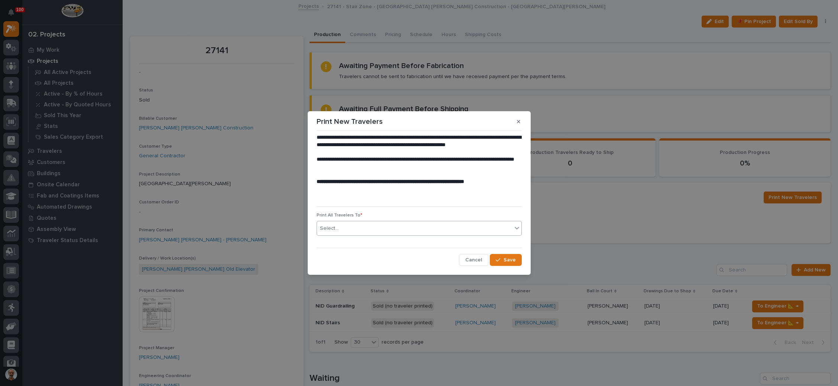
click at [445, 226] on div "Select..." at bounding box center [414, 228] width 195 height 12
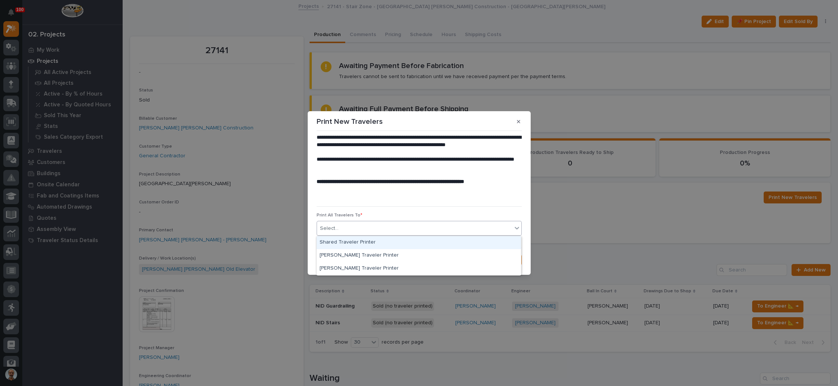
click at [413, 243] on div "Shared Traveler Printer" at bounding box center [419, 242] width 204 height 13
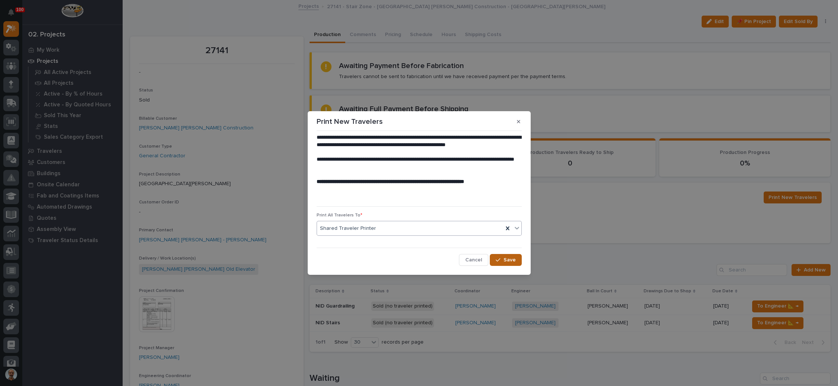
click at [508, 261] on span "Save" at bounding box center [509, 259] width 12 height 7
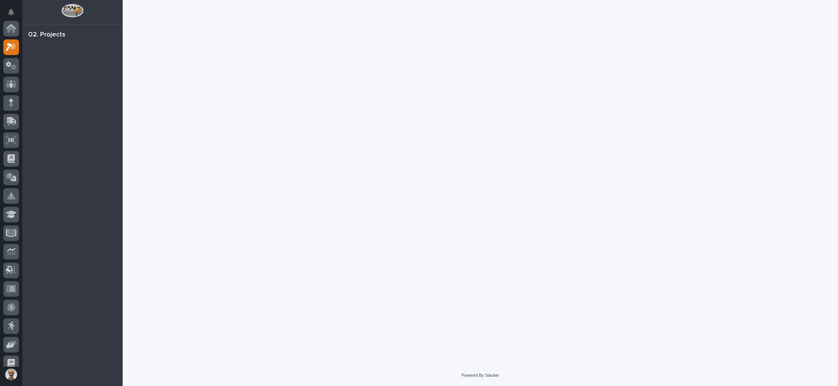
scroll to position [18, 0]
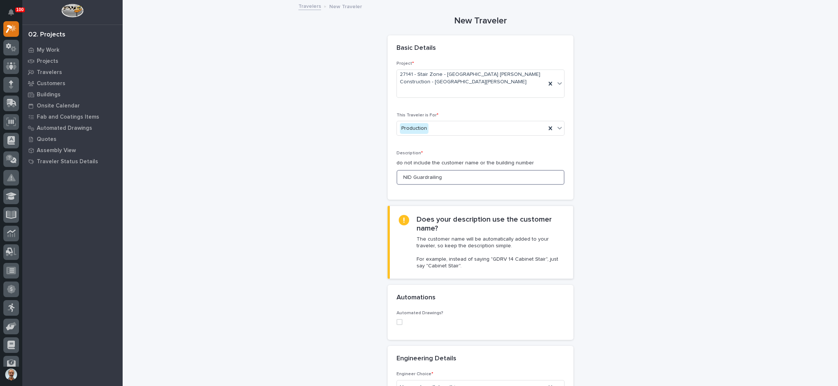
click at [445, 178] on input "NID Guardrailing" at bounding box center [480, 177] width 168 height 15
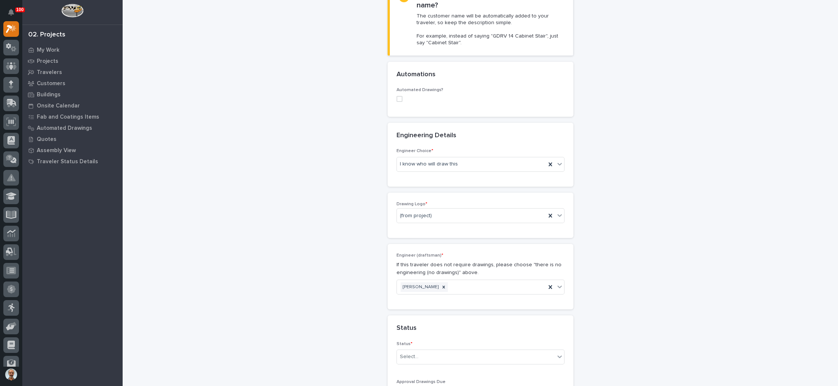
scroll to position [279, 0]
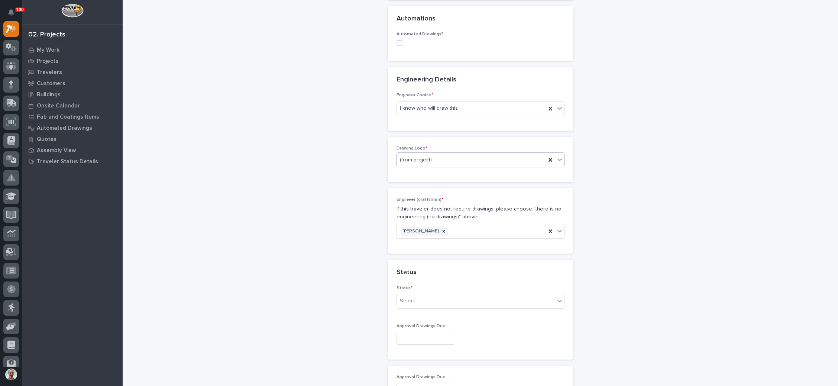
type input "NID Switchback Stair"
click at [478, 156] on div "(from project)" at bounding box center [471, 160] width 149 height 12
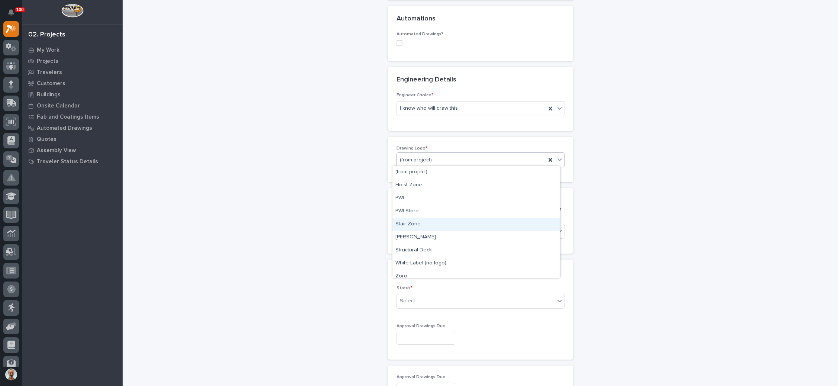
click at [437, 221] on div "Stair Zone" at bounding box center [475, 224] width 167 height 13
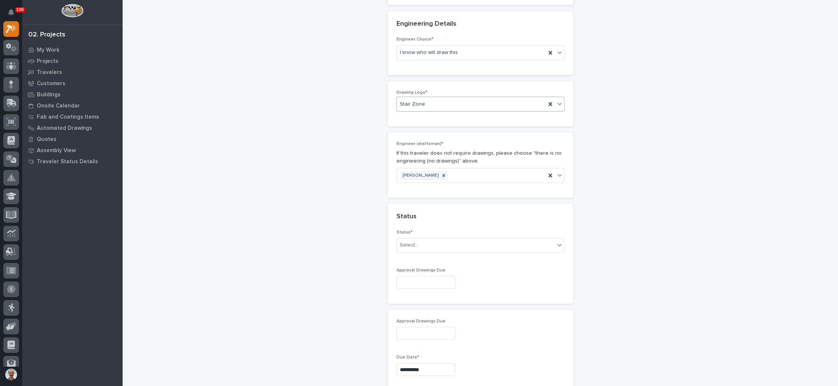
scroll to position [390, 0]
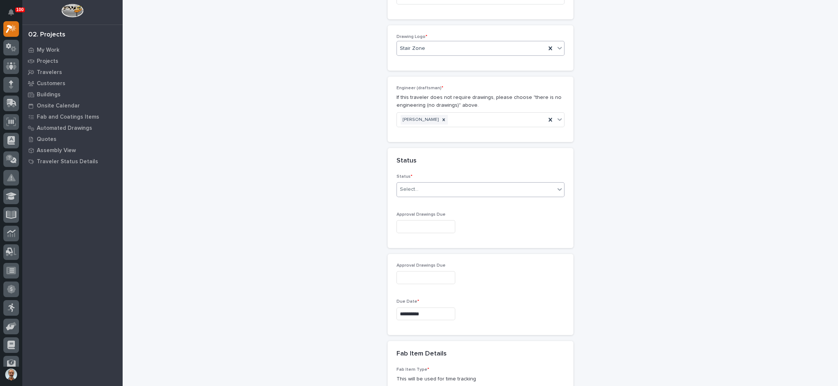
click at [502, 188] on div "Select..." at bounding box center [476, 189] width 158 height 12
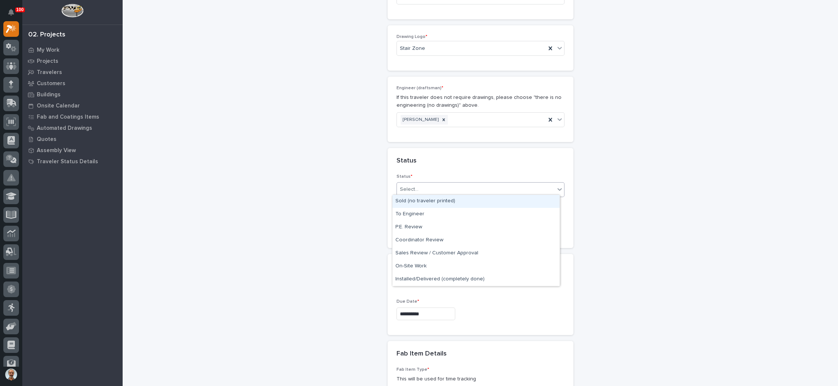
click at [484, 201] on div "Sold (no traveler printed)" at bounding box center [475, 201] width 167 height 13
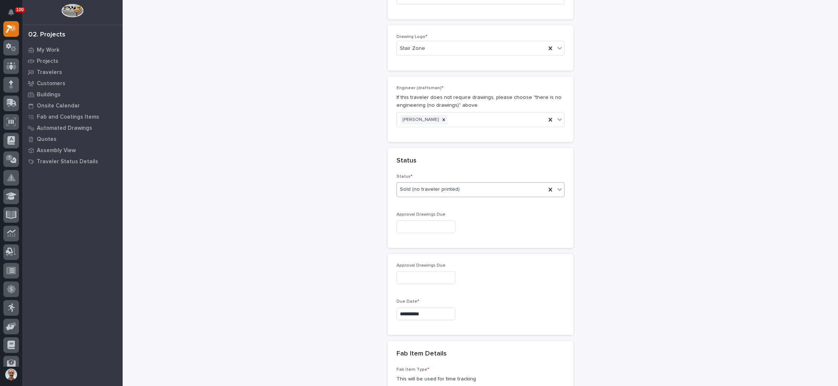
scroll to position [446, 0]
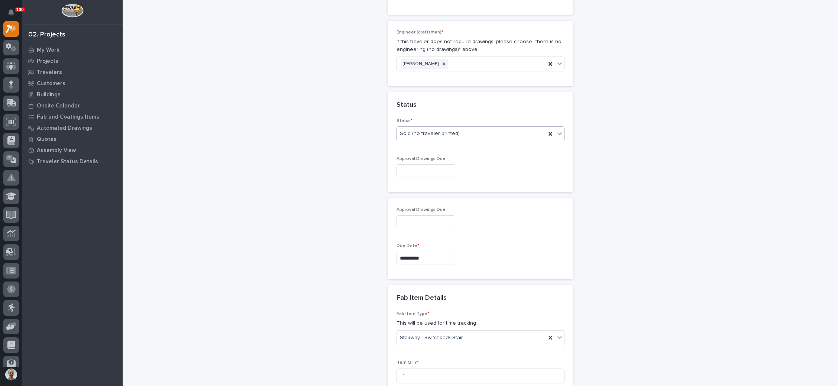
click at [424, 167] on input "text" at bounding box center [425, 170] width 59 height 13
click at [442, 96] on div "12" at bounding box center [441, 95] width 10 height 10
type input "**********"
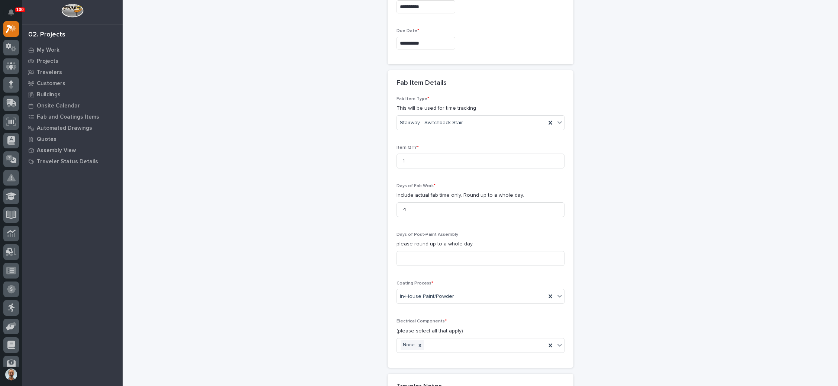
scroll to position [669, 0]
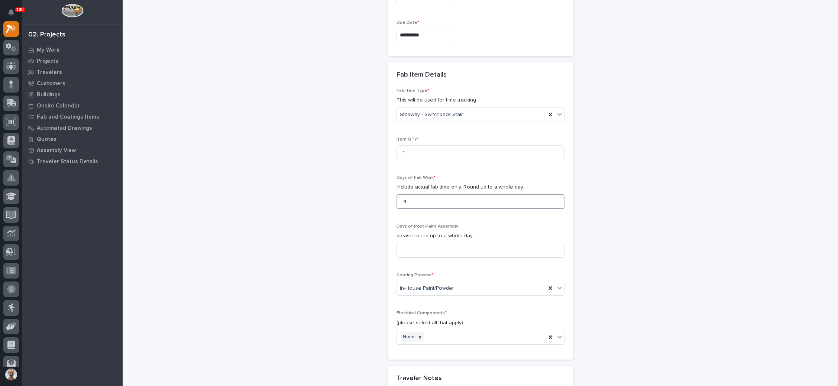
click at [470, 202] on input "4" at bounding box center [480, 201] width 168 height 15
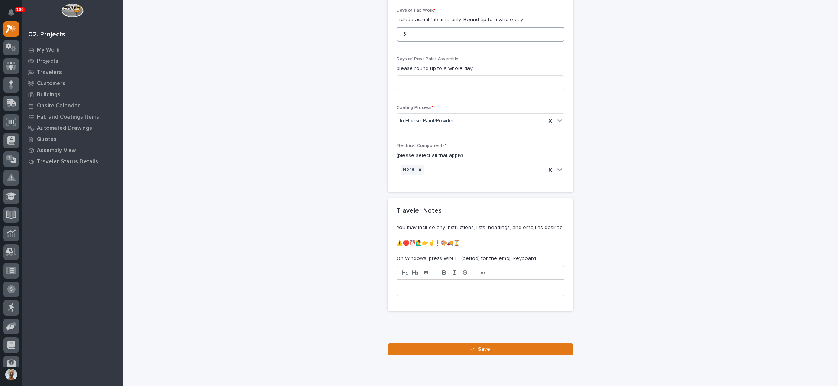
scroll to position [858, 0]
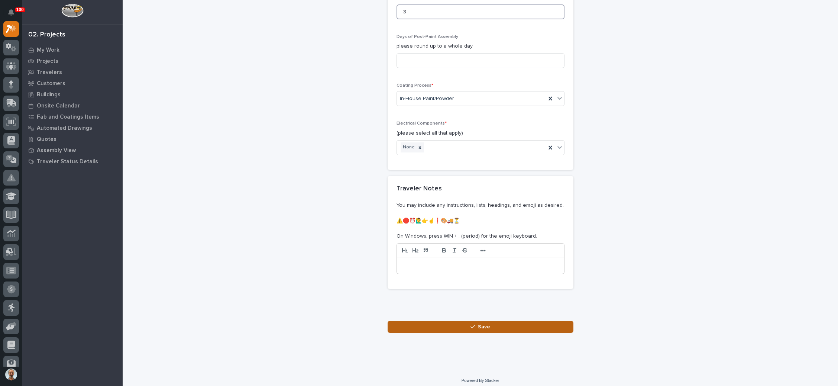
type input "3"
click at [474, 324] on div "button" at bounding box center [473, 326] width 7 height 5
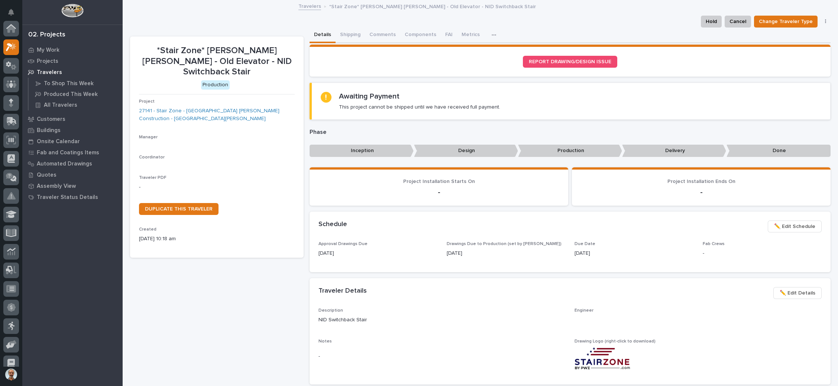
scroll to position [18, 0]
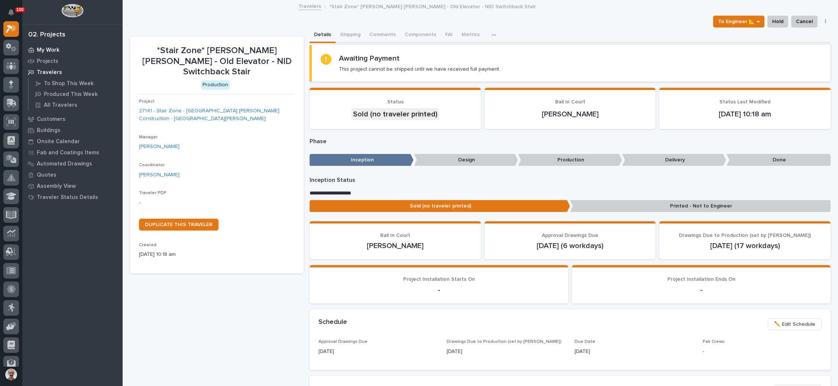
click at [52, 49] on p "My Work" at bounding box center [48, 50] width 23 height 7
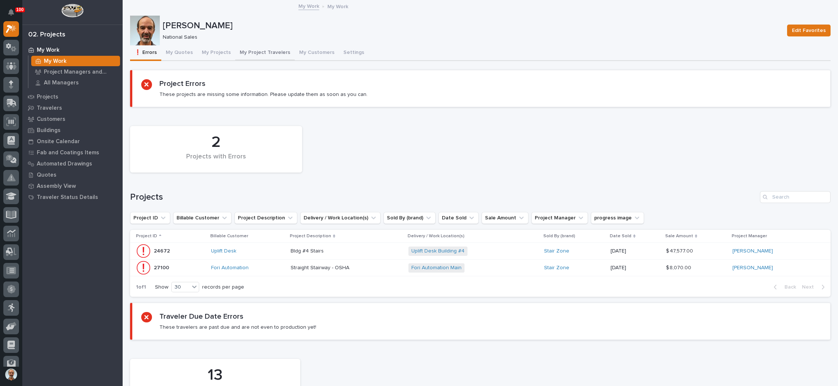
click at [265, 51] on button "My Project Travelers" at bounding box center [264, 53] width 59 height 16
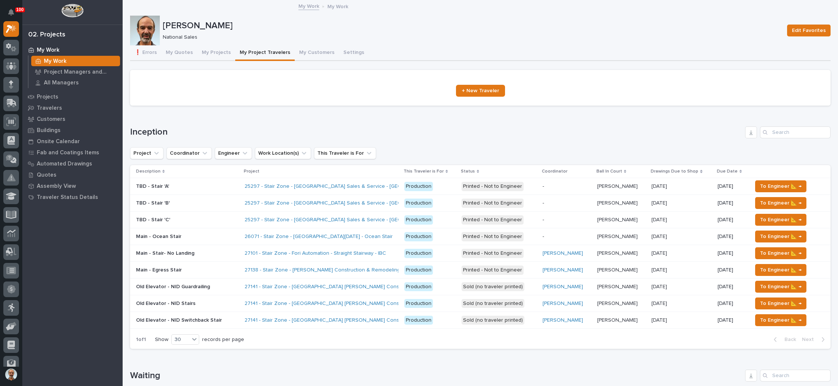
scroll to position [111, 0]
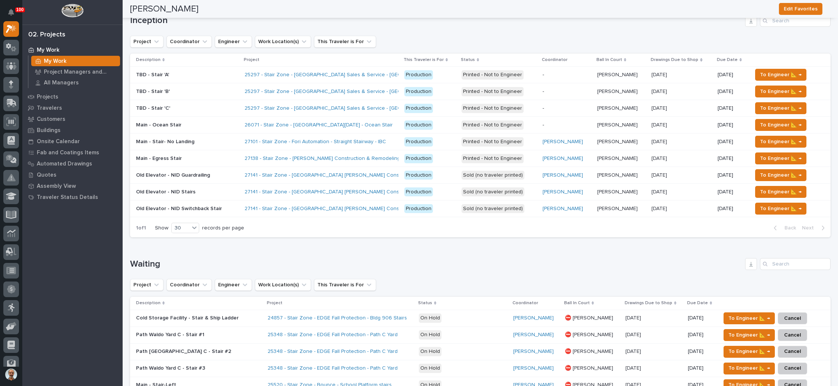
click at [445, 189] on p "Production" at bounding box center [429, 191] width 51 height 9
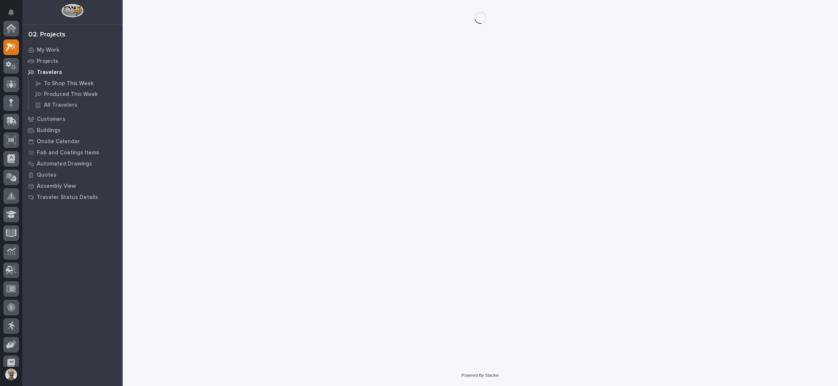
scroll to position [18, 0]
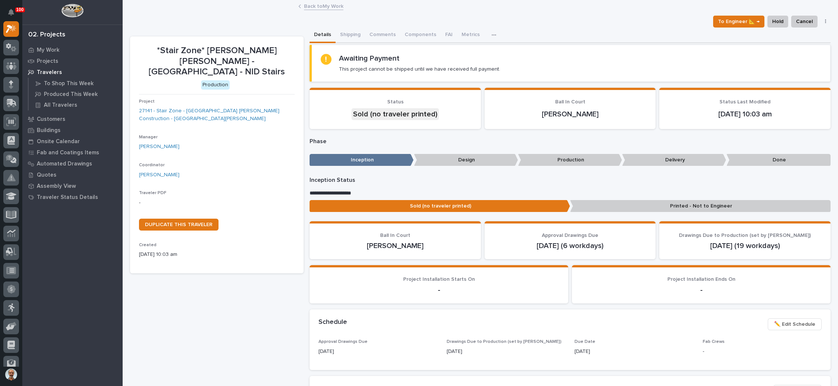
click at [820, 21] on button "button" at bounding box center [825, 21] width 10 height 5
click at [717, 35] on div "Details Shipping Comments Components FAI Metrics Schedule" at bounding box center [569, 35] width 521 height 16
click at [825, 20] on icon "button" at bounding box center [825, 21] width 1 height 5
click at [614, 23] on div "To Engineer 📐 → Hold Cancel Change Traveler Type Regenerate PDF Generate VIP" at bounding box center [480, 22] width 700 height 12
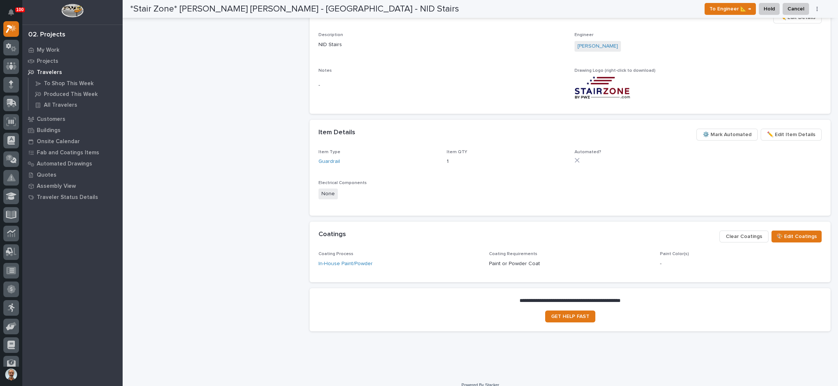
scroll to position [381, 0]
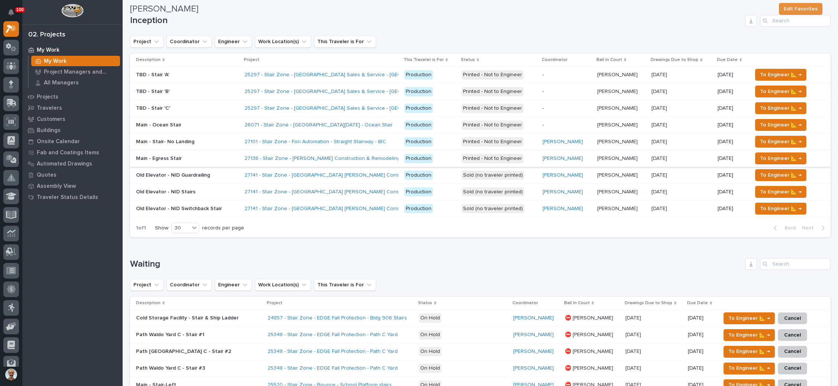
scroll to position [167, 0]
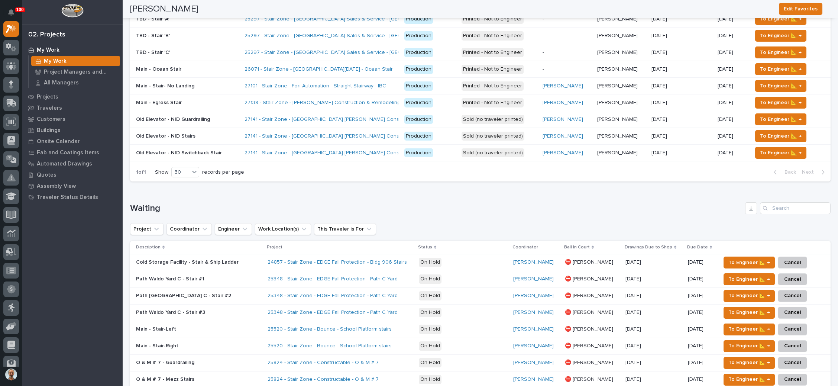
click at [218, 136] on p at bounding box center [187, 136] width 103 height 6
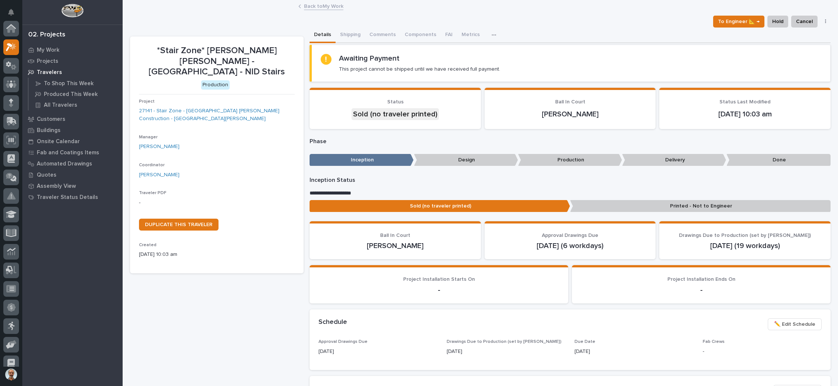
scroll to position [18, 0]
click at [491, 34] on div "button" at bounding box center [494, 34] width 7 height 5
click at [820, 19] on button "button" at bounding box center [825, 21] width 10 height 5
click at [803, 20] on span "Cancel" at bounding box center [804, 21] width 17 height 9
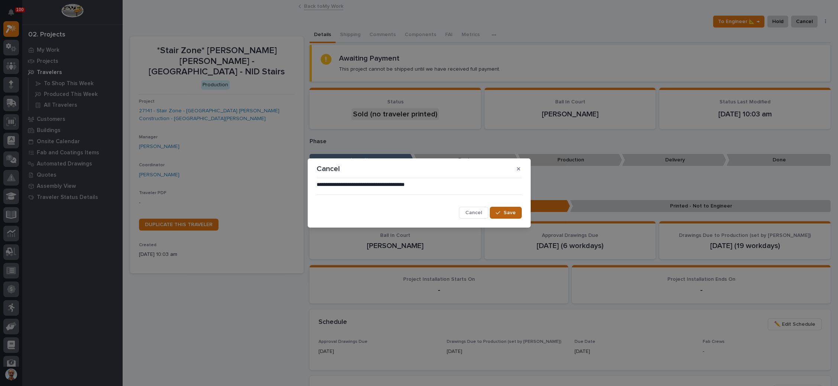
click at [506, 210] on span "Save" at bounding box center [509, 212] width 12 height 7
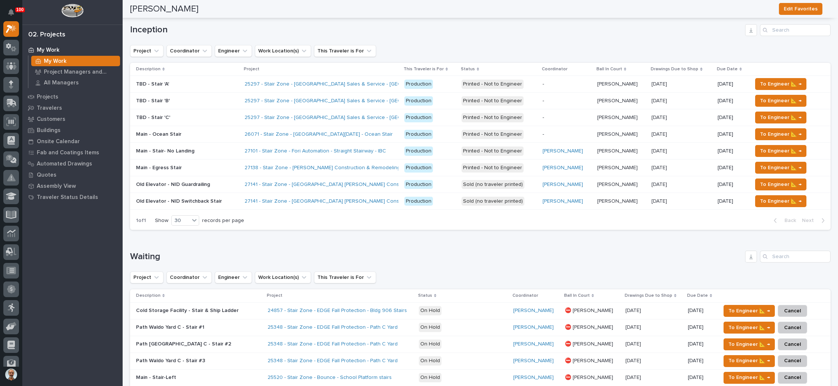
scroll to position [111, 0]
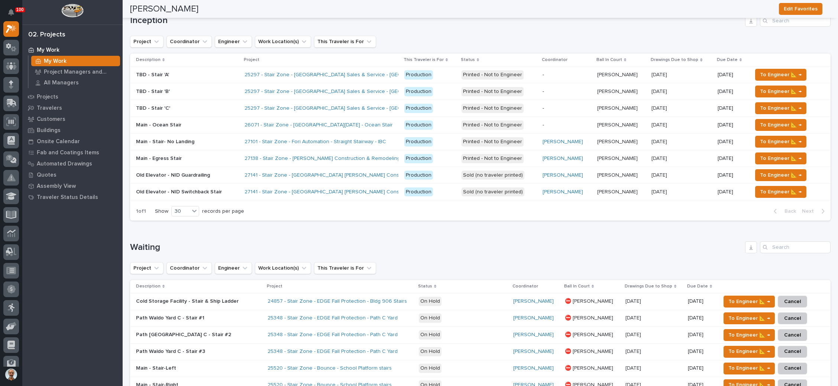
click at [445, 190] on p "Production" at bounding box center [429, 191] width 51 height 9
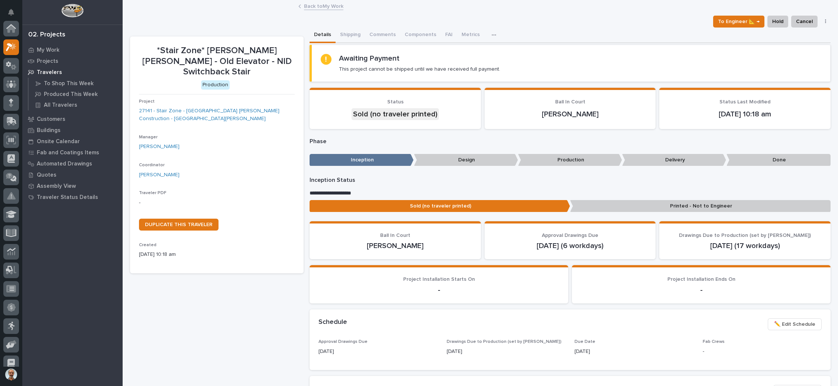
scroll to position [18, 0]
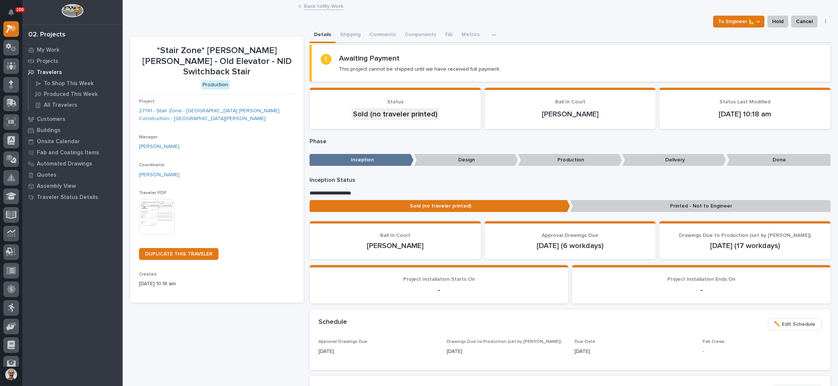
click at [171, 199] on img at bounding box center [157, 217] width 36 height 36
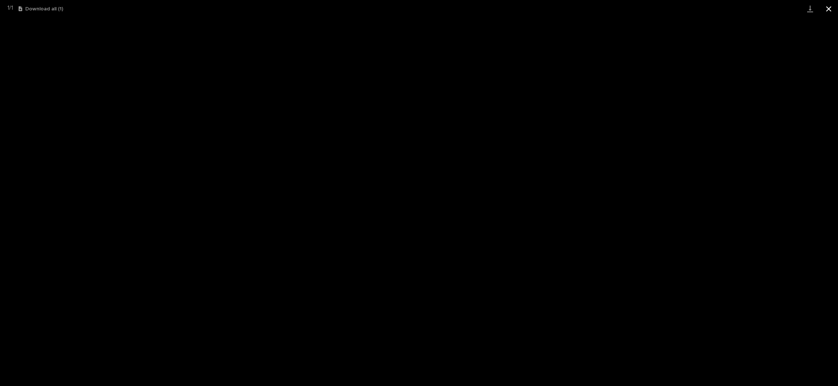
click at [831, 8] on button "Close gallery" at bounding box center [828, 8] width 19 height 17
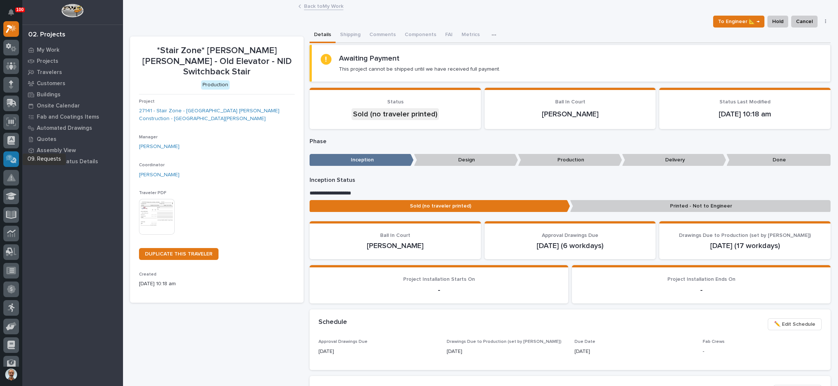
click at [6, 158] on icon at bounding box center [9, 158] width 7 height 6
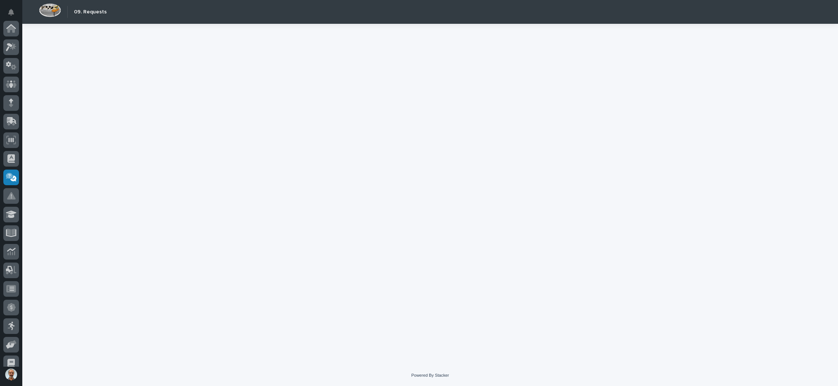
scroll to position [81, 0]
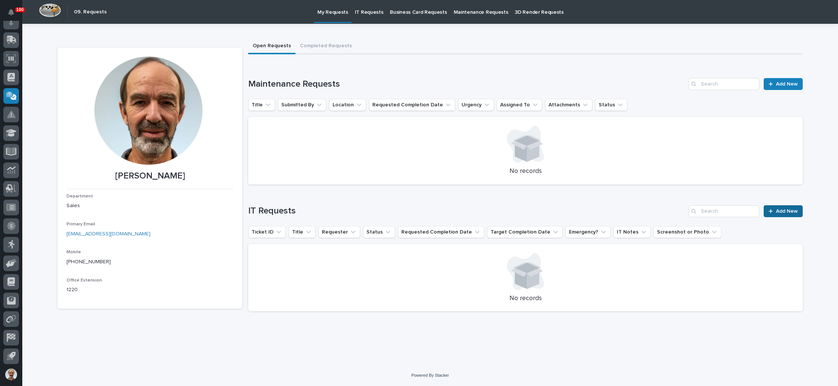
click at [650, 211] on div at bounding box center [771, 210] width 7 height 5
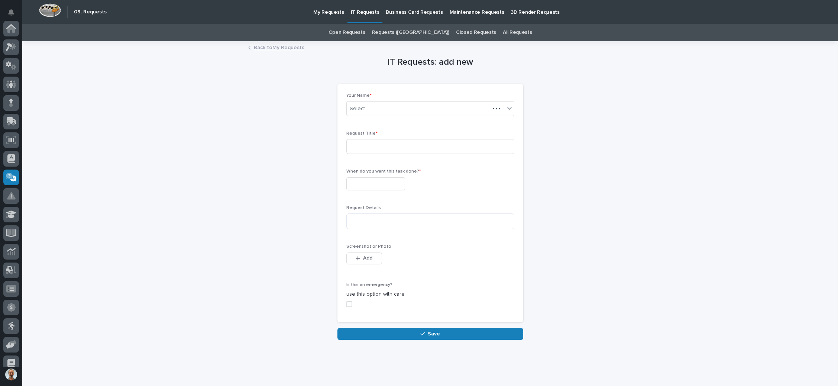
scroll to position [81, 0]
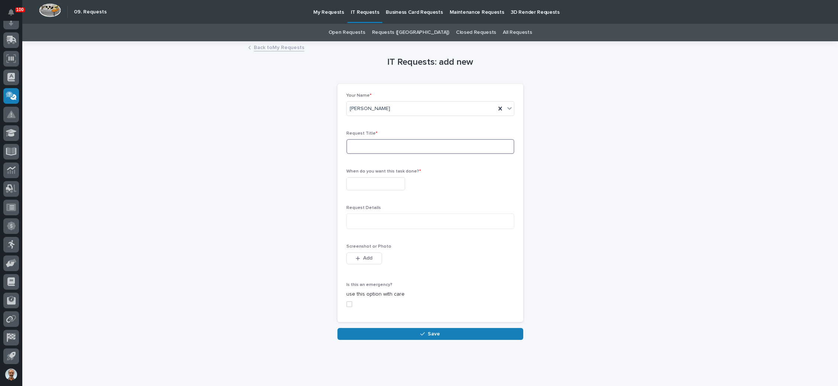
click at [392, 148] on input at bounding box center [430, 146] width 168 height 15
type input "PDF preview reader not working"
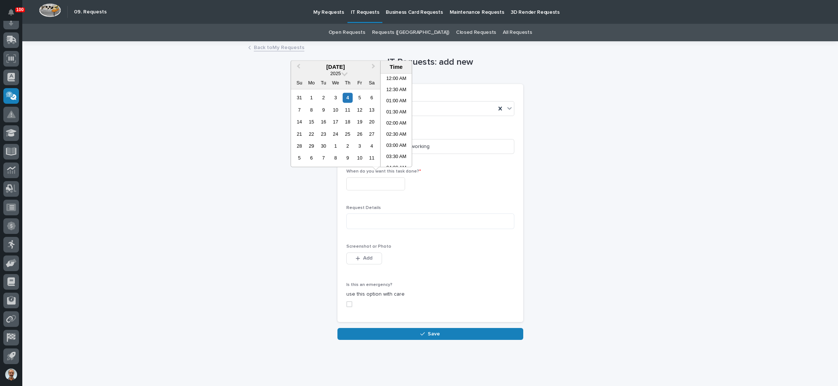
click at [379, 181] on input "text" at bounding box center [375, 183] width 59 height 13
click at [348, 97] on div "4" at bounding box center [348, 98] width 10 height 10
type input "**********"
click at [371, 219] on textarea at bounding box center [430, 221] width 168 height 16
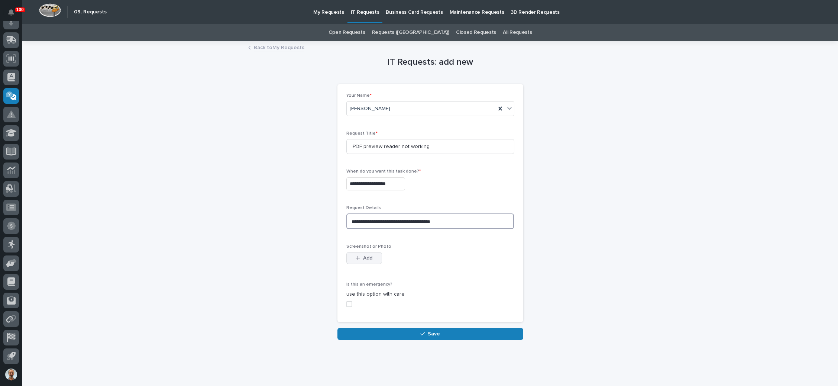
type textarea "**********"
click at [365, 256] on span "Add" at bounding box center [367, 257] width 9 height 7
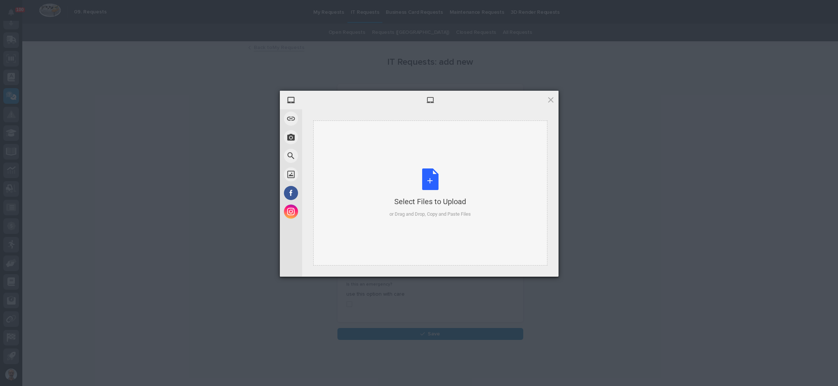
click at [395, 186] on div "Select Files to Upload or Drag and Drop, Copy and Paste Files" at bounding box center [429, 192] width 81 height 49
click at [549, 99] on span at bounding box center [550, 99] width 8 height 8
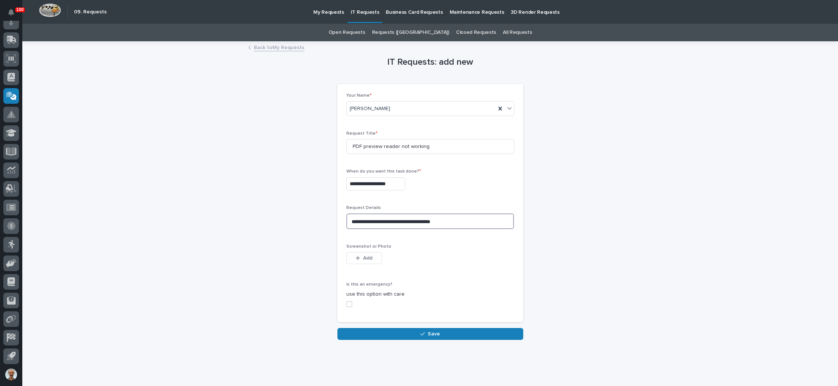
click at [393, 222] on textarea "**********" at bounding box center [430, 221] width 168 height 16
click at [413, 221] on textarea "**********" at bounding box center [430, 221] width 168 height 16
type textarea "**********"
drag, startPoint x: 421, startPoint y: 330, endPoint x: 434, endPoint y: 327, distance: 13.1
click at [422, 330] on button "Save" at bounding box center [430, 334] width 186 height 12
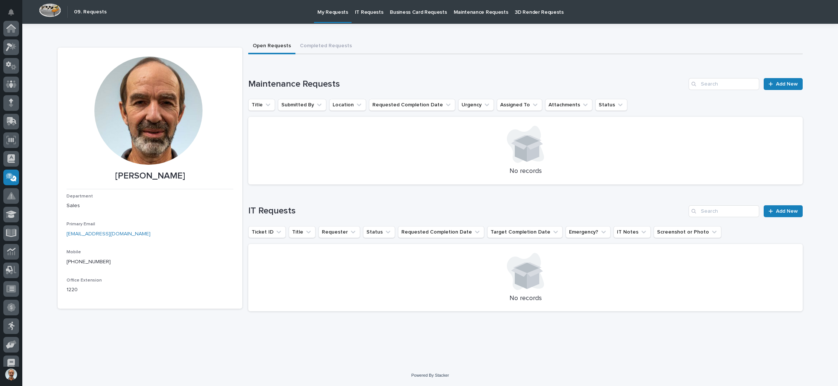
scroll to position [81, 0]
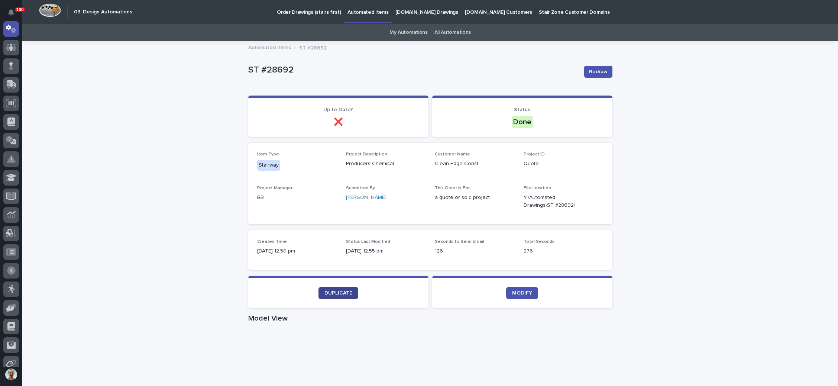
click at [339, 290] on span "DUPLICATE" at bounding box center [338, 292] width 28 height 5
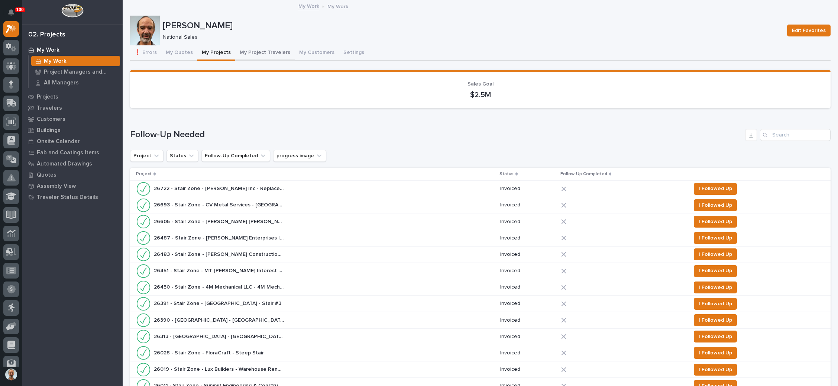
click at [262, 48] on button "My Project Travelers" at bounding box center [264, 53] width 59 height 16
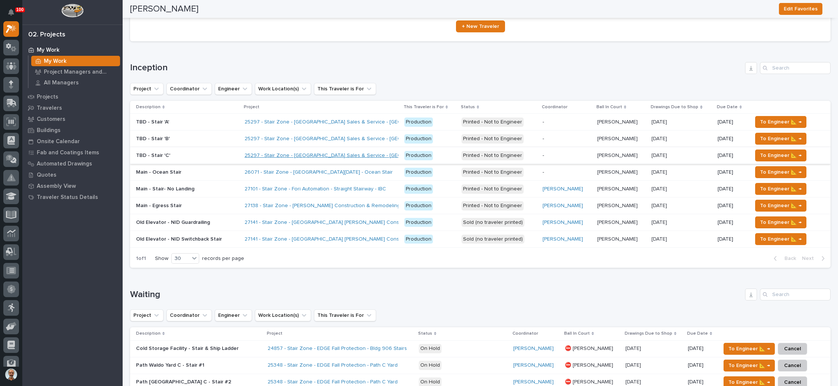
scroll to position [56, 0]
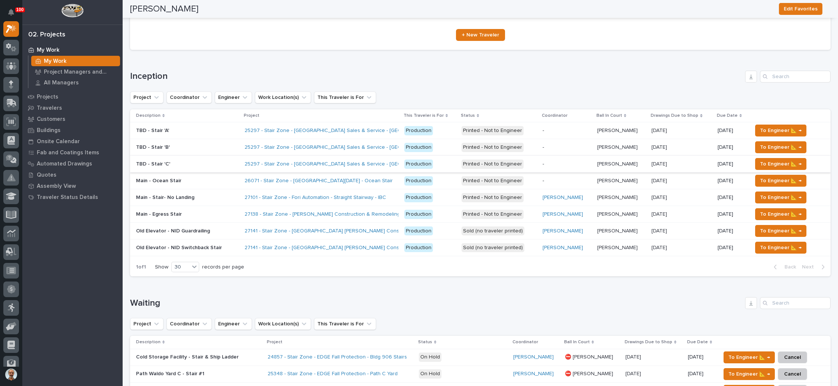
click at [218, 194] on p at bounding box center [187, 197] width 103 height 6
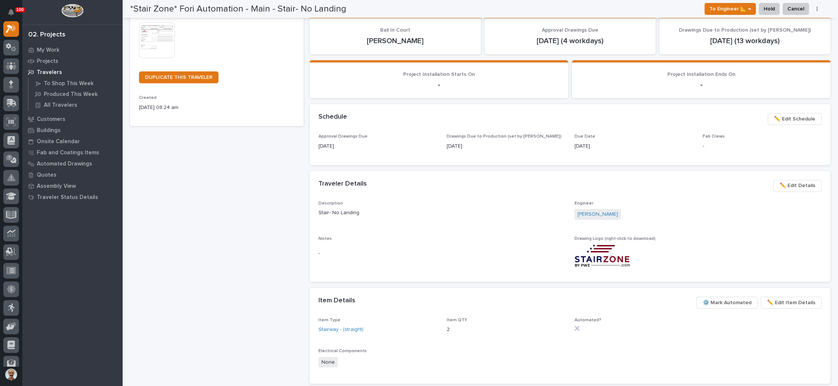
scroll to position [167, 0]
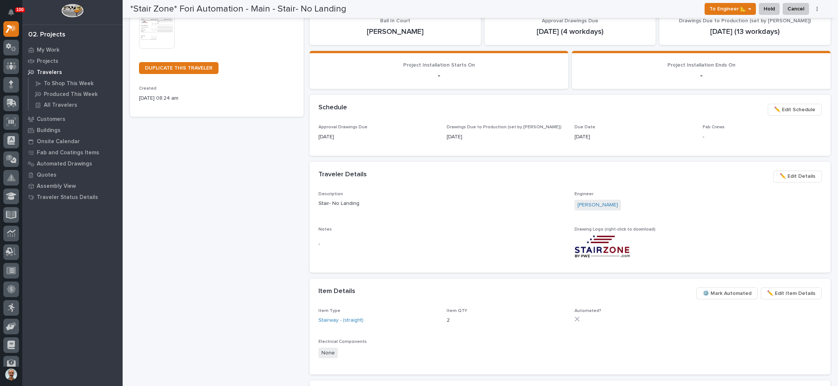
click at [781, 172] on span "✏️ Edit Details" at bounding box center [797, 176] width 36 height 9
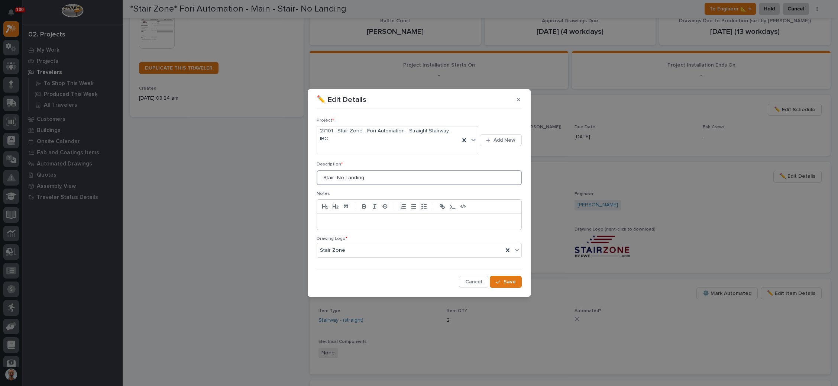
click at [392, 170] on input "Stair- No Landing" at bounding box center [419, 177] width 205 height 15
type input "IBC Stair"
click at [506, 278] on span "Save" at bounding box center [509, 281] width 12 height 7
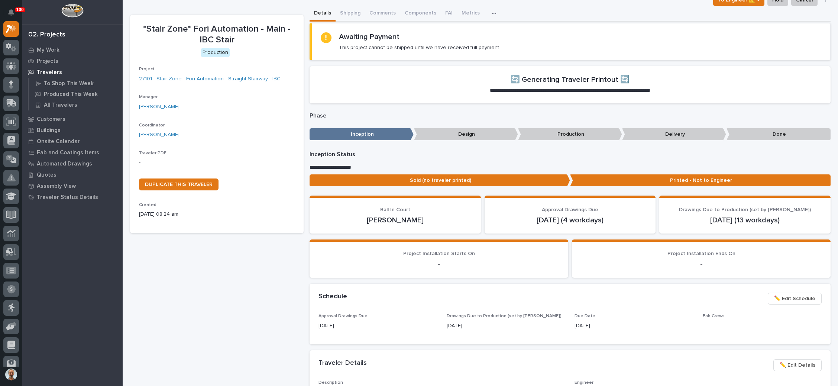
scroll to position [0, 0]
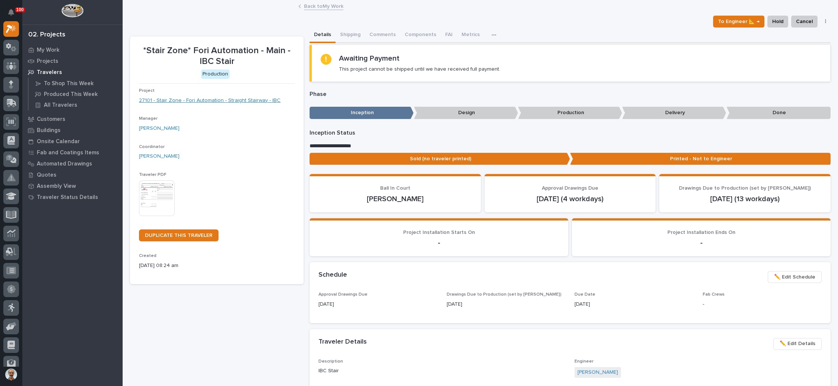
click at [243, 100] on link "27101 - Stair Zone - Fori Automation - Straight Stairway - IBC" at bounding box center [210, 101] width 142 height 8
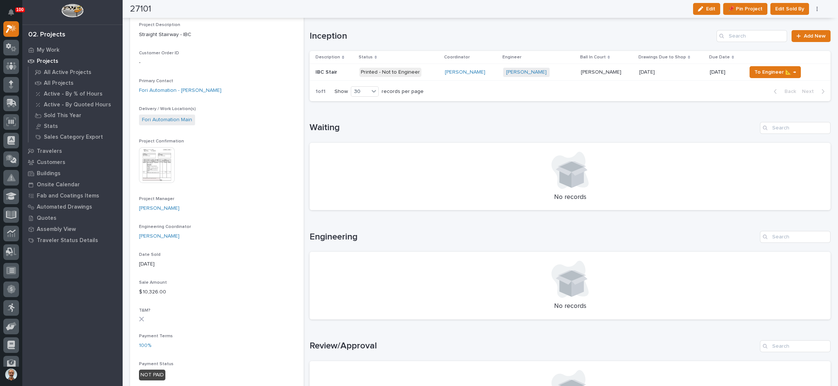
scroll to position [56, 0]
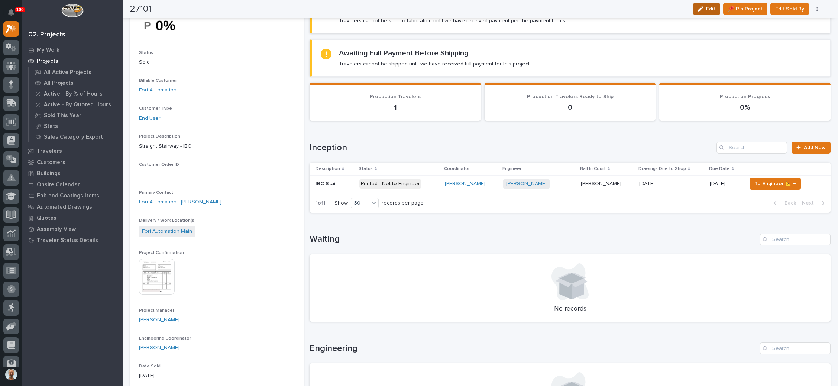
click at [706, 12] on button "Edit" at bounding box center [706, 9] width 27 height 12
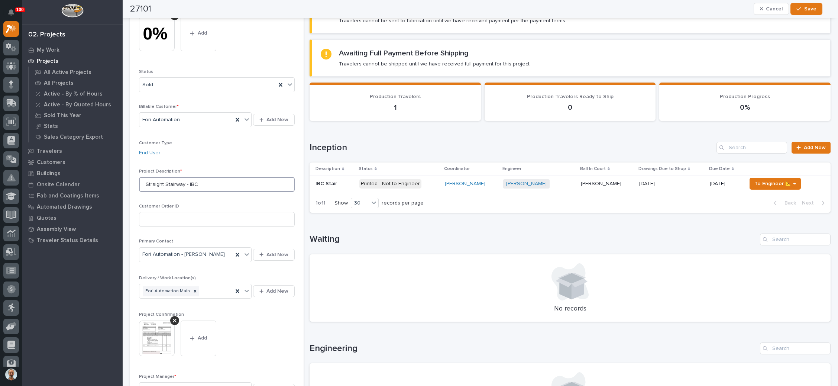
click at [218, 184] on input "Straight Stairway - IBC" at bounding box center [217, 184] width 156 height 15
type input "Straight Stairways"
click at [805, 7] on span "Save" at bounding box center [810, 9] width 12 height 7
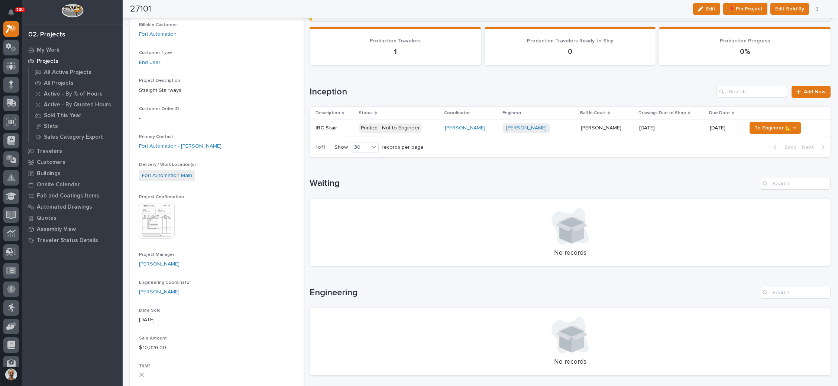
scroll to position [0, 0]
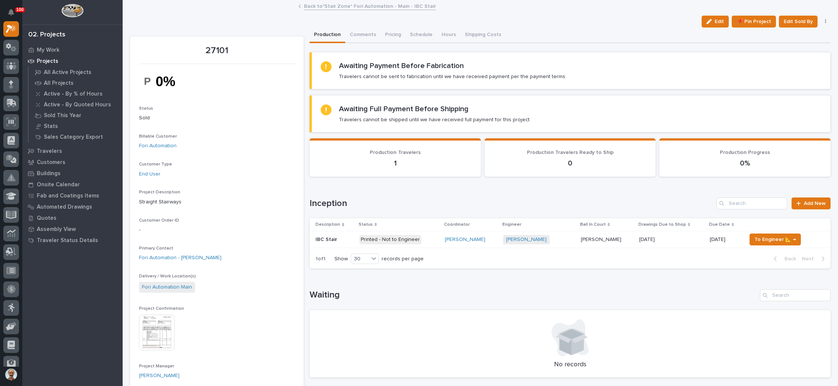
click at [566, 235] on div "Wynne Hochstetler + 0" at bounding box center [539, 239] width 72 height 9
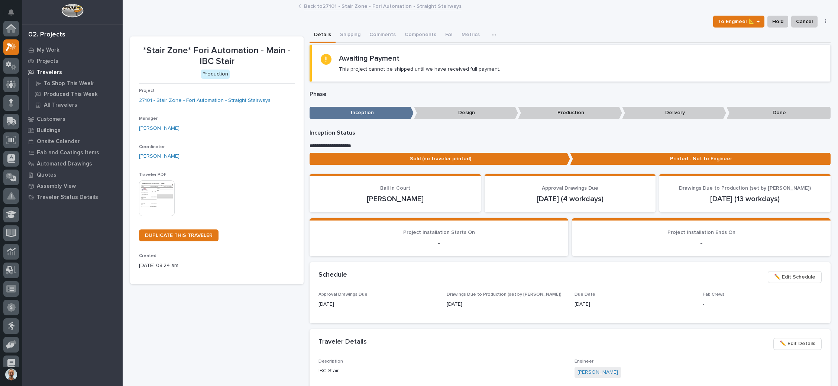
scroll to position [18, 0]
click at [165, 195] on img at bounding box center [157, 198] width 36 height 36
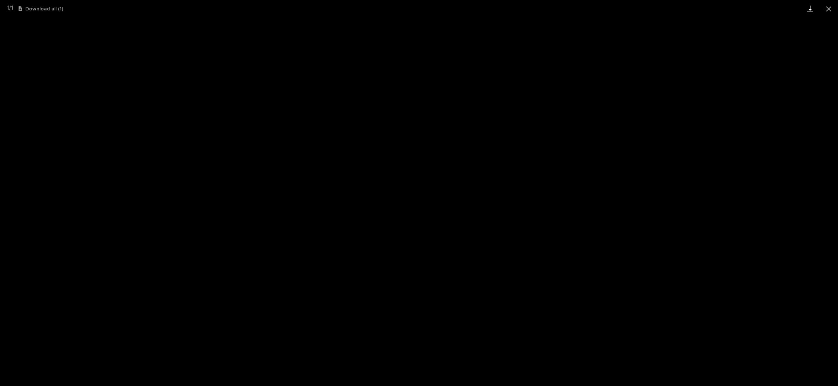
drag, startPoint x: 828, startPoint y: 12, endPoint x: 811, endPoint y: 17, distance: 18.6
click at [828, 11] on button "Close gallery" at bounding box center [828, 8] width 19 height 17
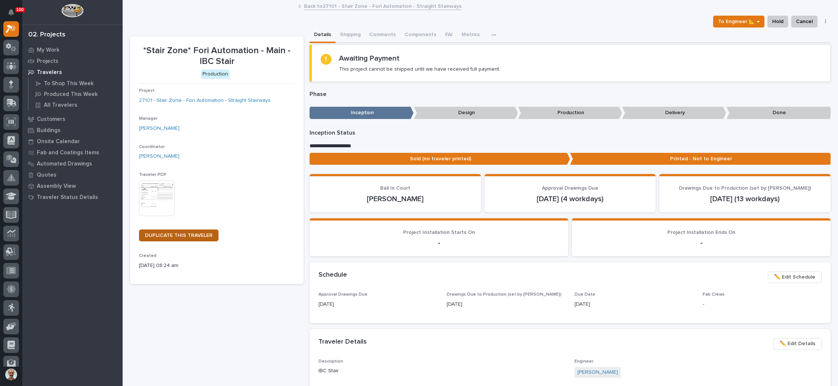
click at [185, 234] on span "DUPLICATE THIS TRAVELER" at bounding box center [179, 235] width 68 height 5
click at [361, 3] on link "Back to 27101 - Stair Zone - Fori Automation - Straight Stairways" at bounding box center [383, 5] width 158 height 9
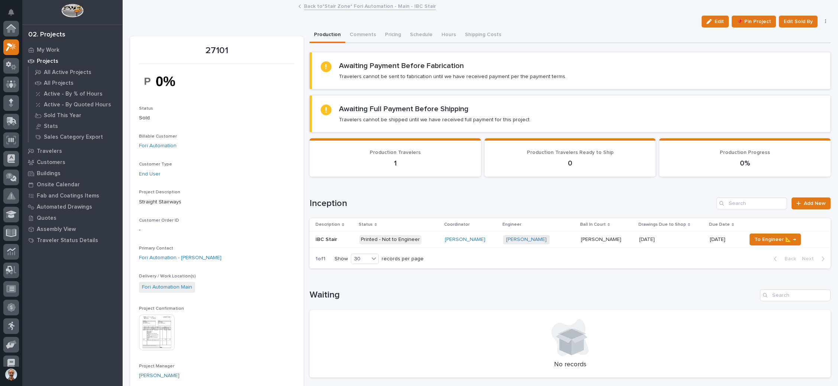
scroll to position [18, 0]
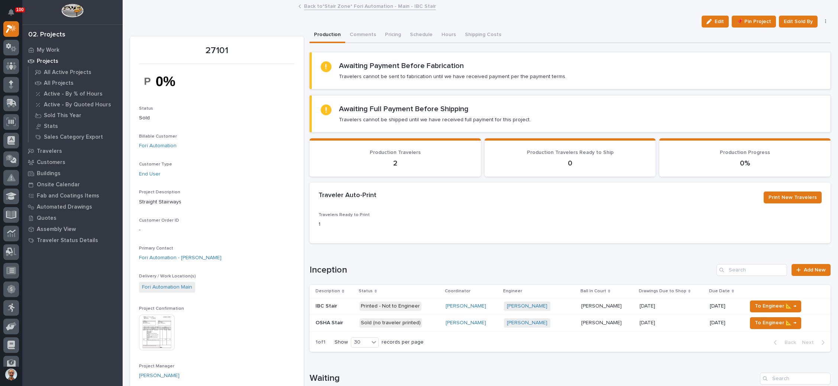
click at [562, 319] on div "Wynne Hochstetler + 0" at bounding box center [539, 322] width 71 height 9
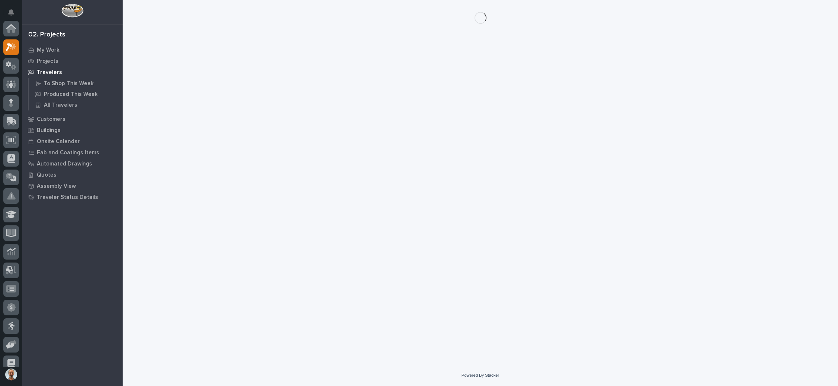
scroll to position [18, 0]
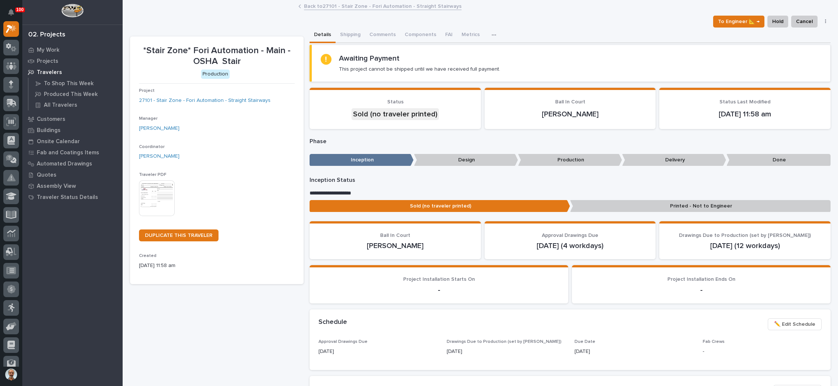
click at [153, 188] on img at bounding box center [157, 198] width 36 height 36
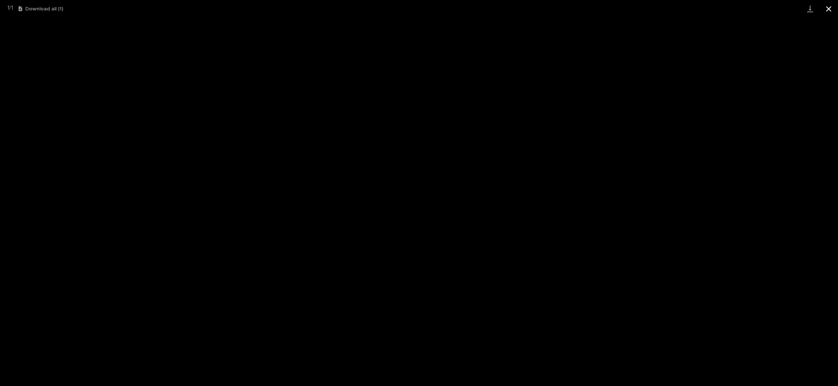
click at [827, 6] on button "Close gallery" at bounding box center [828, 8] width 19 height 17
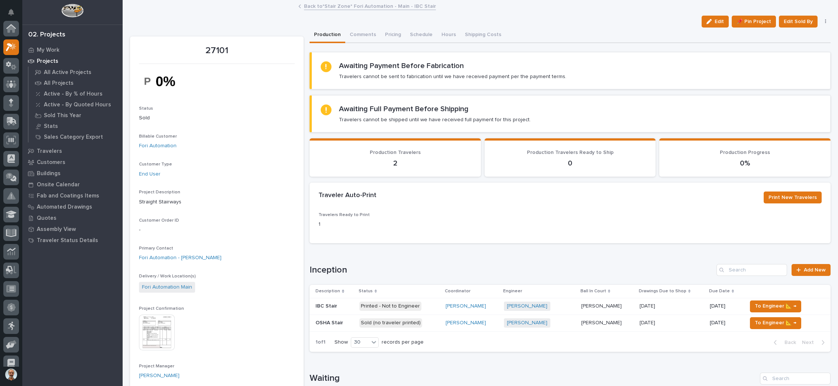
scroll to position [18, 0]
click at [549, 304] on div "Wynne Hochstetler + 0" at bounding box center [539, 305] width 71 height 9
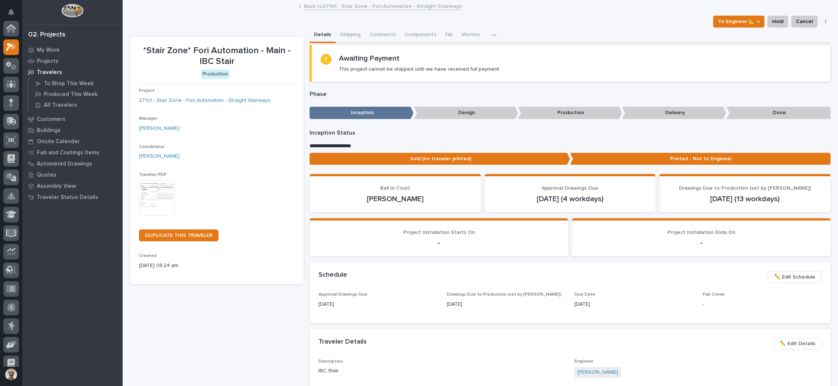
scroll to position [18, 0]
click at [161, 190] on img at bounding box center [157, 198] width 36 height 36
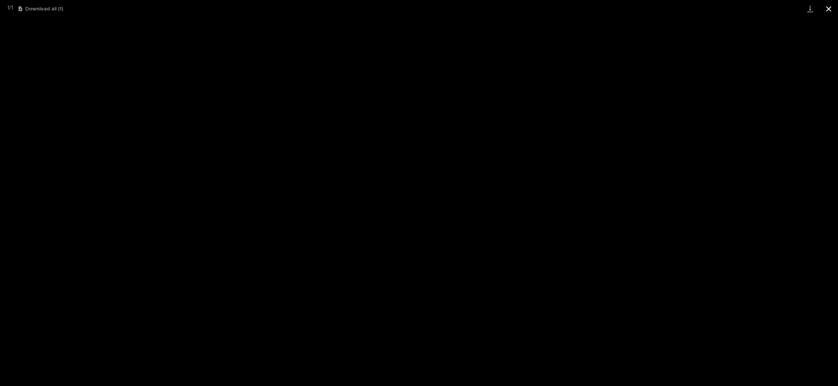
drag, startPoint x: 828, startPoint y: 7, endPoint x: 824, endPoint y: 10, distance: 6.1
click at [829, 7] on button "Close gallery" at bounding box center [828, 8] width 19 height 17
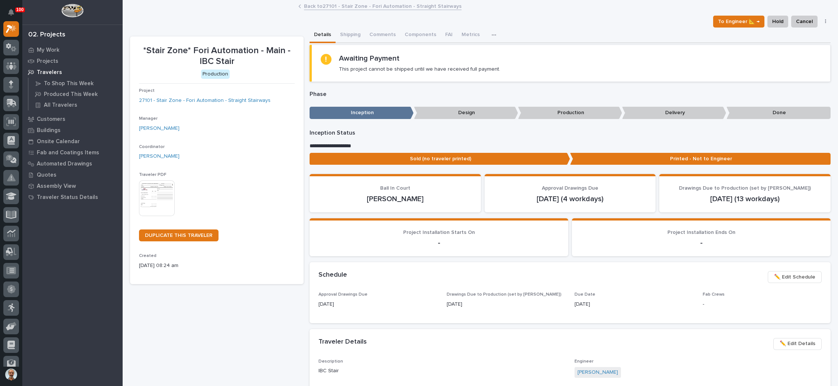
click at [341, 6] on link "Back to 27101 - Stair Zone - Fori Automation - Straight Stairways" at bounding box center [383, 5] width 158 height 9
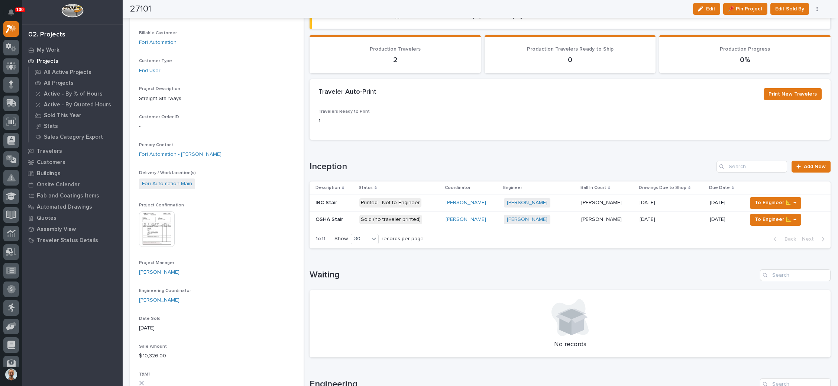
scroll to position [111, 0]
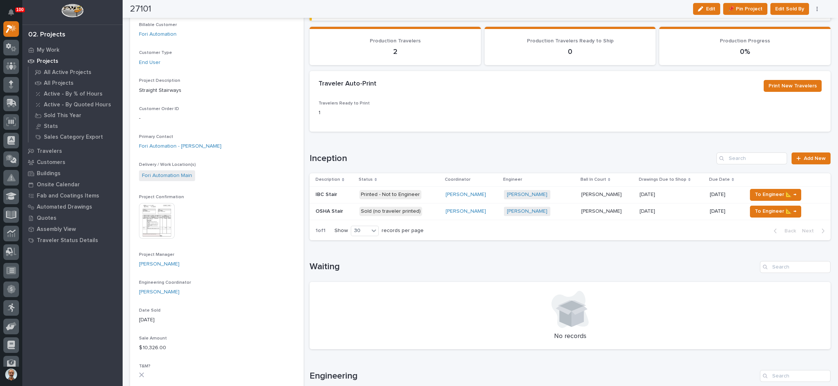
click at [560, 207] on div "Wynne Hochstetler + 0" at bounding box center [539, 211] width 71 height 9
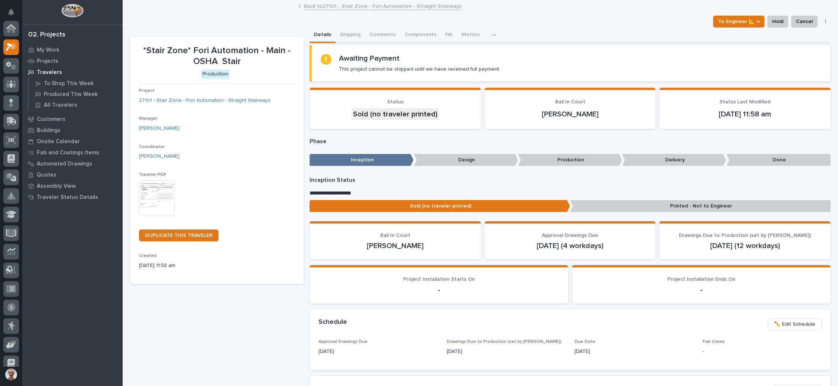
scroll to position [18, 0]
click at [825, 21] on icon "button" at bounding box center [825, 21] width 1 height 4
click at [624, 19] on div "To Engineer 📐 → Hold Cancel Change Traveler Type Regenerate PDF Generate VIP" at bounding box center [480, 22] width 700 height 12
click at [800, 22] on span "Cancel" at bounding box center [804, 21] width 17 height 9
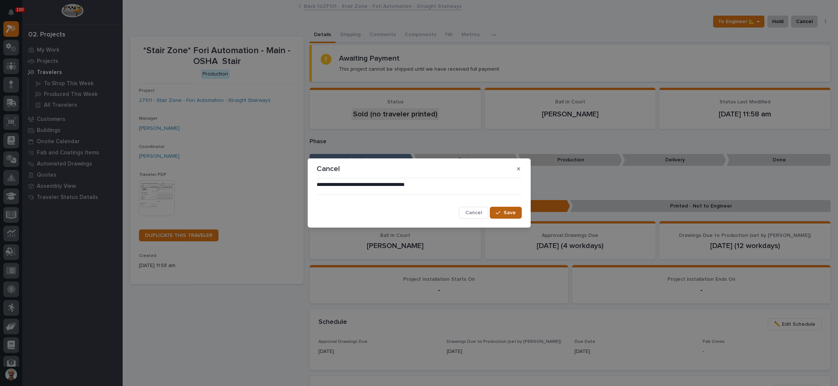
click at [508, 209] on span "Save" at bounding box center [509, 212] width 12 height 7
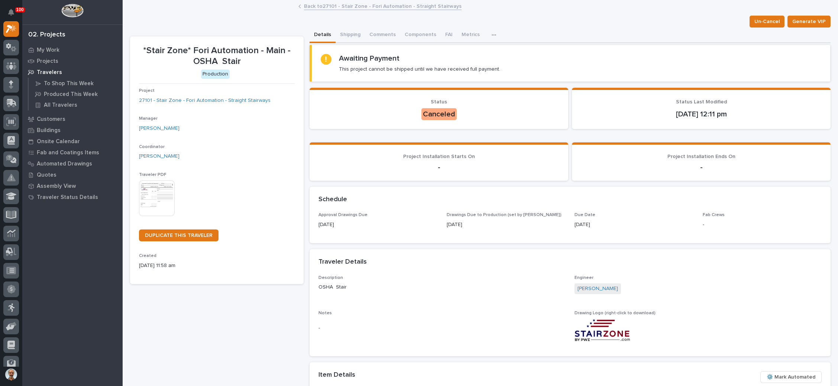
click at [373, 7] on link "Back to 27101 - Stair Zone - Fori Automation - Straight Stairways" at bounding box center [383, 5] width 158 height 9
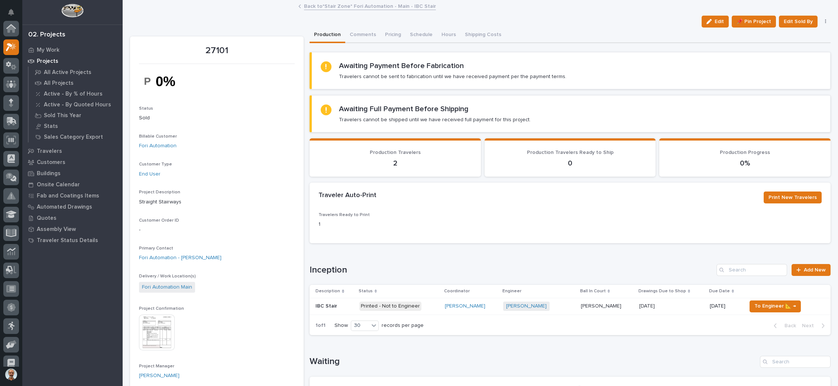
scroll to position [18, 0]
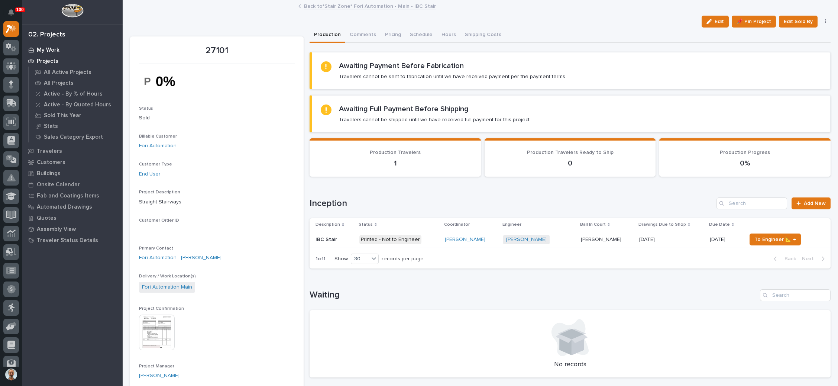
click at [48, 47] on p "My Work" at bounding box center [48, 50] width 23 height 7
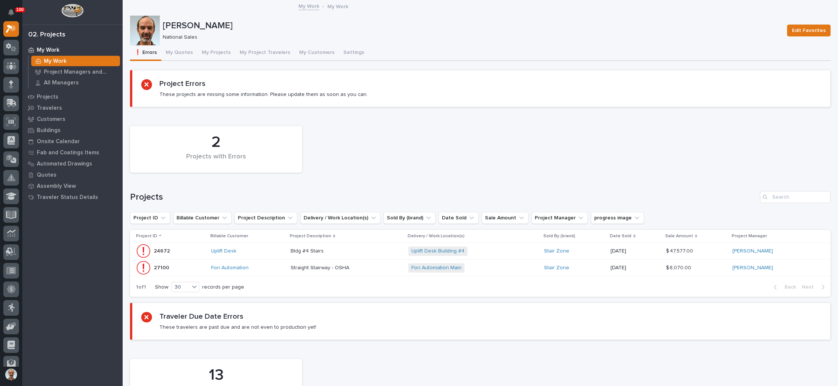
scroll to position [56, 0]
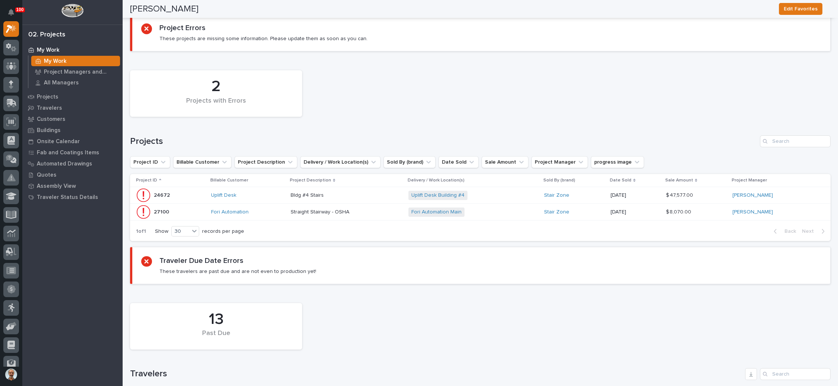
click at [490, 211] on div "Fori Automation Main + 0" at bounding box center [473, 211] width 130 height 9
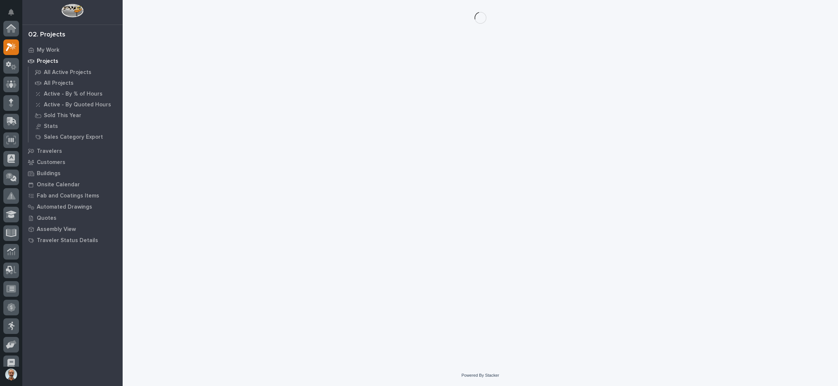
scroll to position [18, 0]
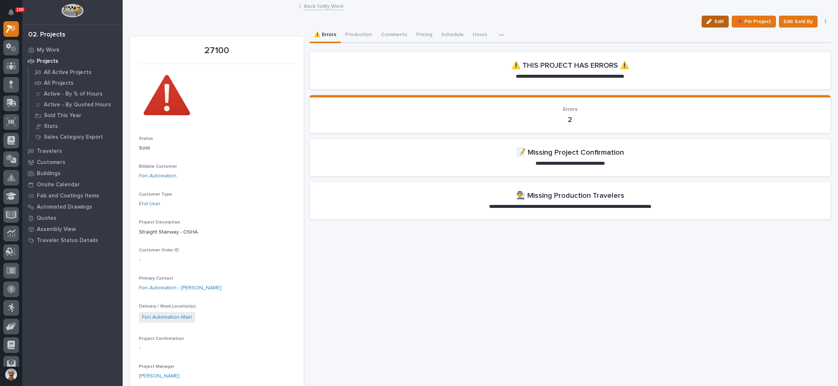
click at [707, 18] on button "Edit" at bounding box center [714, 22] width 27 height 12
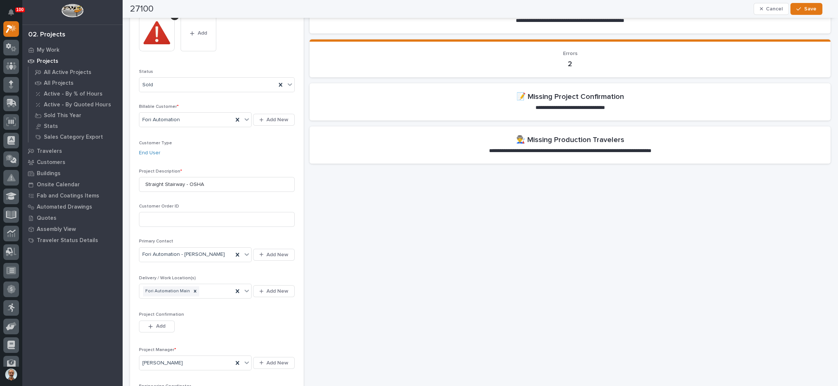
scroll to position [111, 0]
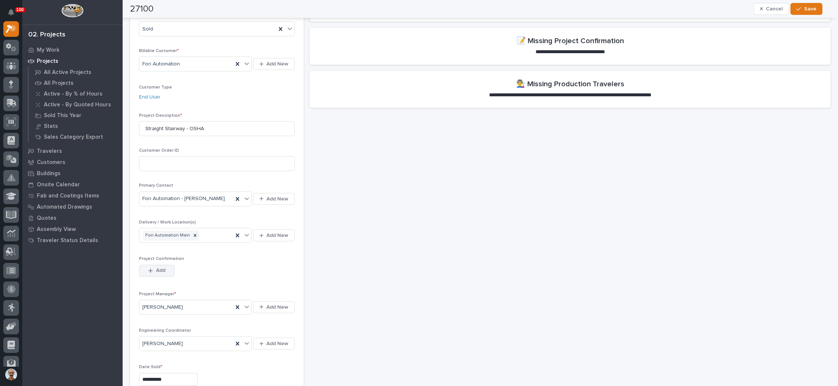
click at [162, 267] on span "Add" at bounding box center [160, 270] width 9 height 7
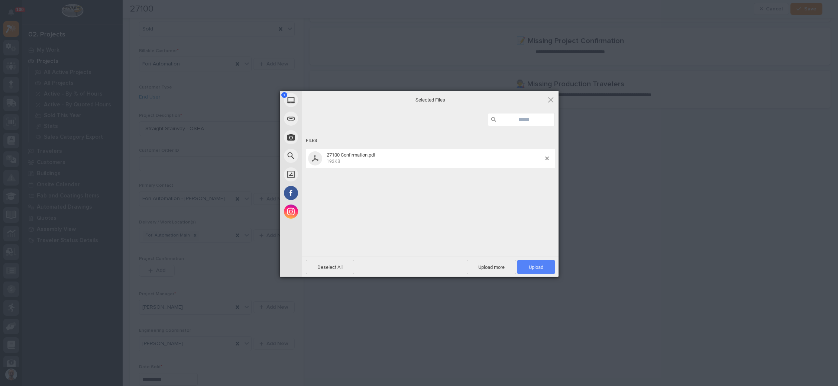
click at [536, 264] on span "Upload 1" at bounding box center [536, 267] width 14 height 6
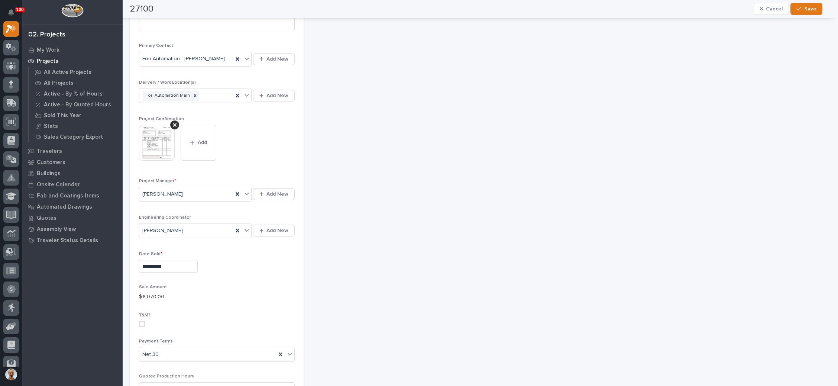
scroll to position [279, 0]
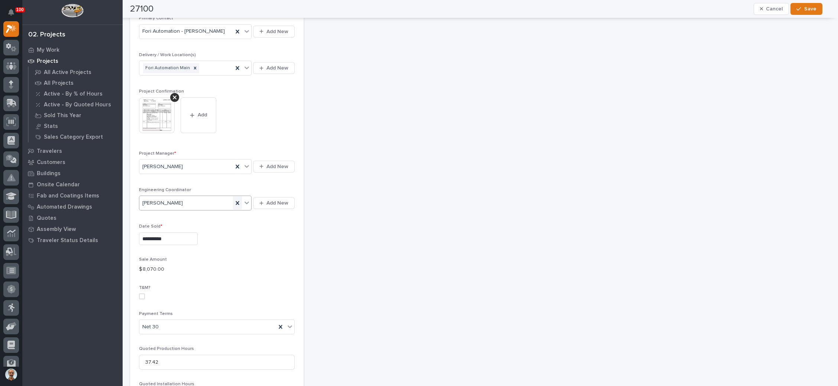
click at [234, 200] on icon at bounding box center [237, 202] width 7 height 7
type input "**"
click at [203, 213] on div "[PERSON_NAME]" at bounding box center [194, 215] width 110 height 13
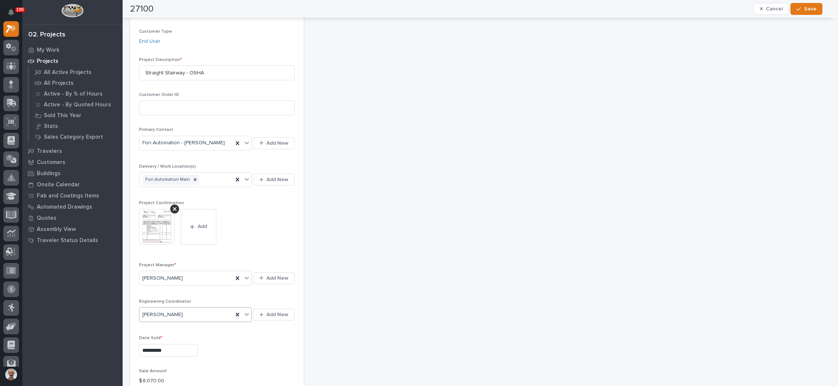
scroll to position [0, 0]
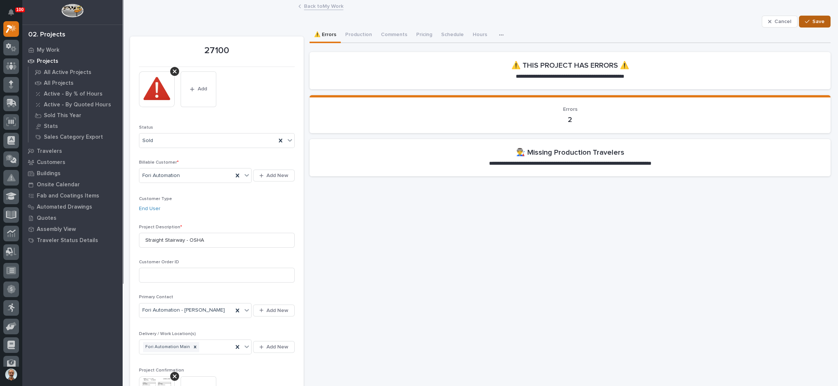
click at [805, 21] on div "button" at bounding box center [808, 21] width 7 height 5
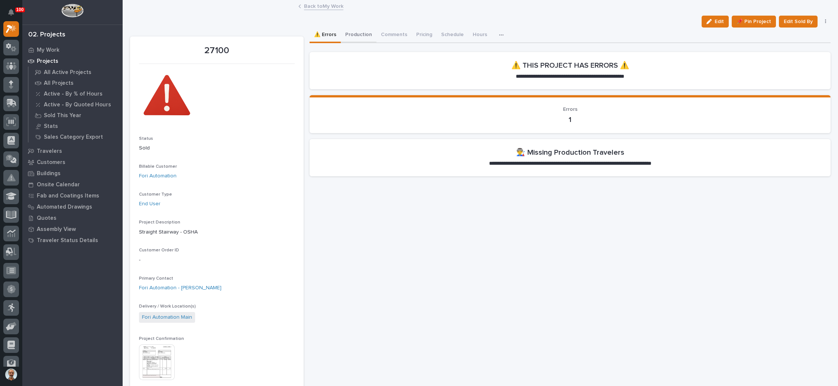
click at [358, 33] on button "Production" at bounding box center [359, 35] width 36 height 16
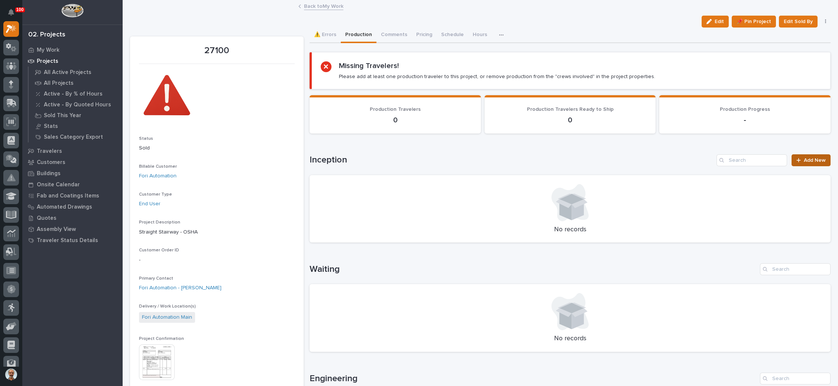
click at [804, 159] on span "Add New" at bounding box center [815, 160] width 22 height 5
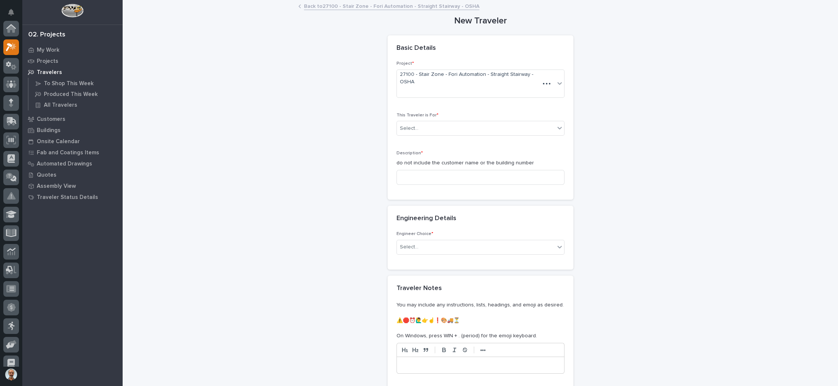
scroll to position [18, 0]
click at [467, 122] on div "Select..." at bounding box center [476, 128] width 158 height 12
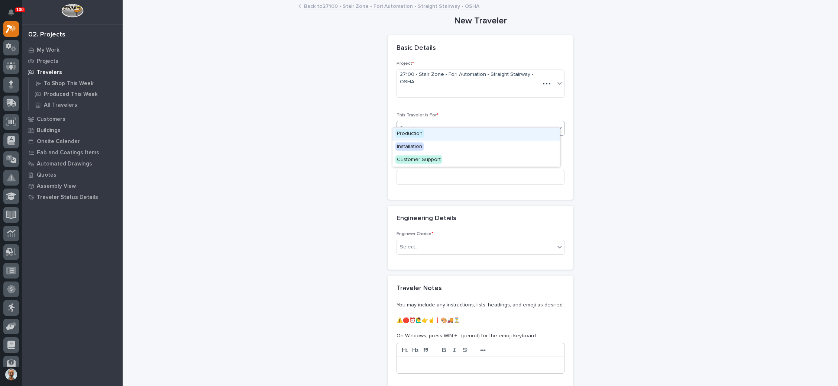
click at [441, 135] on div "Production" at bounding box center [475, 133] width 167 height 13
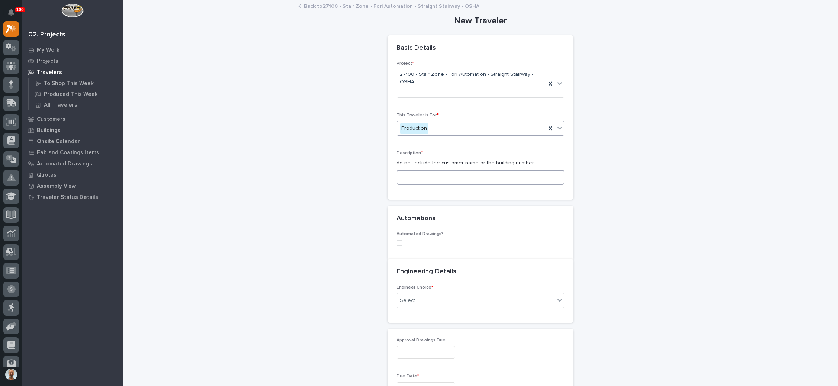
click at [442, 170] on input at bounding box center [480, 177] width 168 height 15
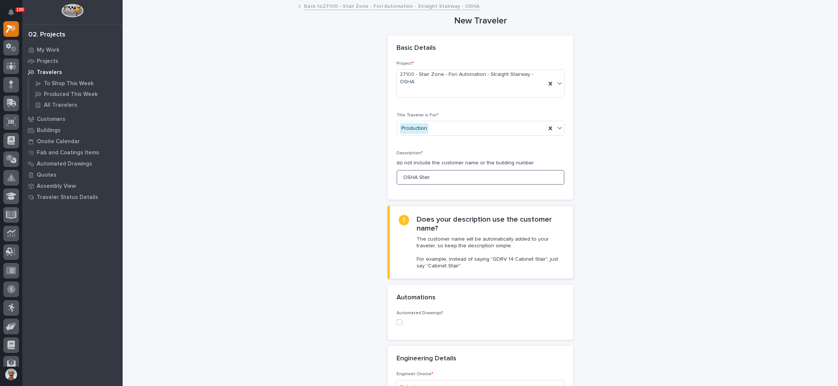
type input "OSHA Stair"
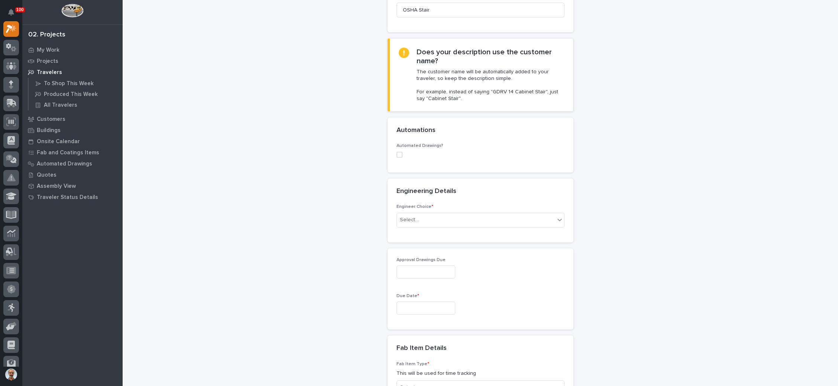
scroll to position [223, 0]
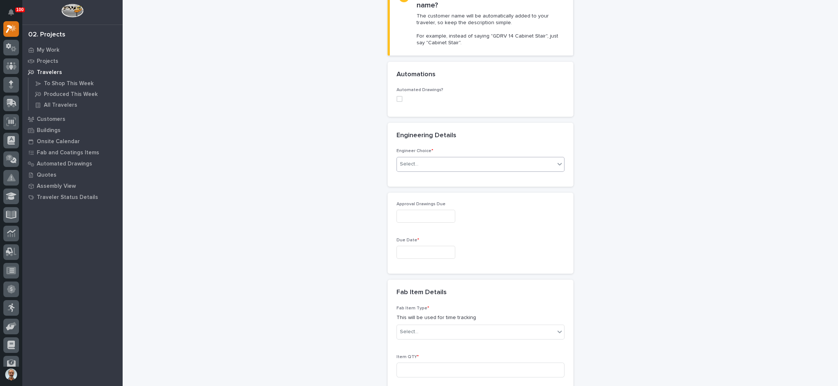
click at [503, 158] on div "Select..." at bounding box center [476, 164] width 158 height 12
type input "*"
click at [470, 194] on div "I know who will draw this" at bounding box center [475, 195] width 167 height 13
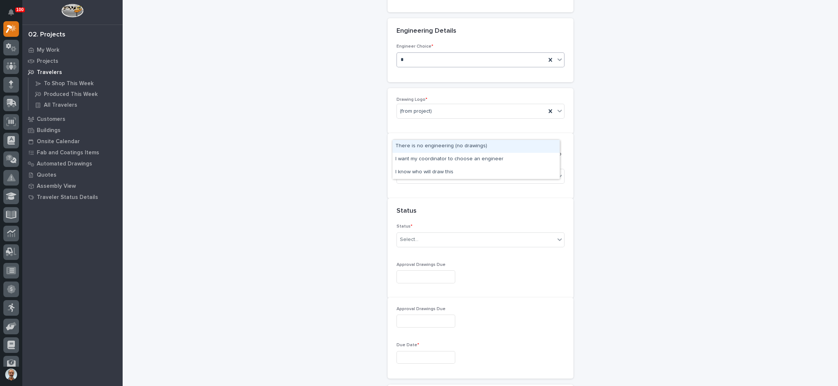
scroll to position [336, 0]
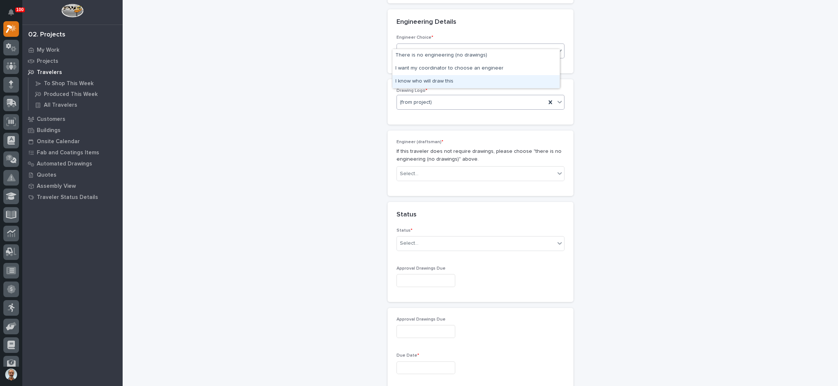
type input "*"
click at [459, 97] on div "(from project)" at bounding box center [471, 102] width 149 height 12
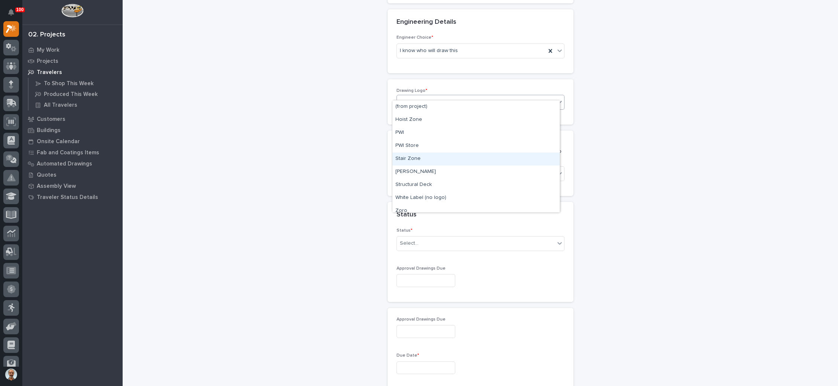
click at [434, 158] on div "Stair Zone" at bounding box center [475, 158] width 167 height 13
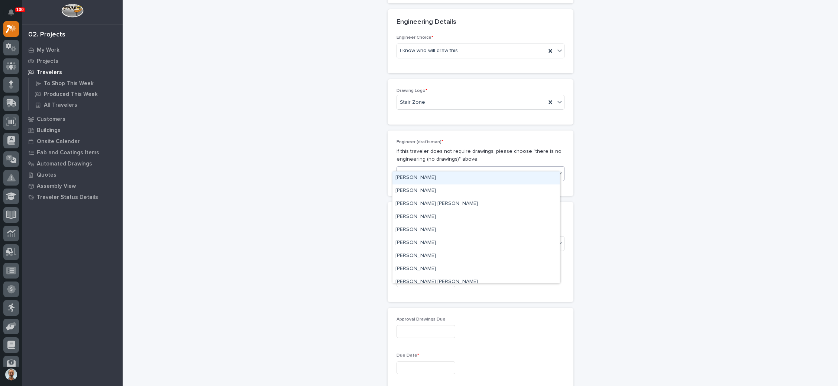
click at [434, 168] on div "Select..." at bounding box center [476, 174] width 158 height 12
type input "*"
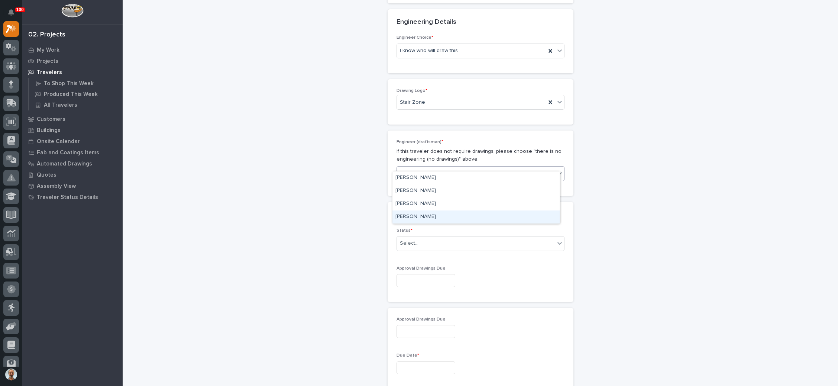
click at [426, 216] on div "[PERSON_NAME]" at bounding box center [475, 216] width 167 height 13
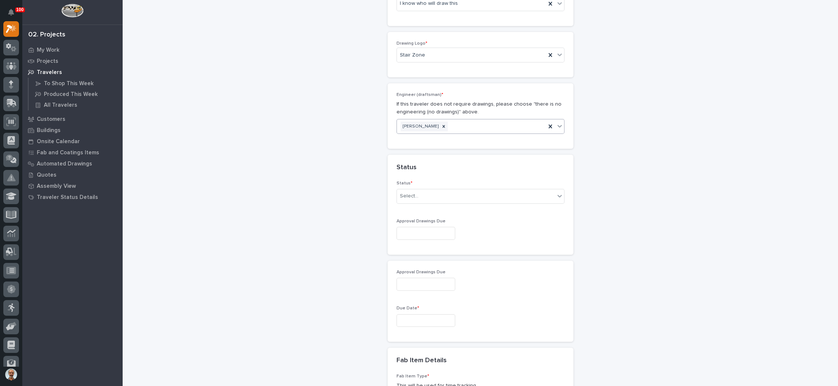
scroll to position [392, 0]
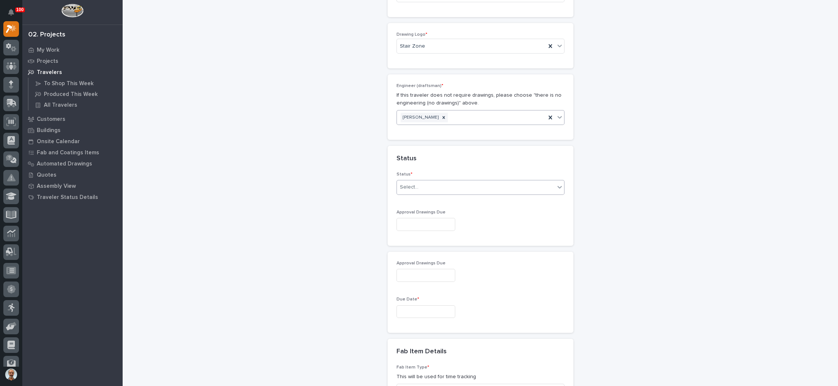
click at [447, 181] on div "Select..." at bounding box center [476, 187] width 158 height 12
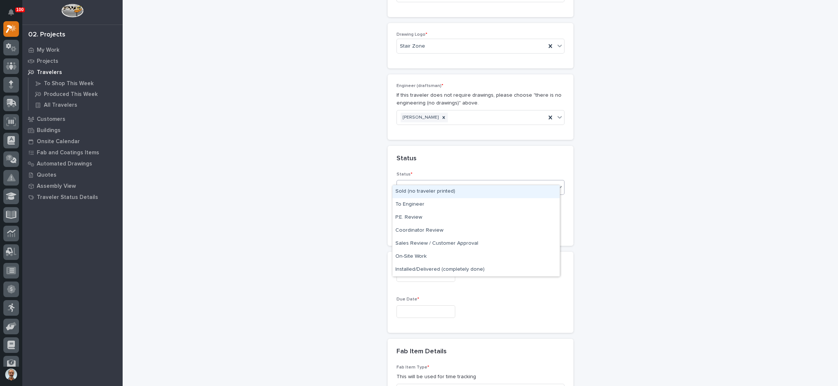
click at [438, 188] on div "Sold (no traveler printed)" at bounding box center [475, 191] width 167 height 13
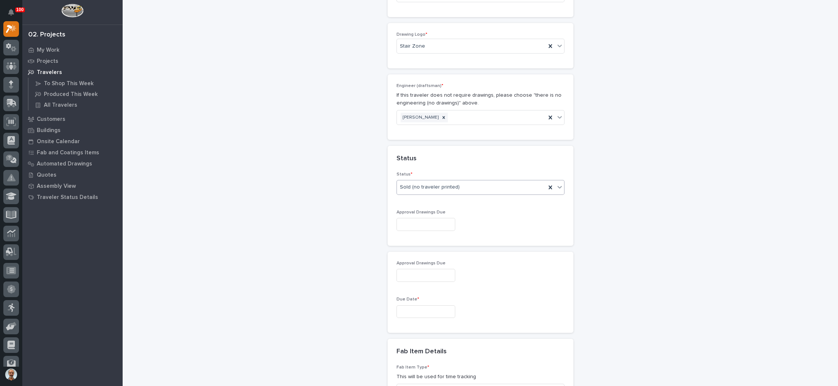
click at [432, 218] on input "text" at bounding box center [425, 224] width 59 height 13
click at [407, 139] on div "9" at bounding box center [405, 141] width 10 height 10
type input "**********"
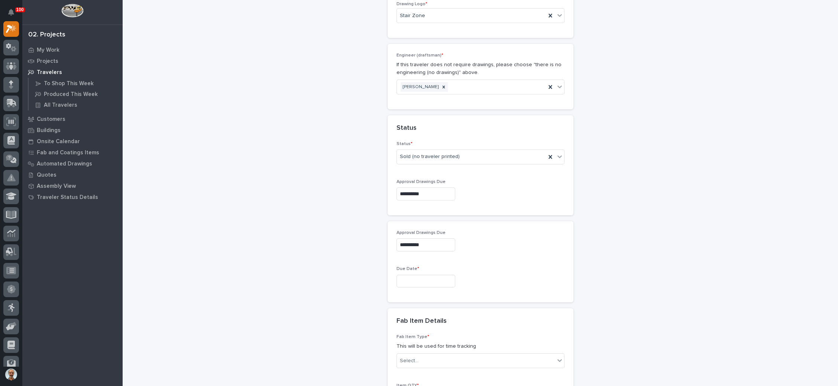
scroll to position [448, 0]
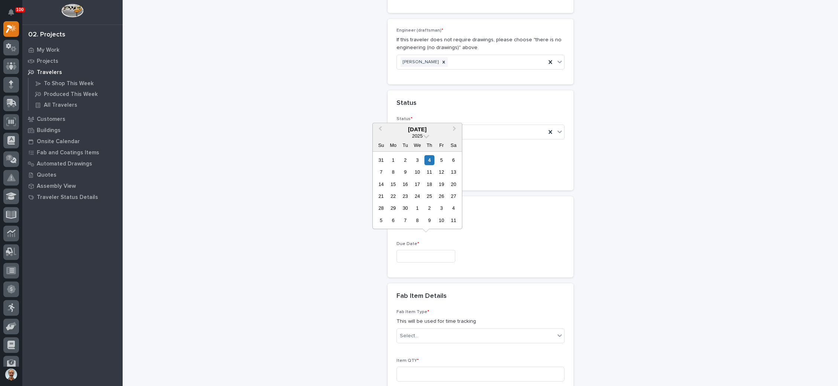
click at [420, 250] on input "text" at bounding box center [425, 256] width 59 height 13
click at [454, 124] on button "Next Month" at bounding box center [455, 130] width 12 height 12
click at [417, 173] on div "8" at bounding box center [417, 172] width 10 height 10
type input "**********"
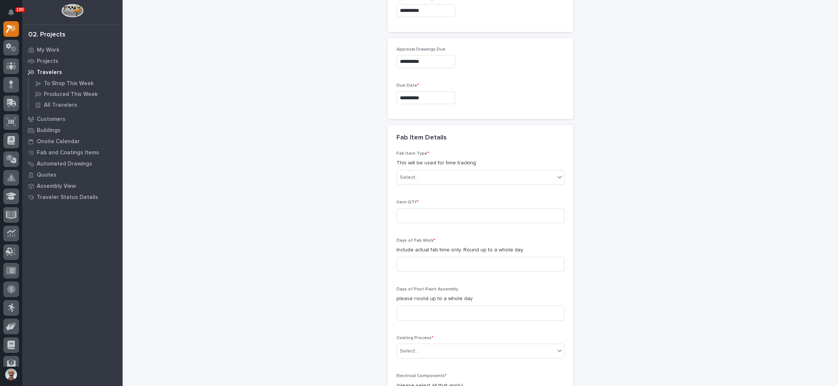
scroll to position [615, 0]
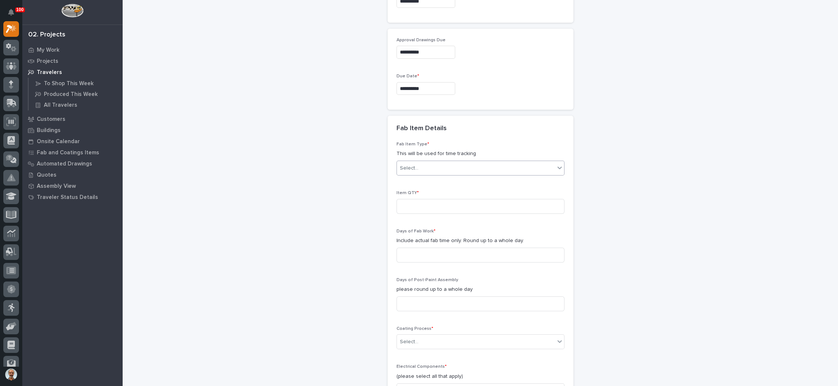
click at [442, 162] on div "Select..." at bounding box center [476, 168] width 158 height 12
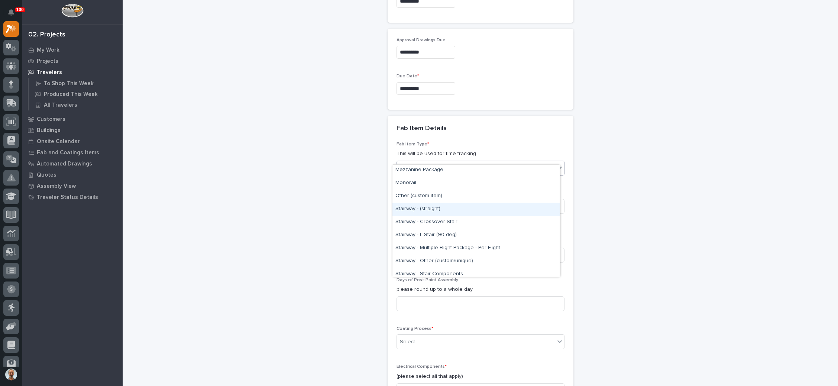
click at [454, 210] on div "Stairway - (straight)" at bounding box center [475, 208] width 167 height 13
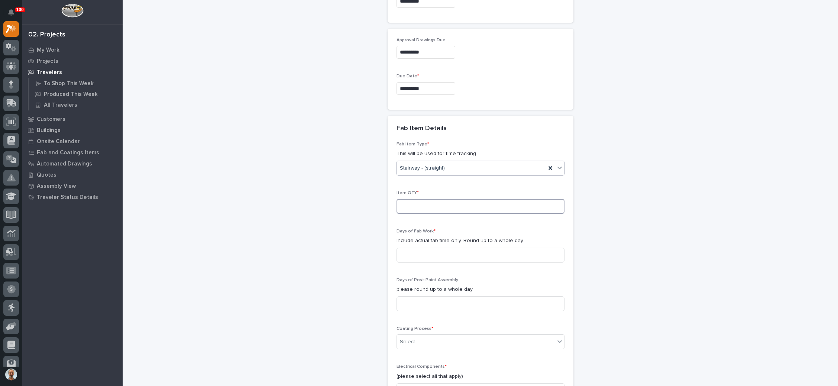
click at [442, 199] on input at bounding box center [480, 206] width 168 height 15
type input "2"
click at [439, 247] on input at bounding box center [480, 254] width 168 height 15
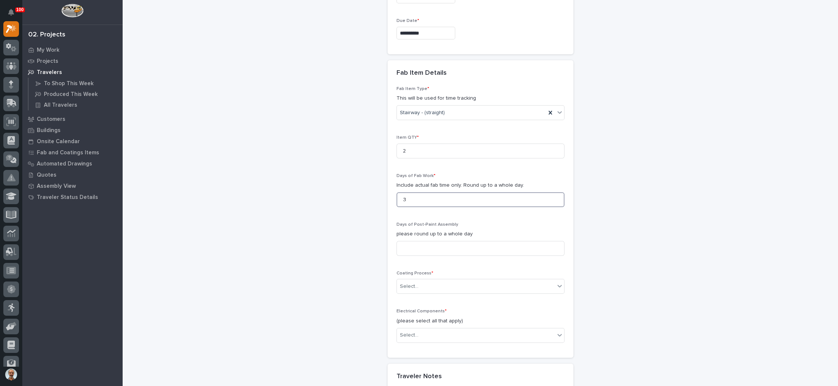
scroll to position [727, 0]
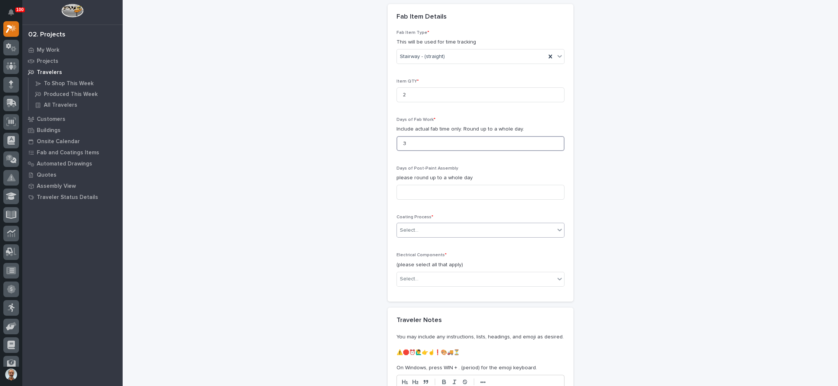
type input "3"
click at [444, 224] on div "Select..." at bounding box center [476, 230] width 158 height 12
click at [439, 243] on div "In-House Paint/Powder" at bounding box center [475, 245] width 167 height 13
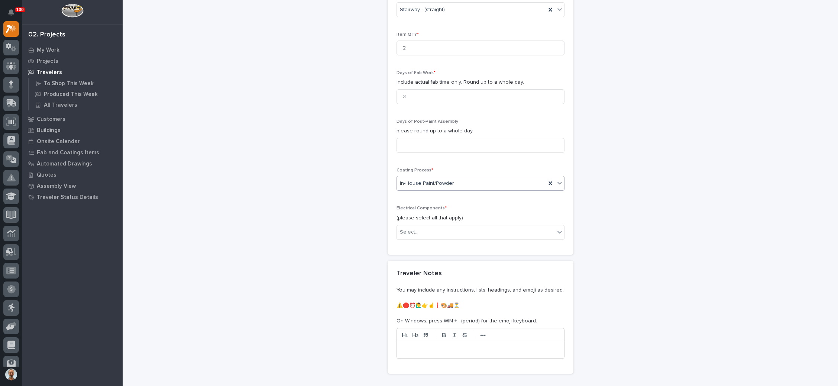
scroll to position [782, 0]
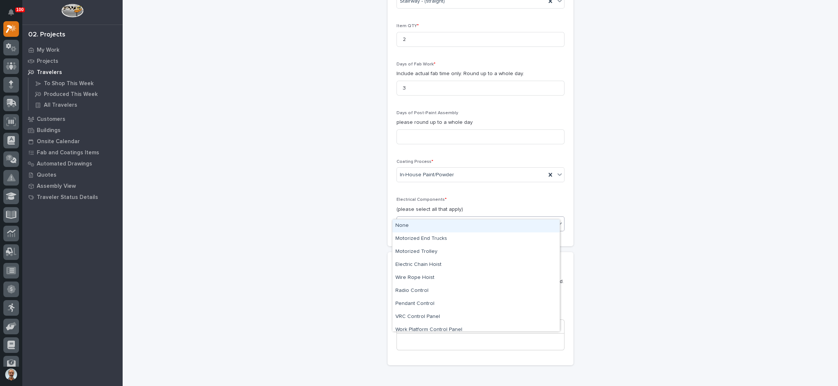
click at [449, 217] on div "Select..." at bounding box center [476, 223] width 158 height 12
click at [439, 228] on div "None" at bounding box center [475, 225] width 167 height 13
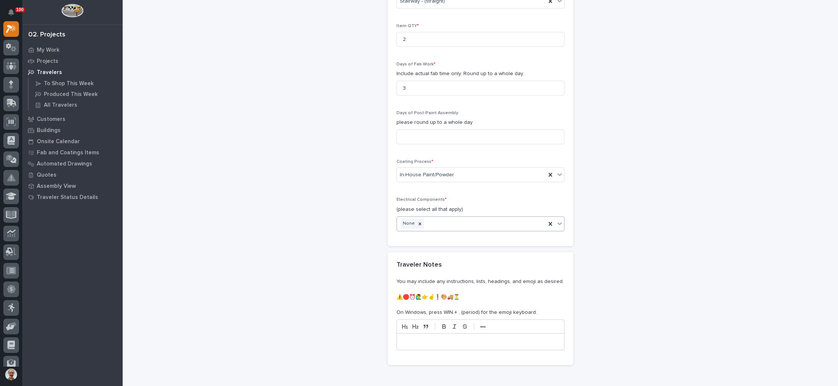
scroll to position [850, 0]
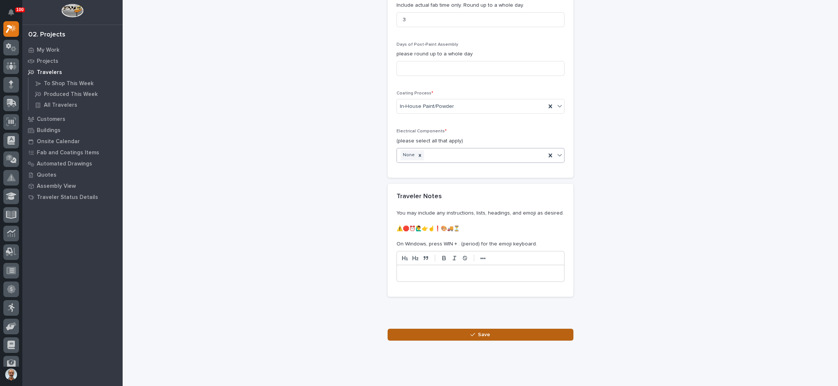
click at [478, 331] on span "Save" at bounding box center [484, 334] width 12 height 7
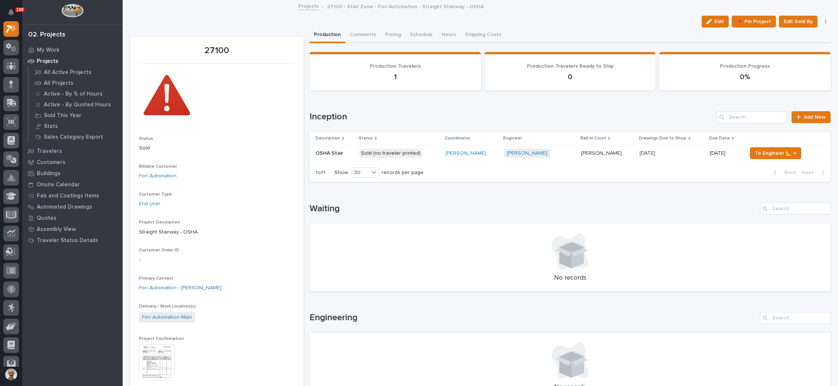
scroll to position [56, 0]
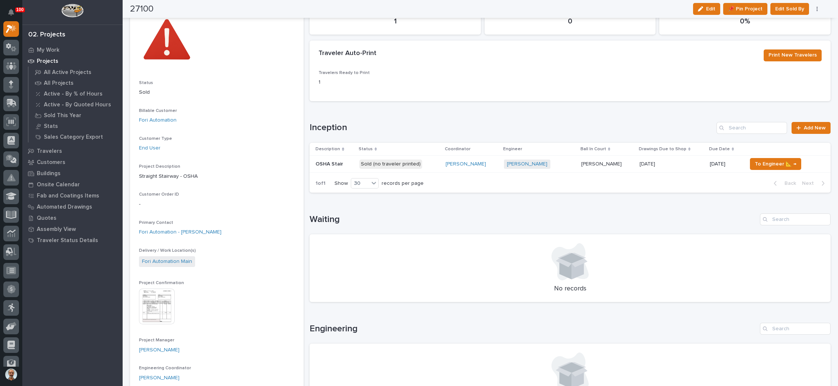
click at [567, 163] on div "Wynne Hochstetler + 0" at bounding box center [539, 163] width 71 height 9
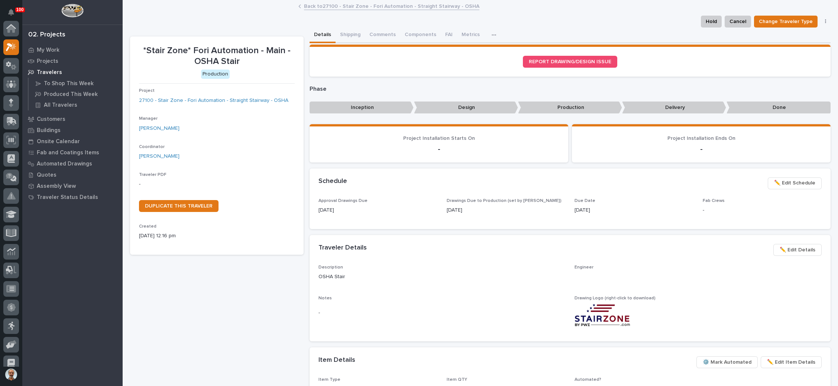
scroll to position [18, 0]
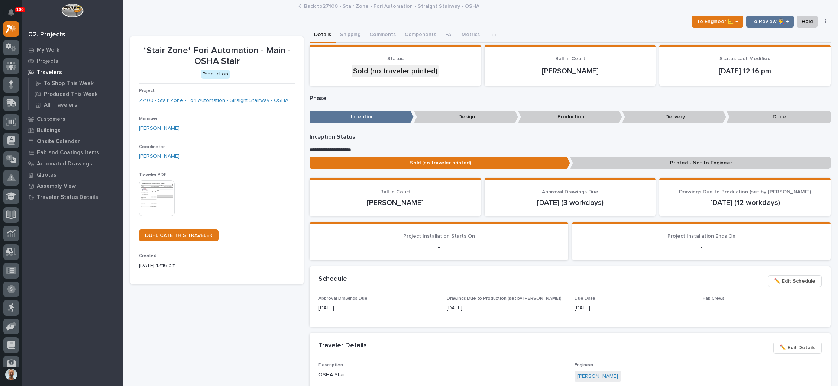
click at [159, 190] on img at bounding box center [157, 198] width 36 height 36
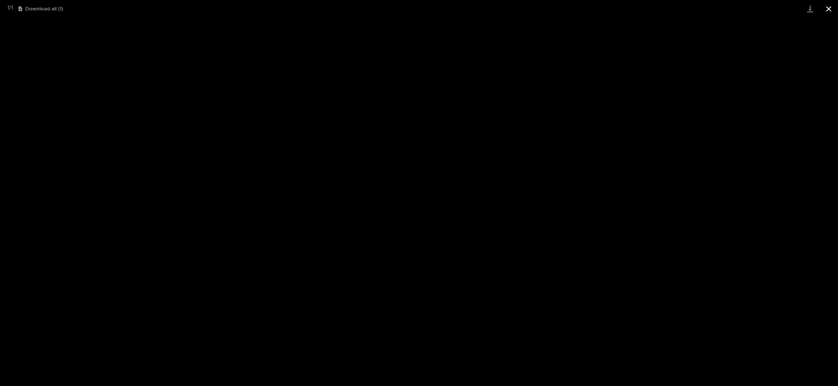
click at [830, 11] on button "Close gallery" at bounding box center [828, 8] width 19 height 17
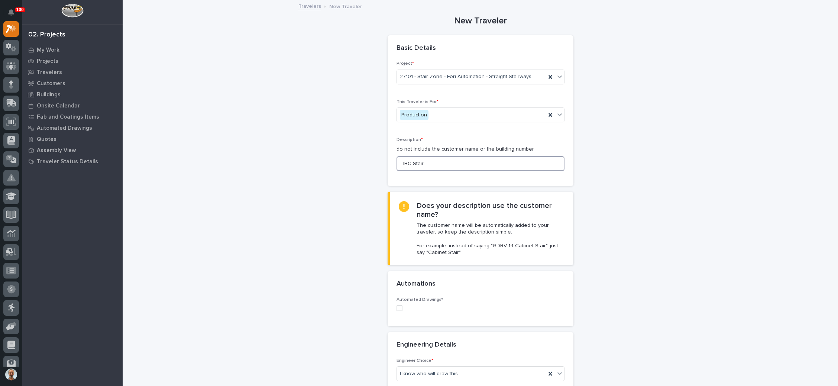
drag, startPoint x: 408, startPoint y: 163, endPoint x: 385, endPoint y: 166, distance: 23.2
click at [387, 166] on div "Project * 27101 - Stair Zone - Fori Automation - Straight Stairways This Travel…" at bounding box center [480, 123] width 186 height 125
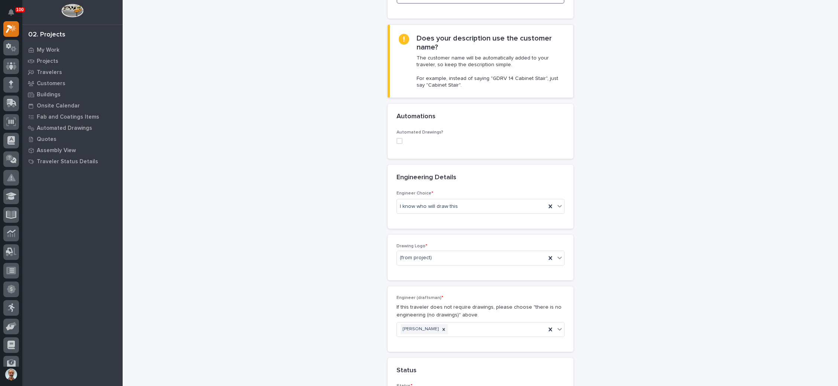
scroll to position [223, 0]
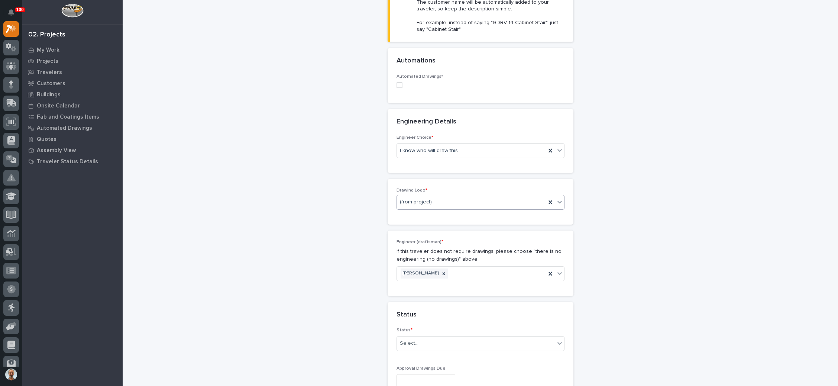
type input "OSHA Stair"
drag, startPoint x: 553, startPoint y: 200, endPoint x: 548, endPoint y: 200, distance: 5.2
click at [556, 200] on icon at bounding box center [559, 201] width 7 height 7
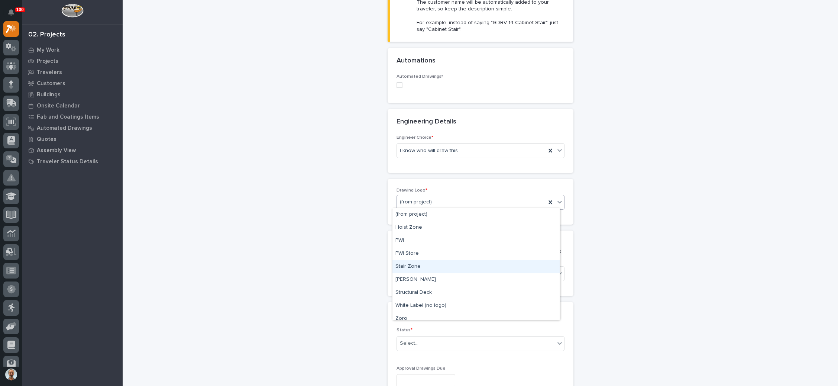
click at [426, 264] on div "Stair Zone" at bounding box center [475, 266] width 167 height 13
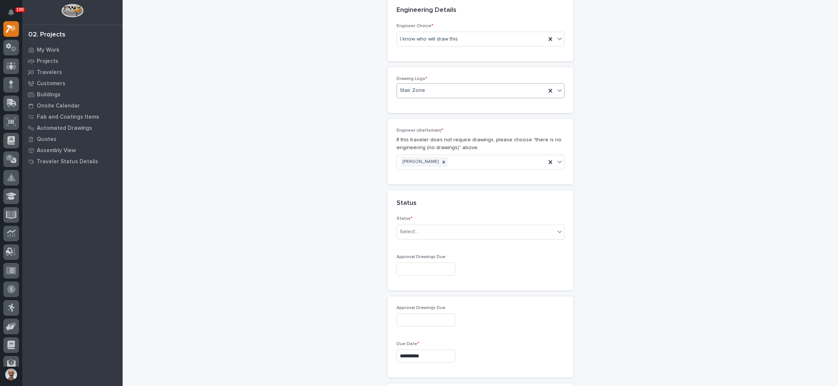
scroll to position [390, 0]
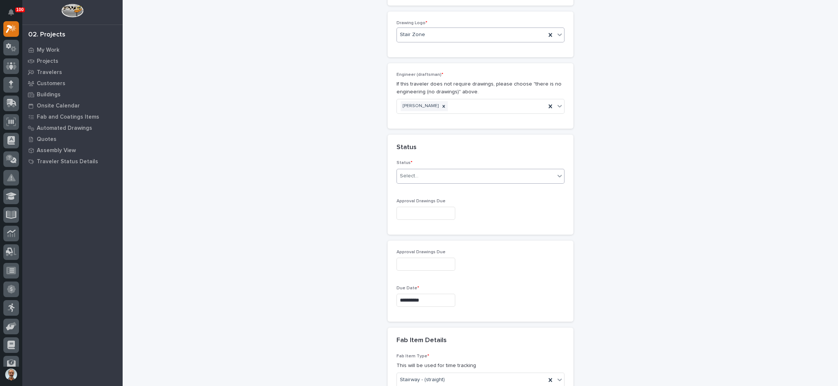
click at [497, 174] on div "Select..." at bounding box center [476, 176] width 158 height 12
click at [470, 189] on div "Sold (no traveler printed)" at bounding box center [475, 187] width 167 height 13
click at [435, 213] on input "text" at bounding box center [425, 213] width 59 height 13
click at [416, 136] on div "10" at bounding box center [417, 137] width 10 height 10
type input "**********"
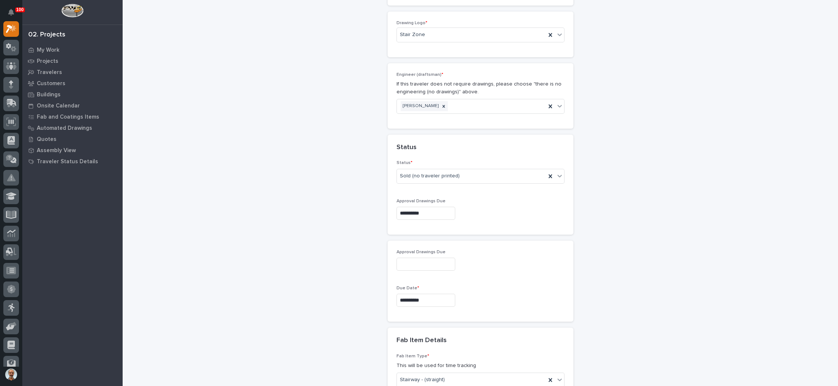
type input "**********"
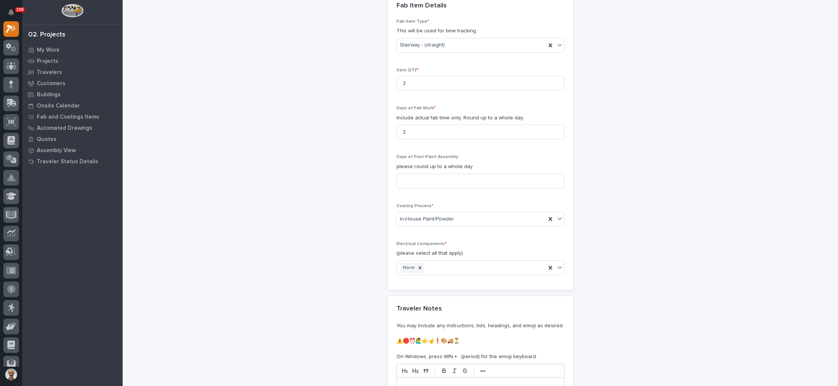
scroll to position [780, 0]
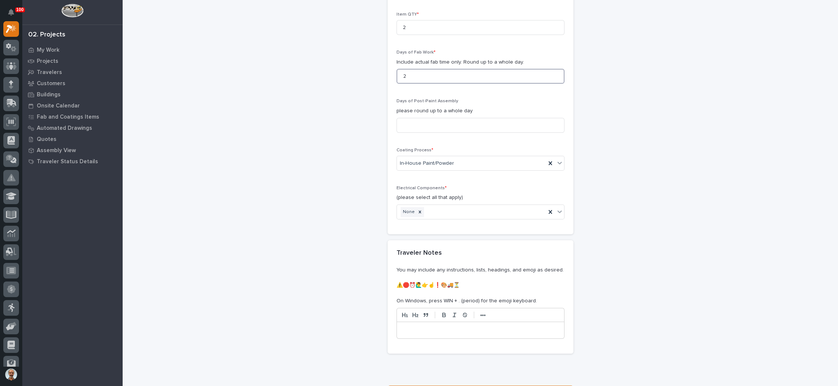
click at [412, 74] on input "2" at bounding box center [480, 76] width 168 height 15
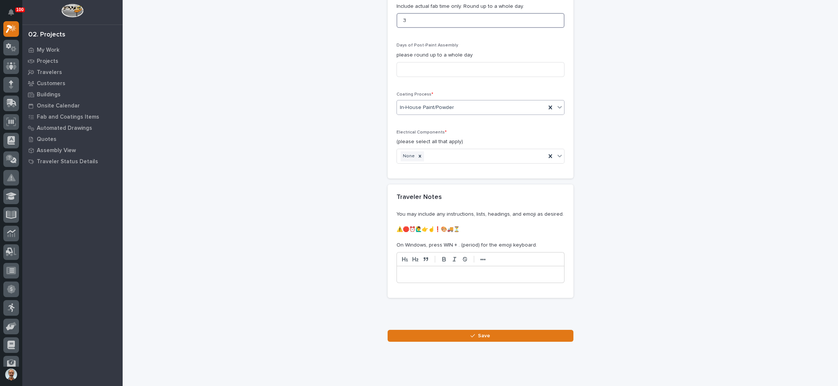
scroll to position [845, 0]
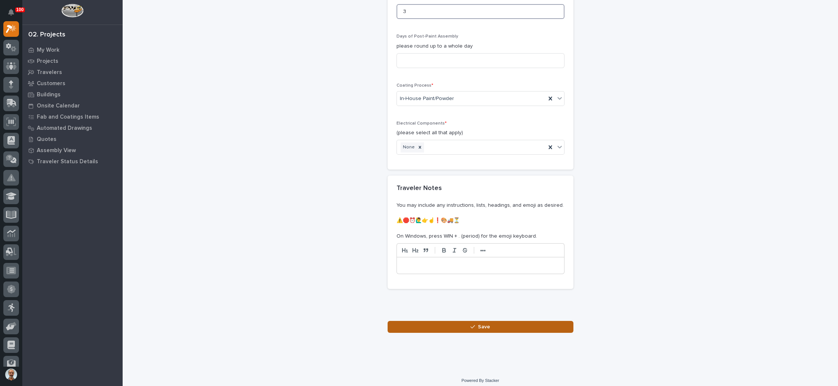
type input "3"
drag, startPoint x: 473, startPoint y: 321, endPoint x: 495, endPoint y: 317, distance: 21.9
click at [473, 324] on div "button" at bounding box center [473, 326] width 7 height 5
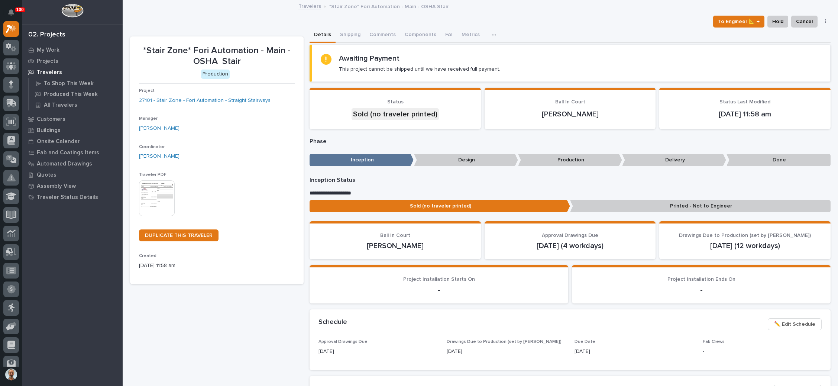
click at [153, 196] on img at bounding box center [157, 198] width 36 height 36
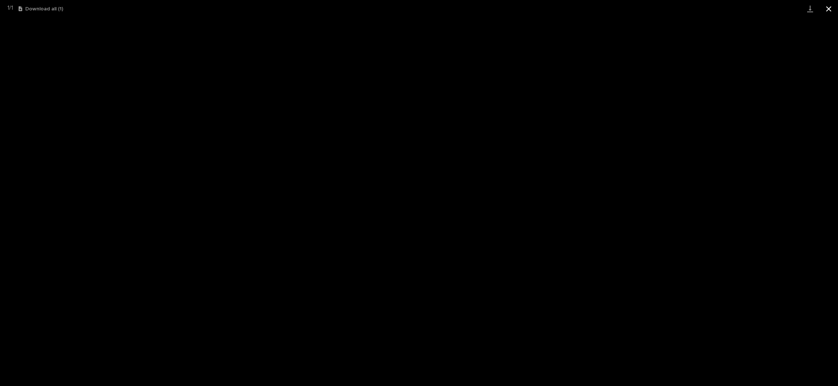
click at [827, 10] on button "Close gallery" at bounding box center [828, 8] width 19 height 17
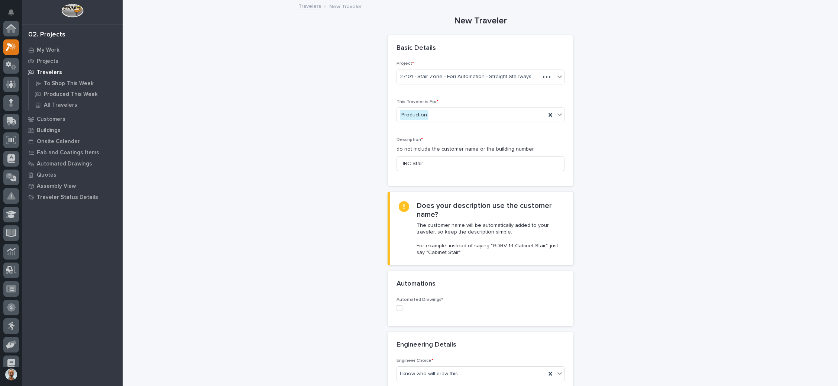
scroll to position [18, 0]
